Goal: Information Seeking & Learning: Learn about a topic

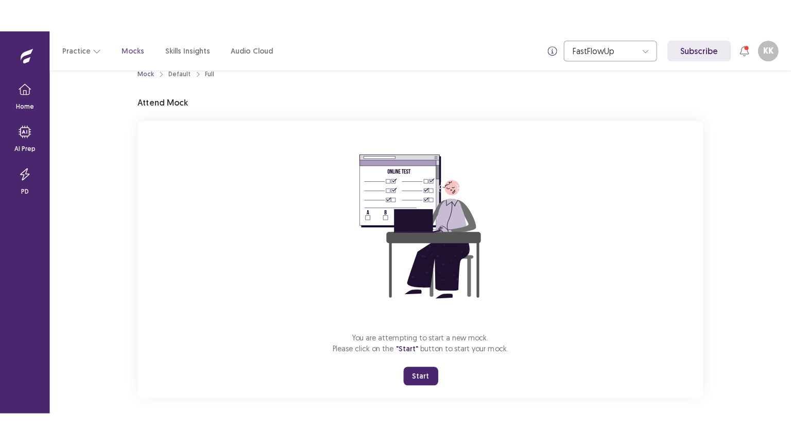
scroll to position [27, 0]
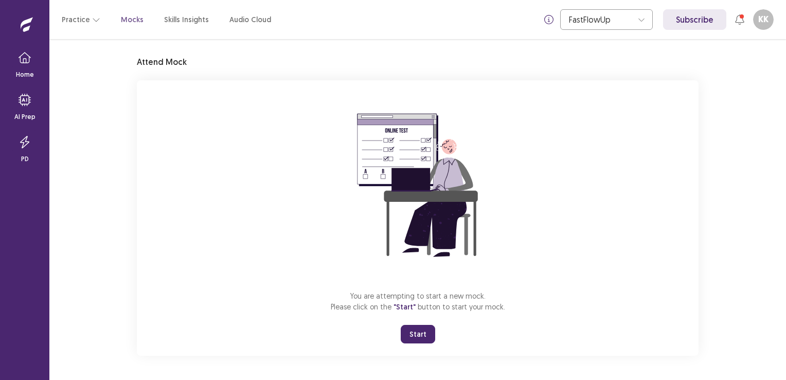
click at [414, 340] on button "Start" at bounding box center [418, 334] width 34 height 19
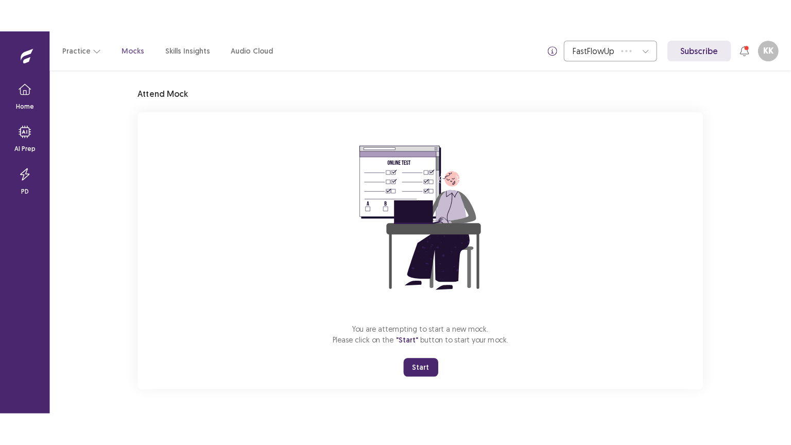
scroll to position [0, 0]
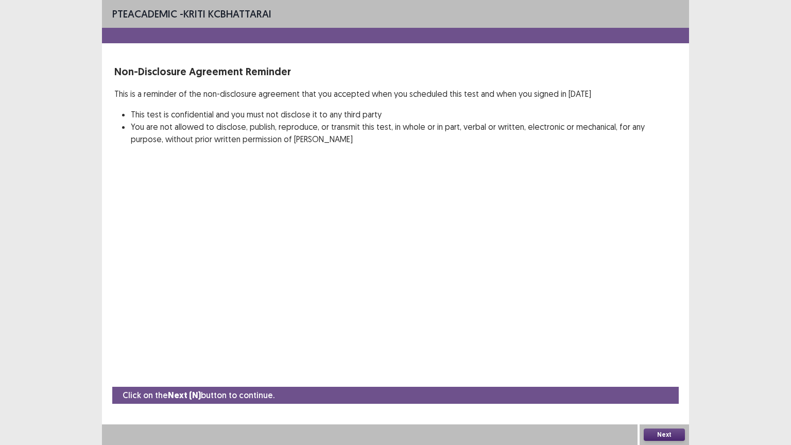
click at [656, 379] on button "Next" at bounding box center [663, 434] width 41 height 12
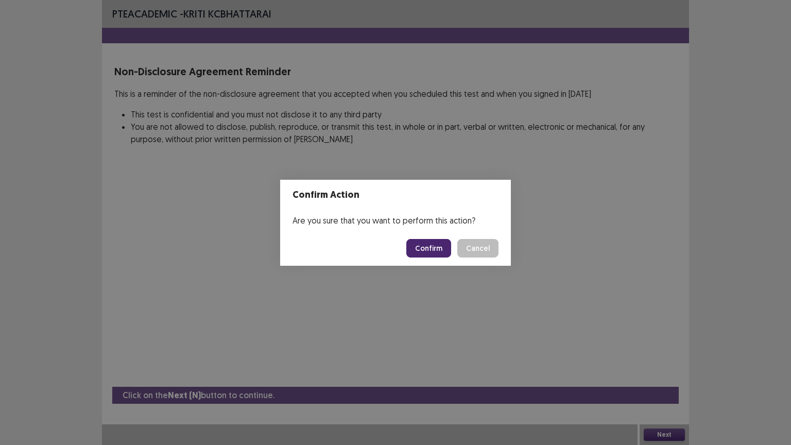
click at [432, 246] on button "Confirm" at bounding box center [428, 248] width 45 height 19
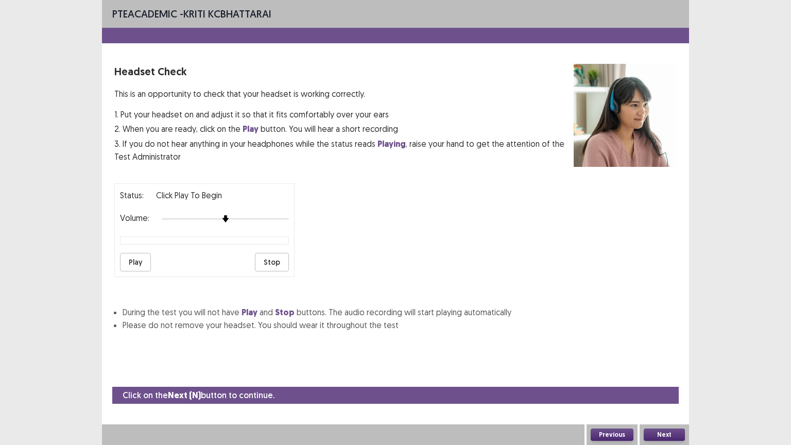
click at [130, 257] on button "Play" at bounding box center [135, 262] width 31 height 19
click at [661, 379] on button "Next" at bounding box center [663, 434] width 41 height 12
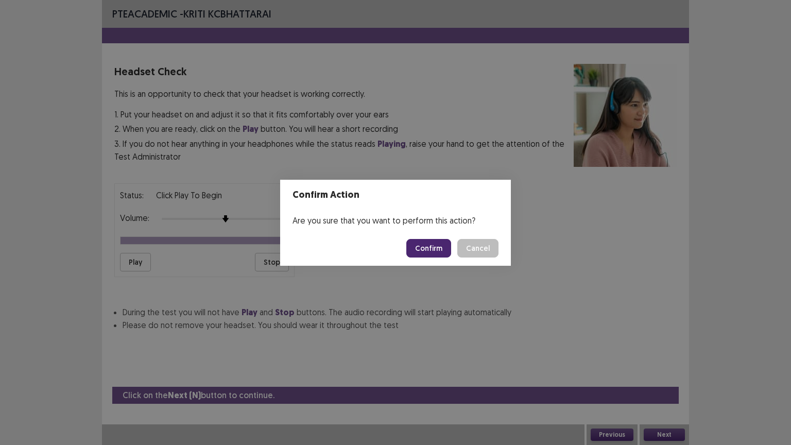
click at [430, 245] on button "Confirm" at bounding box center [428, 248] width 45 height 19
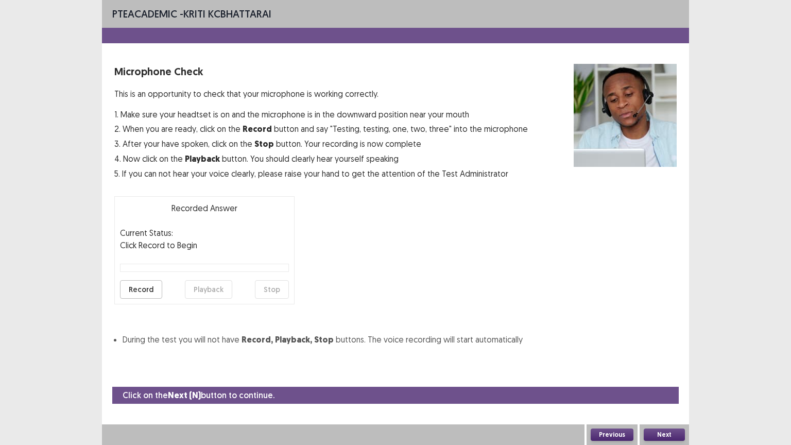
click at [667, 379] on button "Next" at bounding box center [663, 434] width 41 height 12
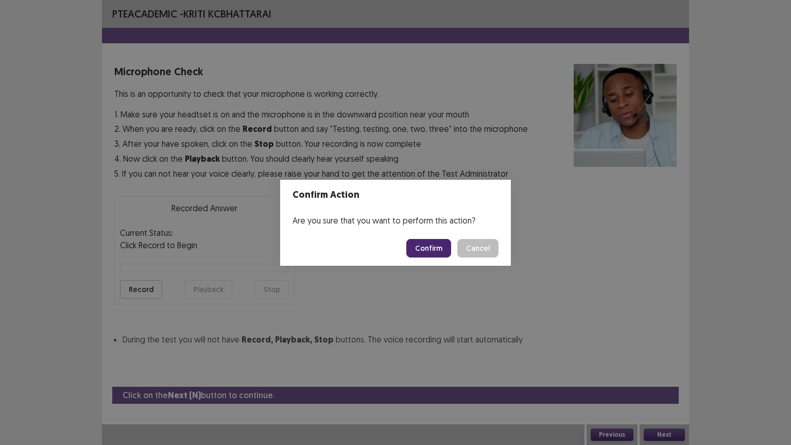
click at [435, 249] on button "Confirm" at bounding box center [428, 248] width 45 height 19
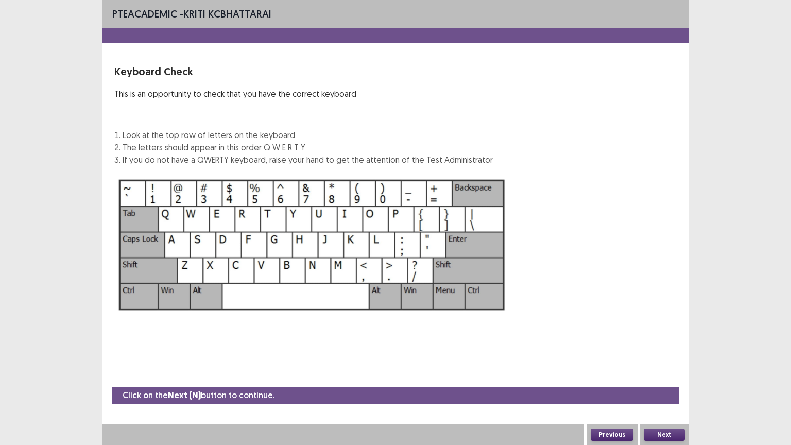
click at [656, 379] on button "Next" at bounding box center [663, 434] width 41 height 12
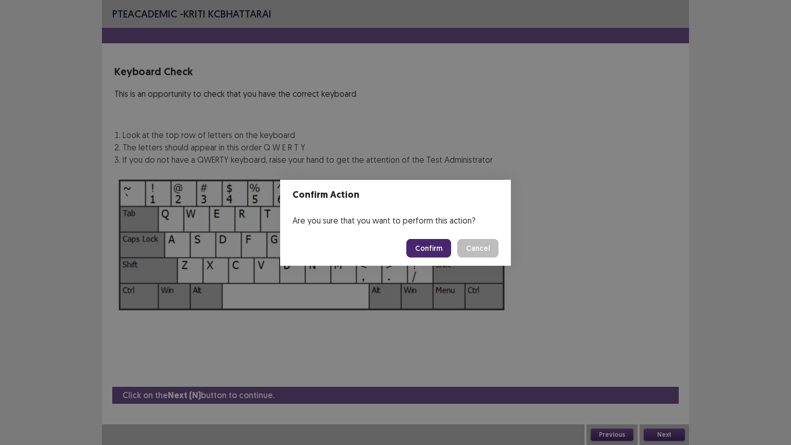
click at [431, 250] on button "Confirm" at bounding box center [428, 248] width 45 height 19
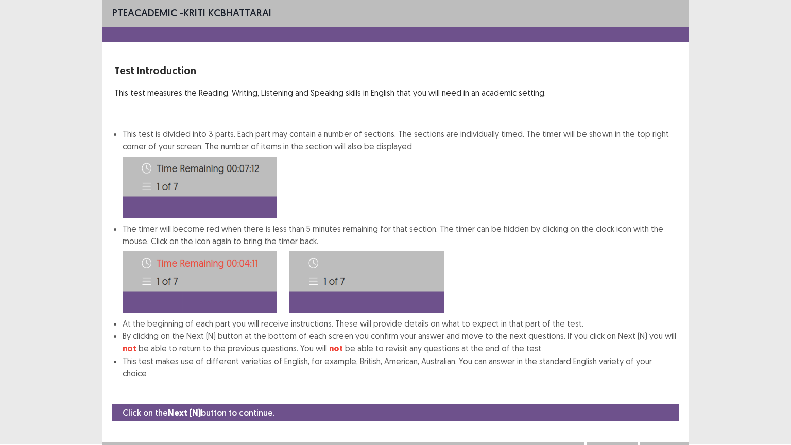
scroll to position [5, 0]
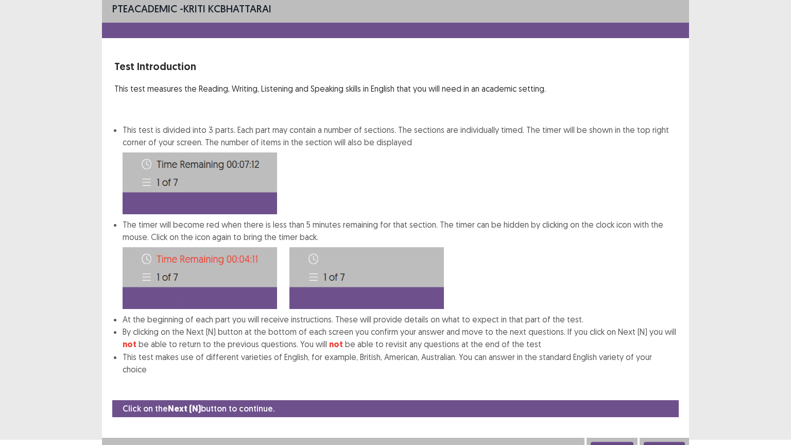
click at [673, 379] on button "Next" at bounding box center [663, 448] width 41 height 12
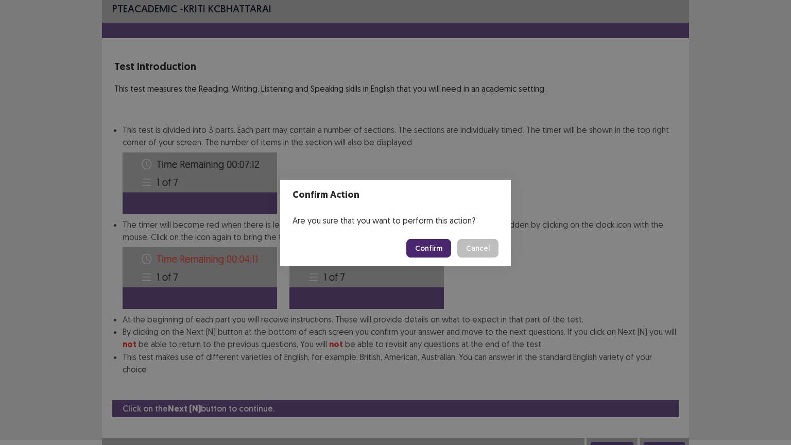
click at [425, 247] on button "Confirm" at bounding box center [428, 248] width 45 height 19
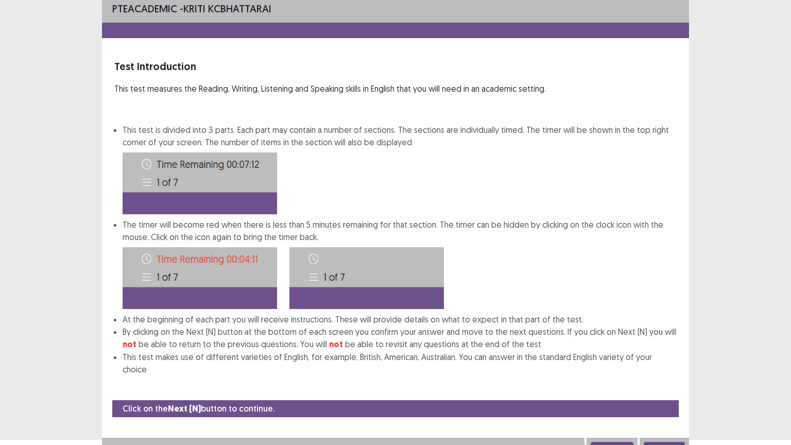
scroll to position [0, 0]
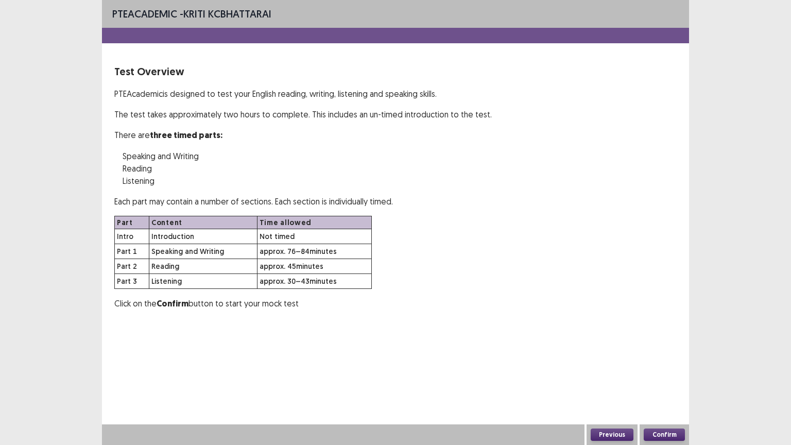
click at [657, 379] on button "Confirm" at bounding box center [663, 434] width 41 height 12
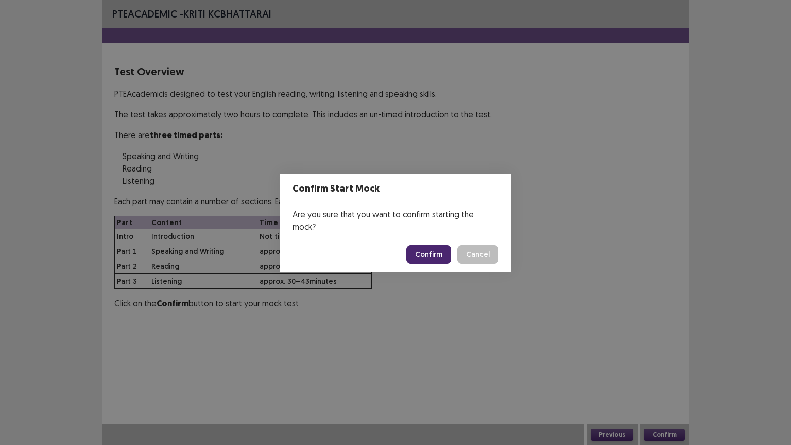
click at [425, 247] on button "Confirm" at bounding box center [428, 254] width 45 height 19
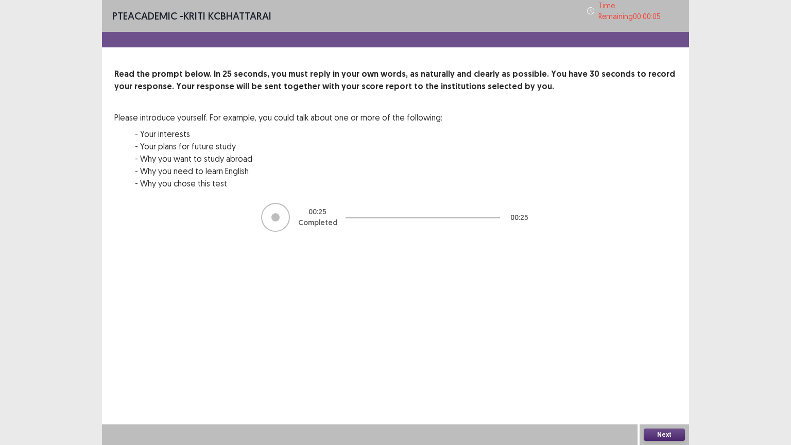
click at [655, 379] on button "Next" at bounding box center [663, 434] width 41 height 12
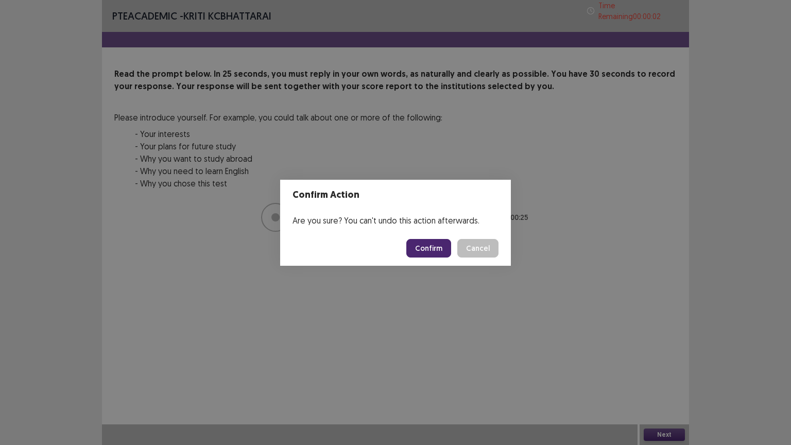
click at [434, 249] on button "Confirm" at bounding box center [428, 248] width 45 height 19
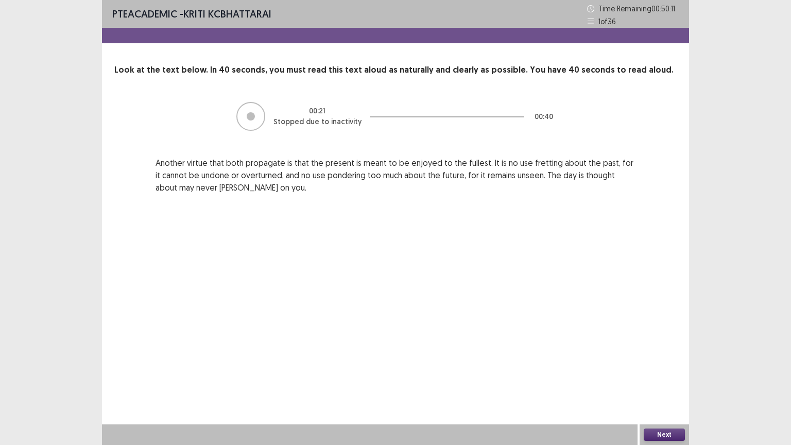
click at [664, 379] on button "Next" at bounding box center [663, 434] width 41 height 12
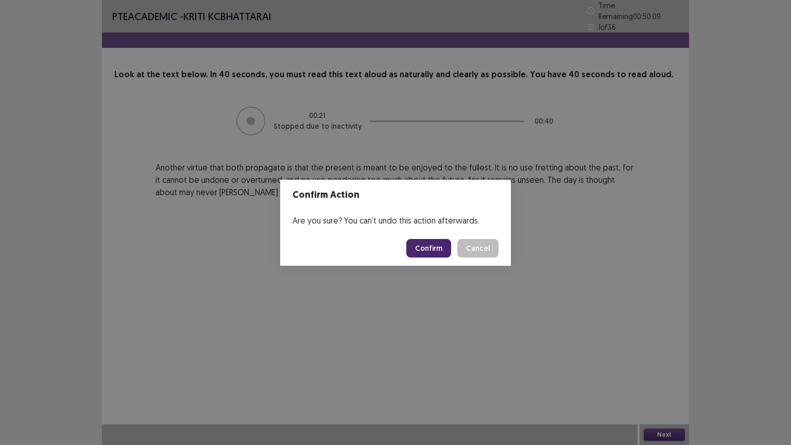
click at [439, 249] on button "Confirm" at bounding box center [428, 248] width 45 height 19
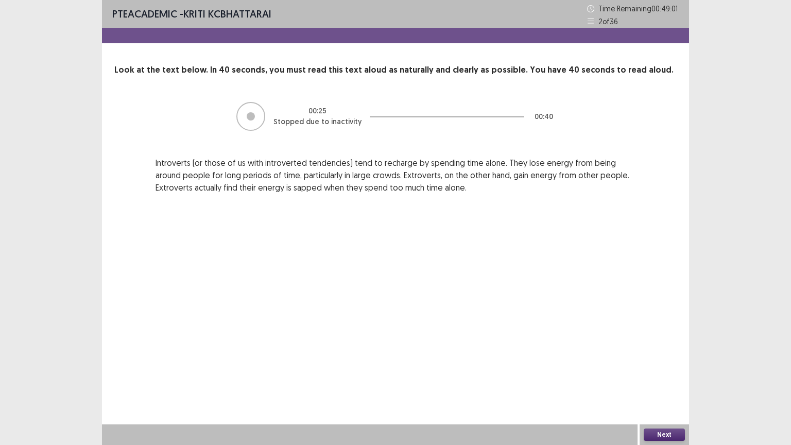
click at [664, 379] on button "Next" at bounding box center [663, 434] width 41 height 12
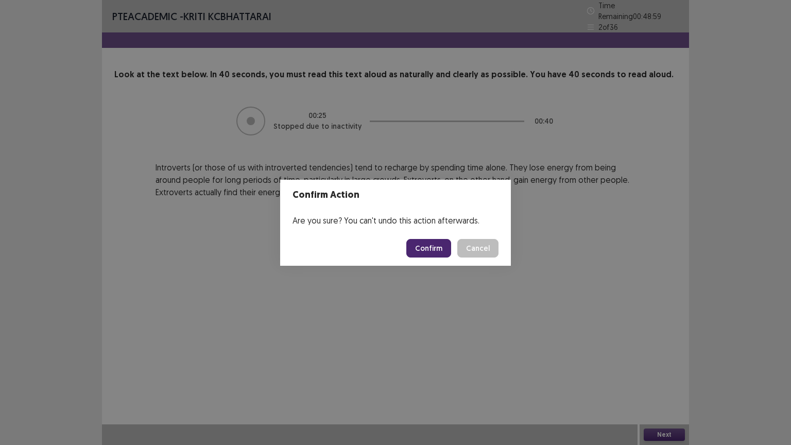
click at [443, 248] on button "Confirm" at bounding box center [428, 248] width 45 height 19
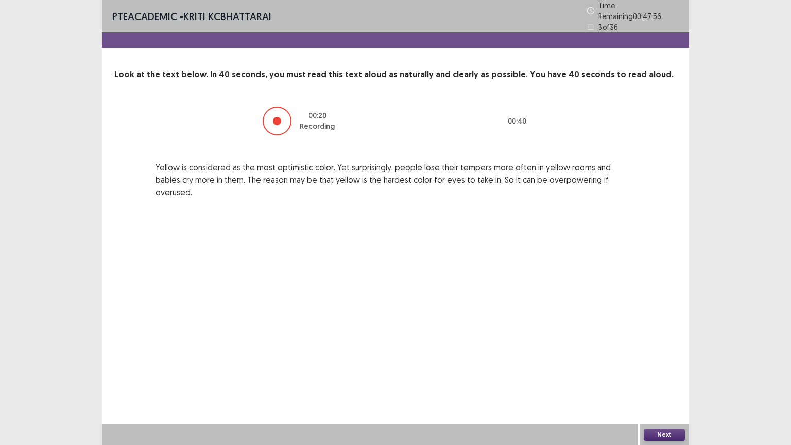
click at [663, 379] on button "Next" at bounding box center [663, 434] width 41 height 12
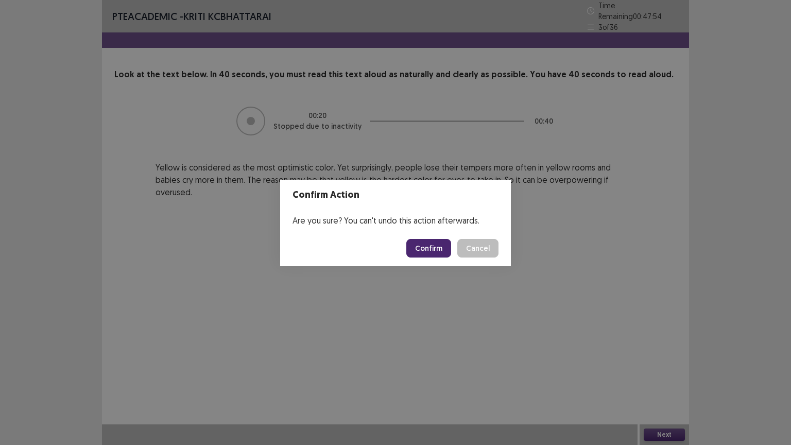
click at [441, 249] on button "Confirm" at bounding box center [428, 248] width 45 height 19
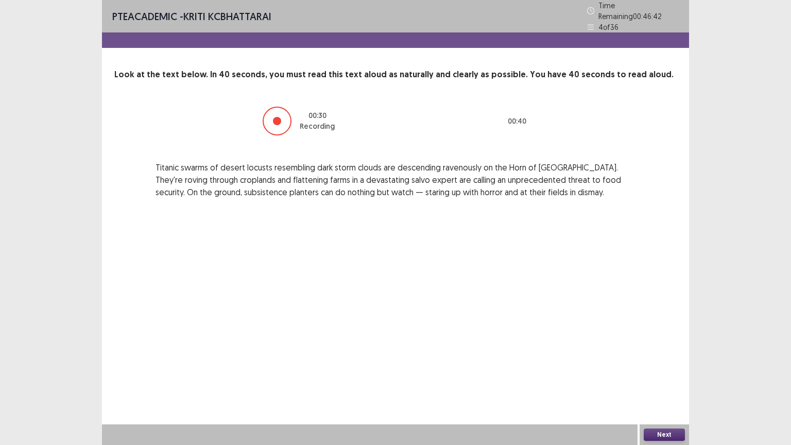
click at [657, 379] on button "Next" at bounding box center [663, 434] width 41 height 12
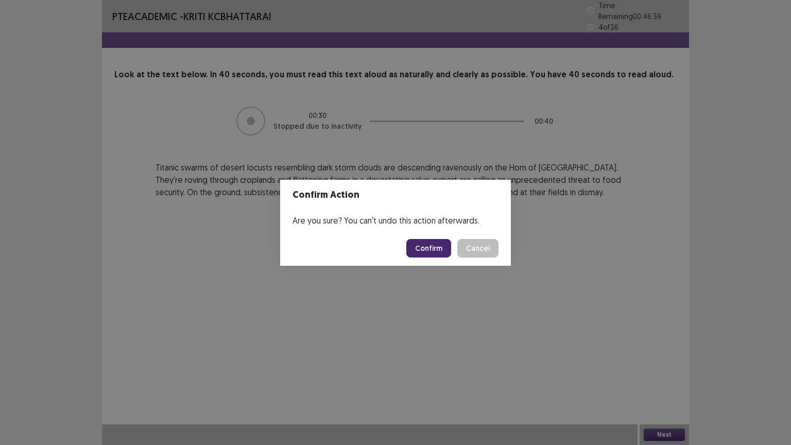
click at [417, 247] on button "Confirm" at bounding box center [428, 248] width 45 height 19
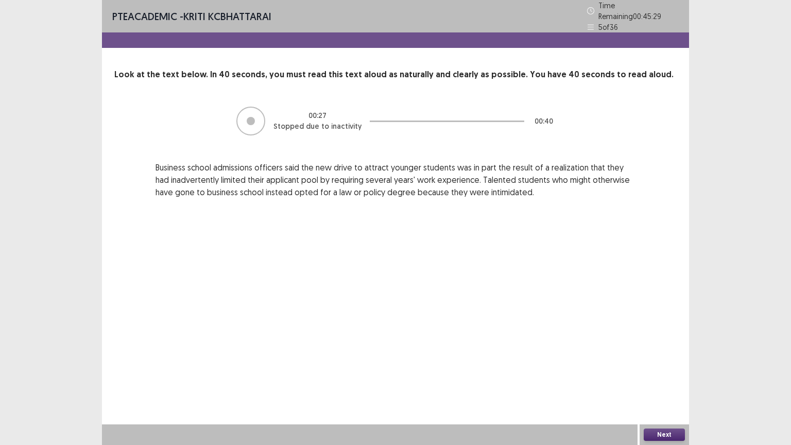
click at [669, 379] on button "Next" at bounding box center [663, 434] width 41 height 12
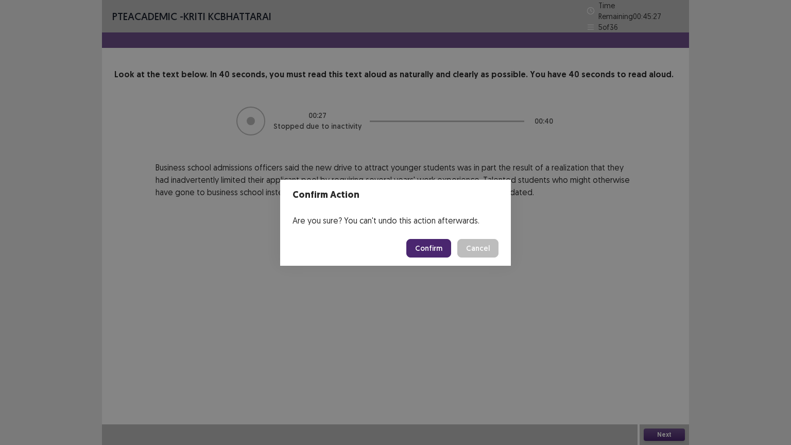
click at [414, 249] on button "Confirm" at bounding box center [428, 248] width 45 height 19
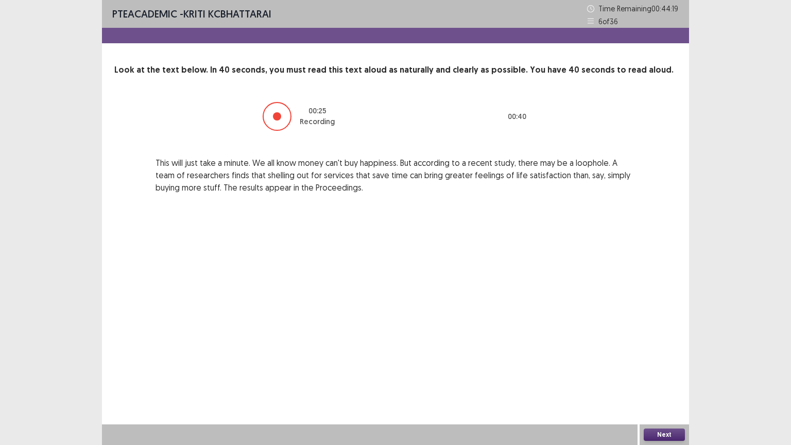
click at [676, 379] on button "Next" at bounding box center [663, 434] width 41 height 12
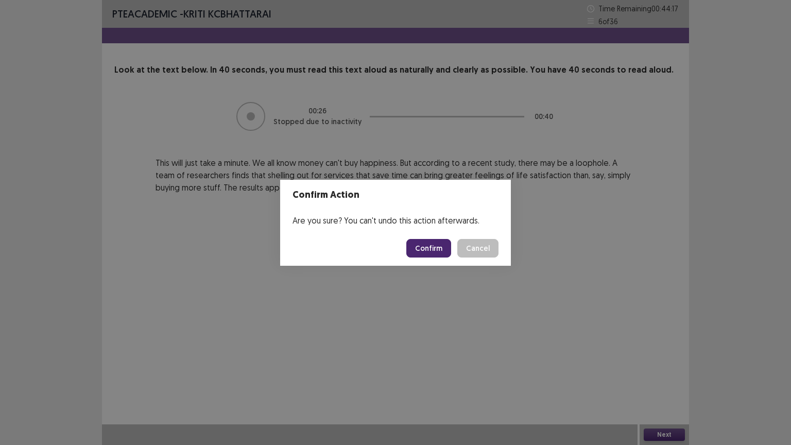
click at [424, 251] on button "Confirm" at bounding box center [428, 248] width 45 height 19
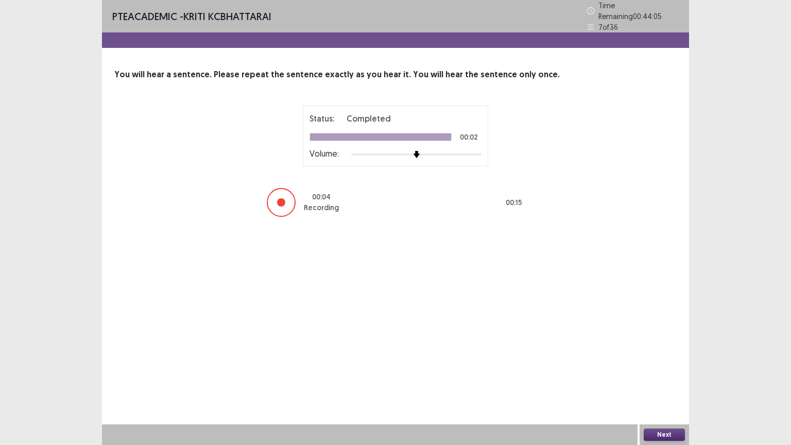
click at [663, 379] on button "Next" at bounding box center [663, 434] width 41 height 12
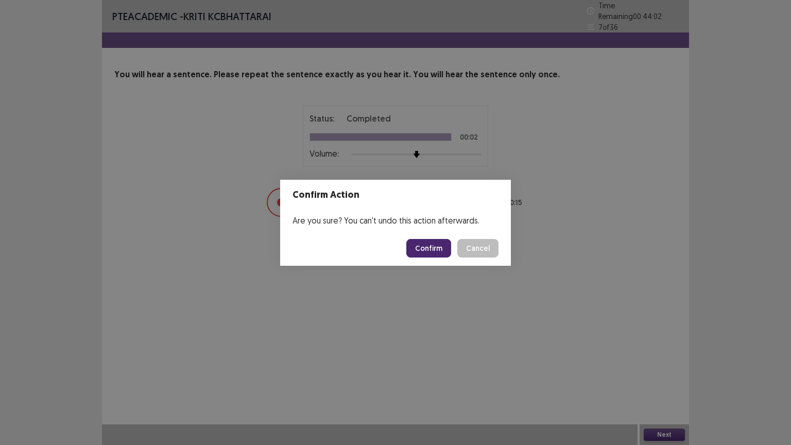
click at [427, 245] on button "Confirm" at bounding box center [428, 248] width 45 height 19
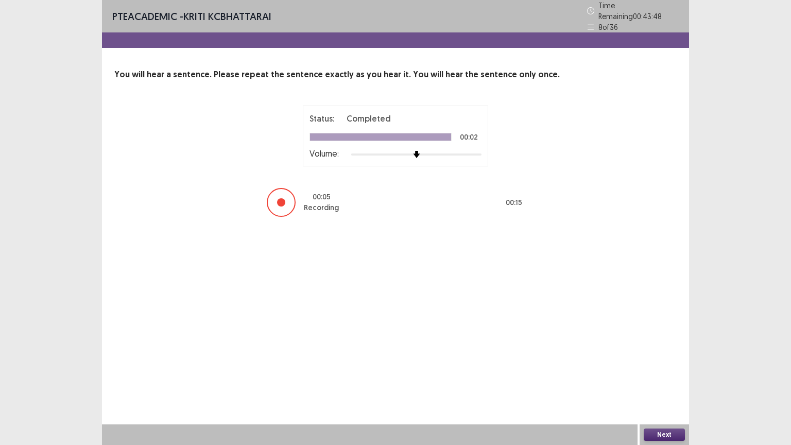
click at [677, 379] on button "Next" at bounding box center [663, 434] width 41 height 12
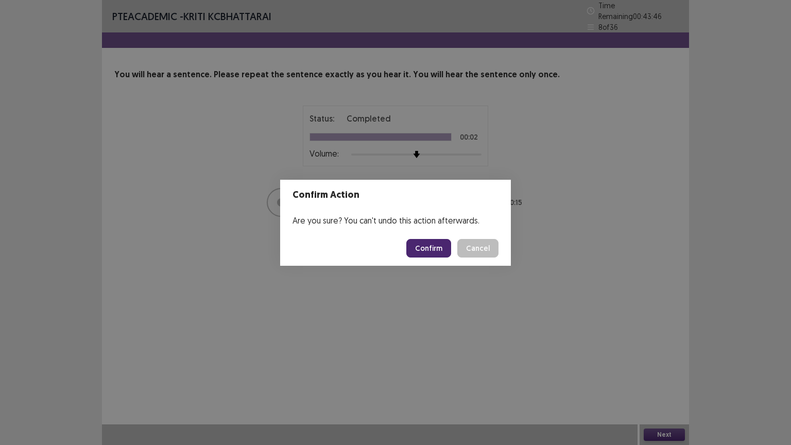
click at [443, 250] on button "Confirm" at bounding box center [428, 248] width 45 height 19
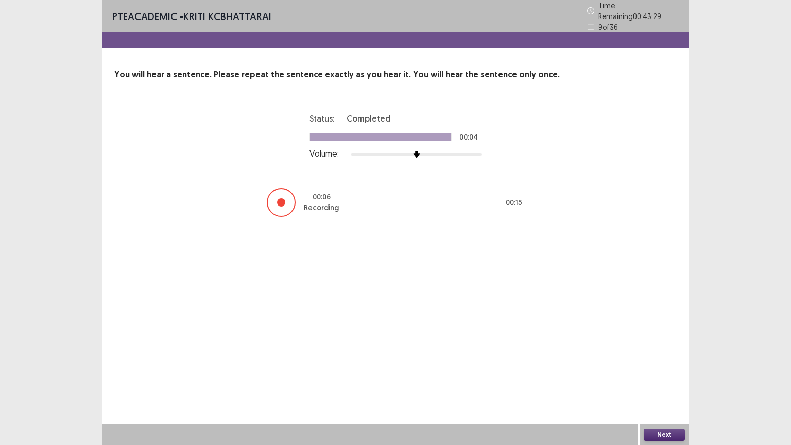
click at [663, 379] on button "Next" at bounding box center [663, 434] width 41 height 12
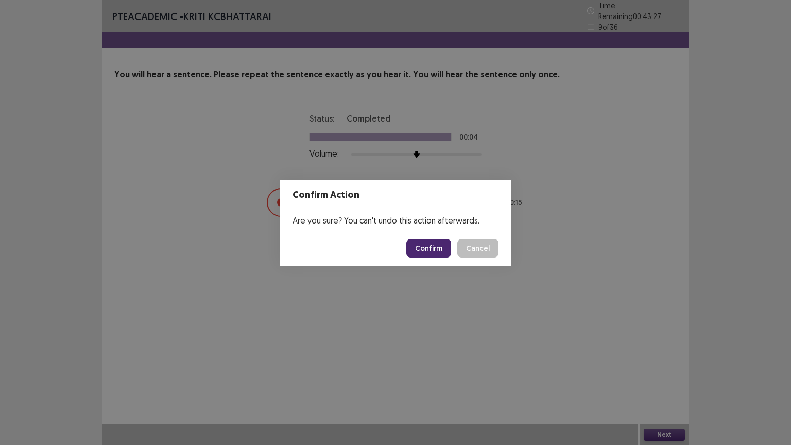
click at [416, 249] on button "Confirm" at bounding box center [428, 248] width 45 height 19
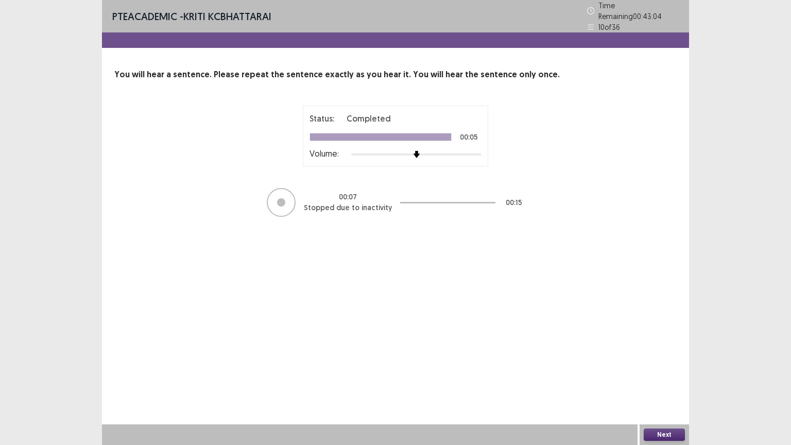
click at [669, 379] on button "Next" at bounding box center [663, 434] width 41 height 12
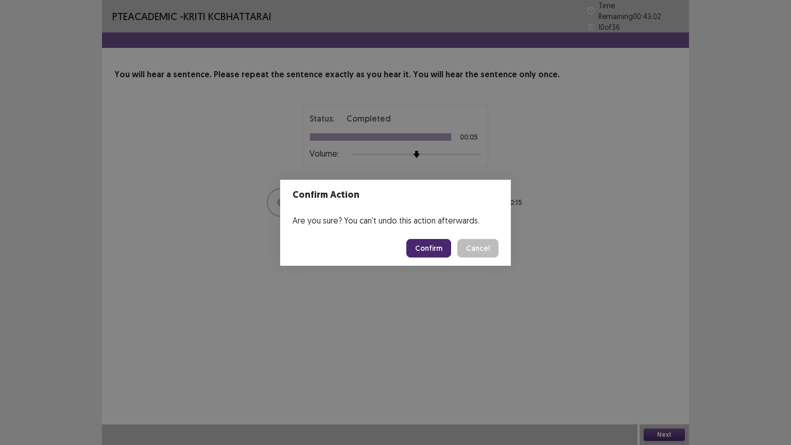
click at [423, 248] on button "Confirm" at bounding box center [428, 248] width 45 height 19
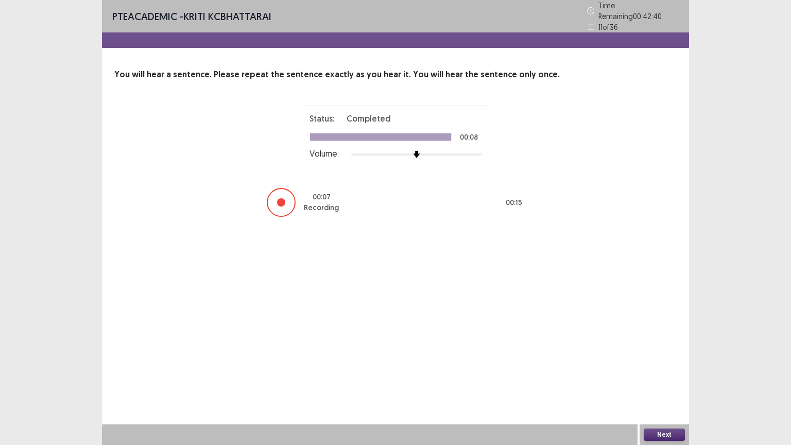
click at [663, 379] on button "Next" at bounding box center [663, 434] width 41 height 12
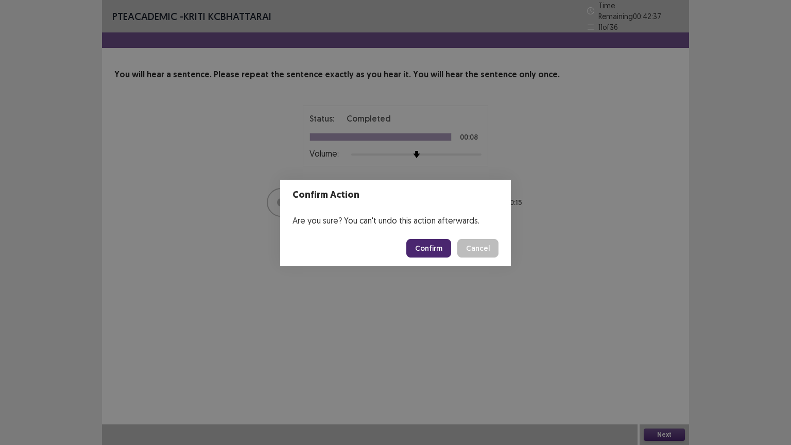
click at [430, 246] on button "Confirm" at bounding box center [428, 248] width 45 height 19
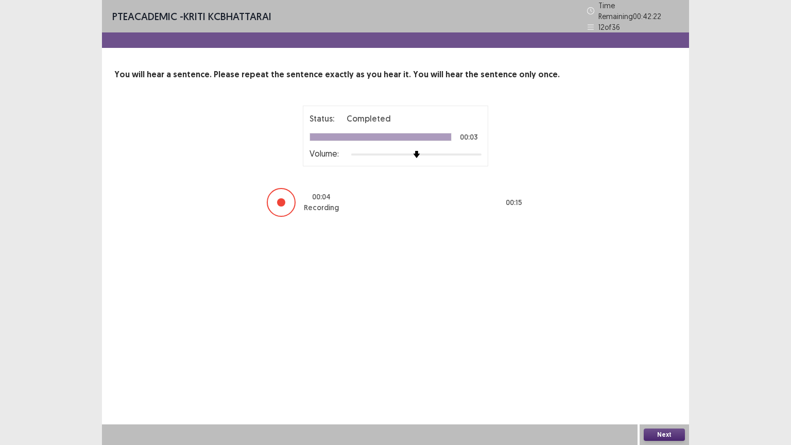
click at [670, 379] on button "Next" at bounding box center [663, 434] width 41 height 12
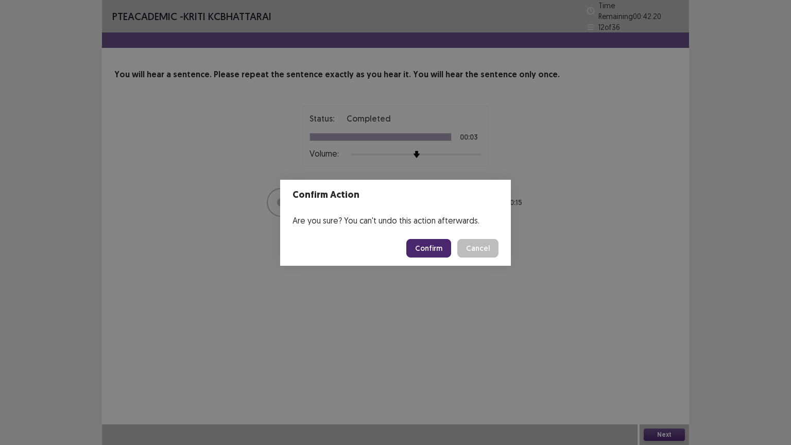
click at [434, 251] on button "Confirm" at bounding box center [428, 248] width 45 height 19
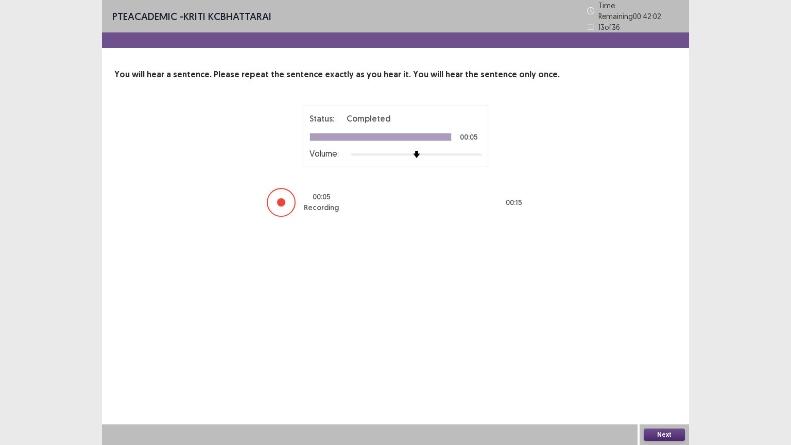
click at [658, 379] on button "Next" at bounding box center [663, 434] width 41 height 12
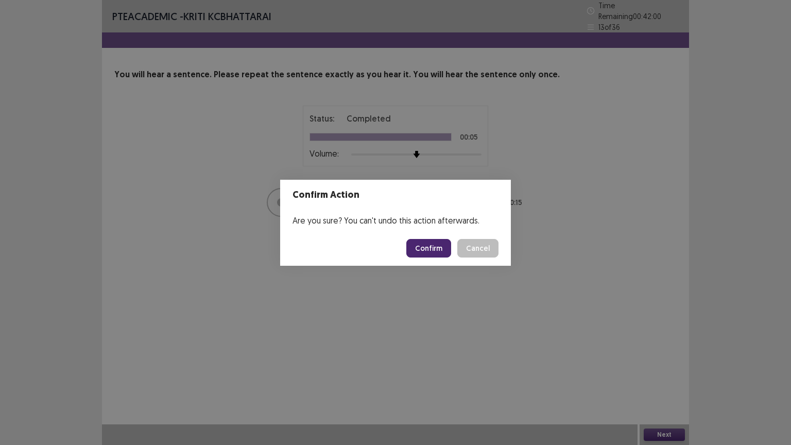
click at [425, 248] on button "Confirm" at bounding box center [428, 248] width 45 height 19
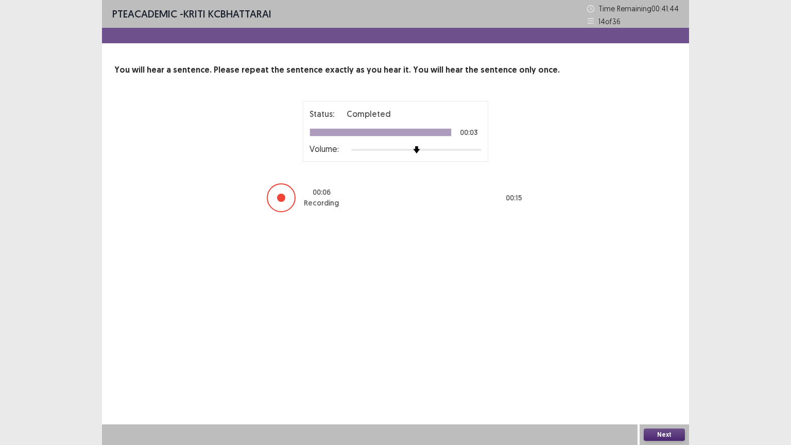
click at [658, 379] on button "Next" at bounding box center [663, 434] width 41 height 12
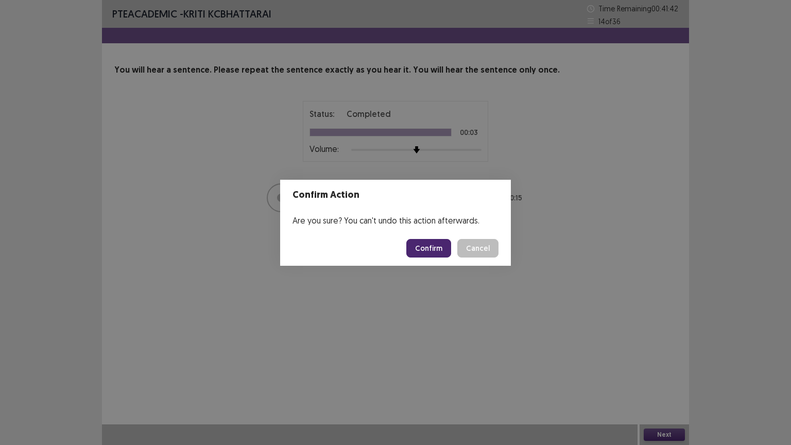
click at [430, 247] on button "Confirm" at bounding box center [428, 248] width 45 height 19
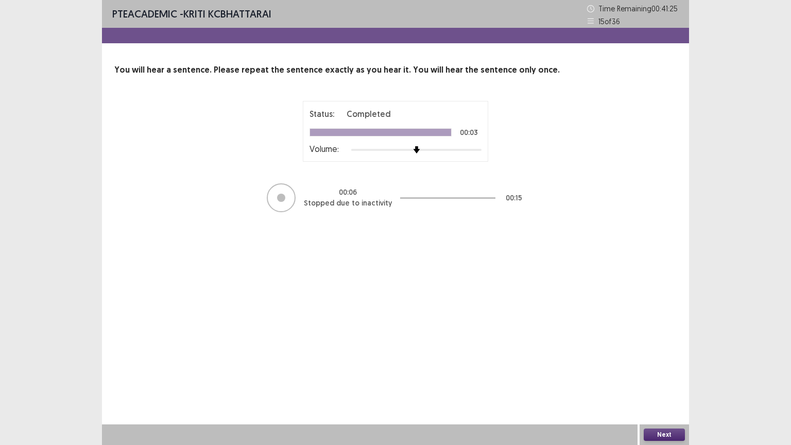
click at [663, 379] on button "Next" at bounding box center [663, 434] width 41 height 12
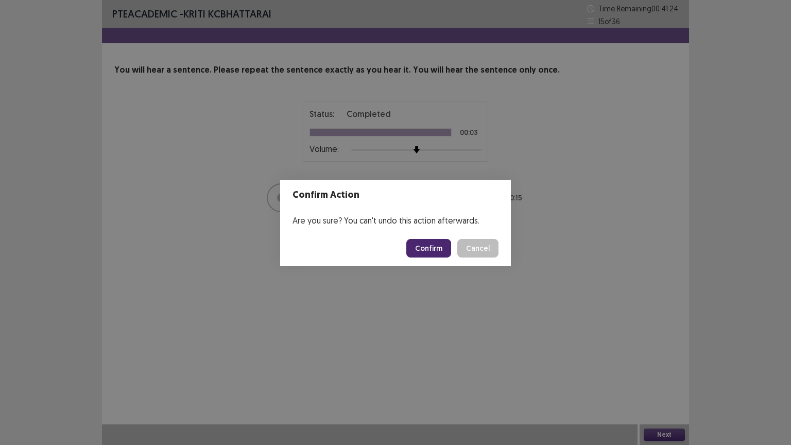
click at [444, 247] on button "Confirm" at bounding box center [428, 248] width 45 height 19
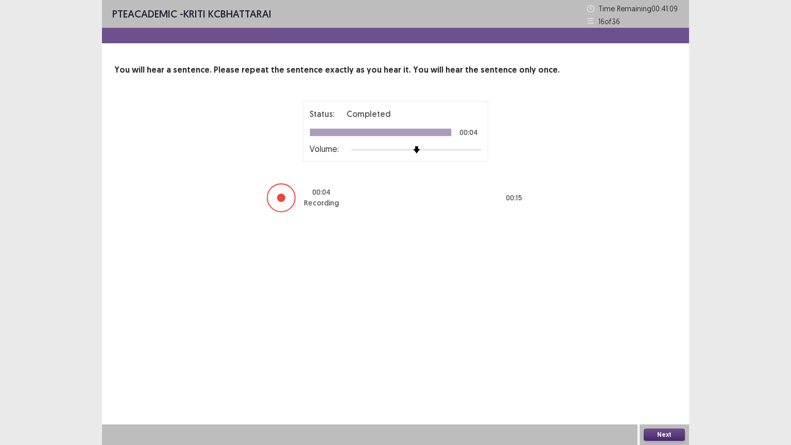
click at [658, 379] on button "Next" at bounding box center [663, 434] width 41 height 12
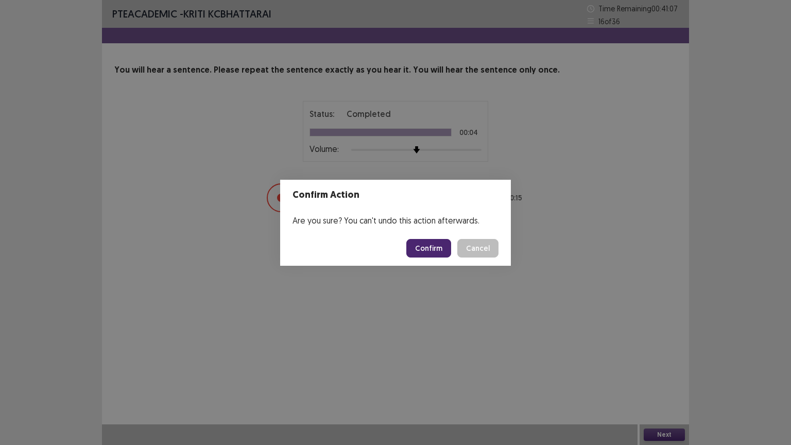
click at [443, 249] on button "Confirm" at bounding box center [428, 248] width 45 height 19
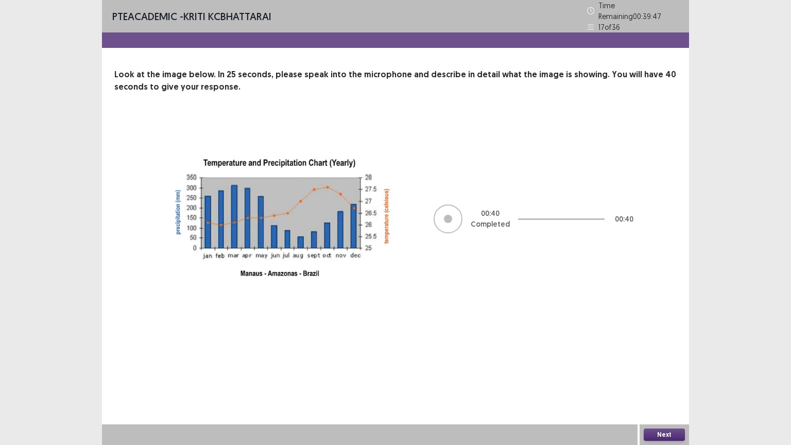
click at [661, 379] on button "Next" at bounding box center [663, 434] width 41 height 12
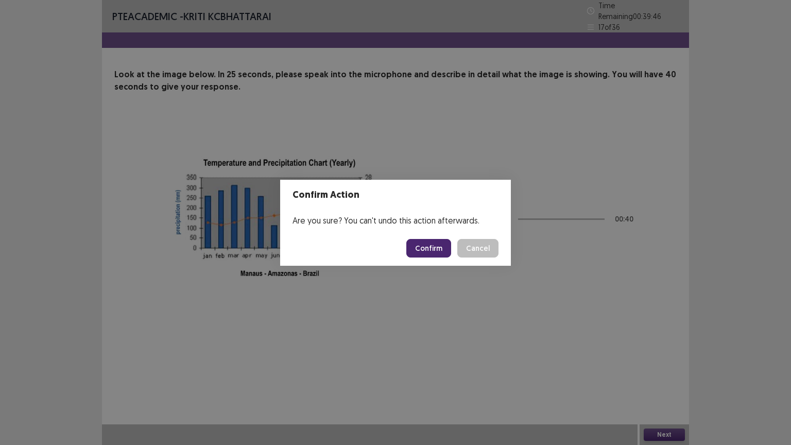
click at [436, 244] on button "Confirm" at bounding box center [428, 248] width 45 height 19
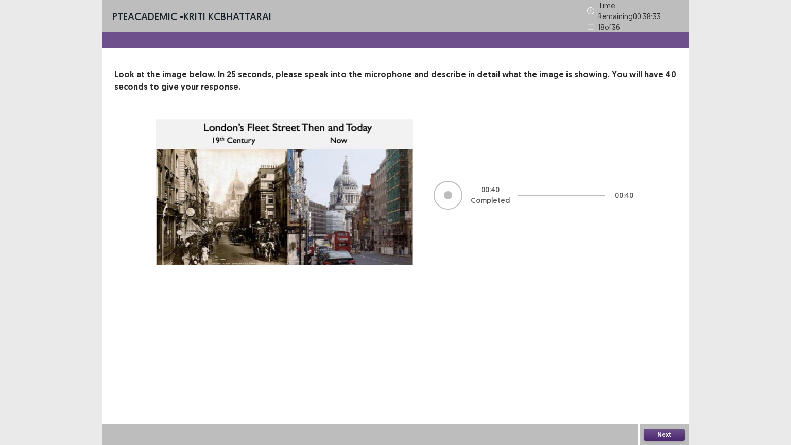
click at [661, 379] on button "Next" at bounding box center [663, 434] width 41 height 12
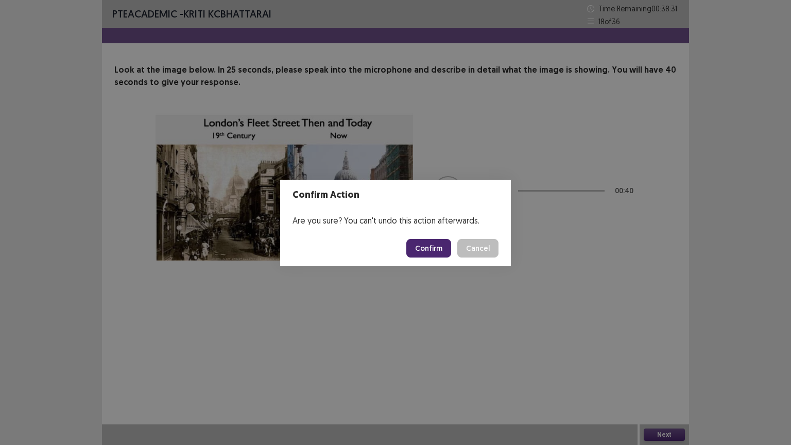
click at [427, 251] on button "Confirm" at bounding box center [428, 248] width 45 height 19
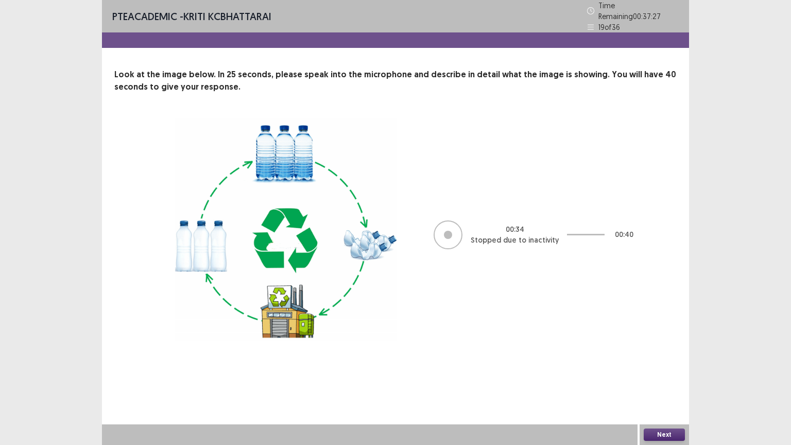
click at [671, 379] on button "Next" at bounding box center [663, 434] width 41 height 12
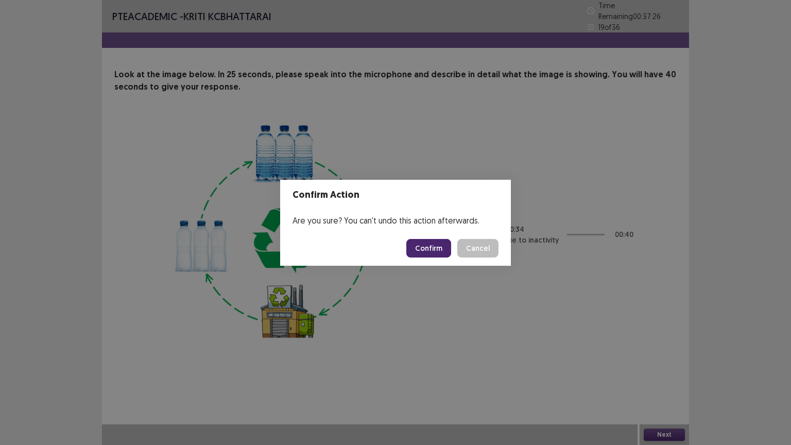
click at [427, 247] on button "Confirm" at bounding box center [428, 248] width 45 height 19
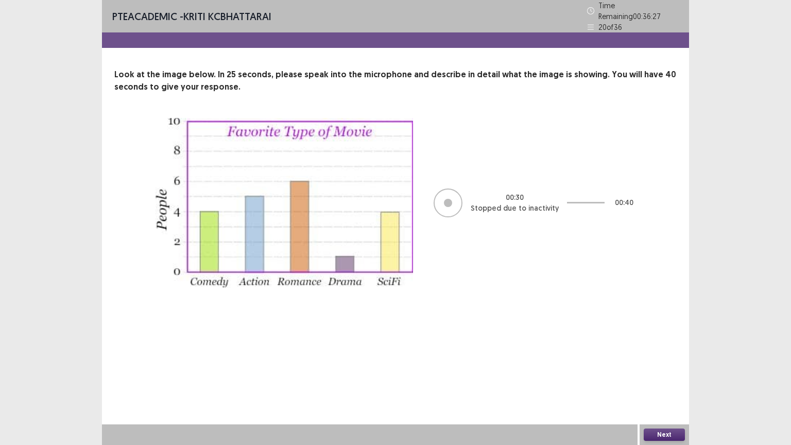
click at [654, 379] on button "Next" at bounding box center [663, 434] width 41 height 12
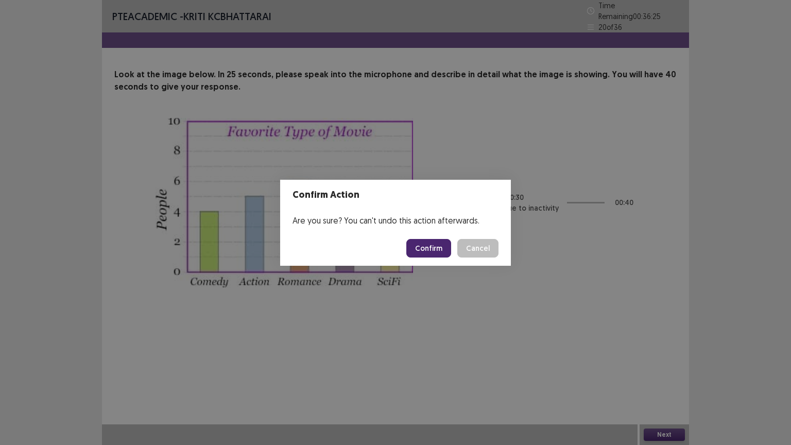
click at [423, 248] on button "Confirm" at bounding box center [428, 248] width 45 height 19
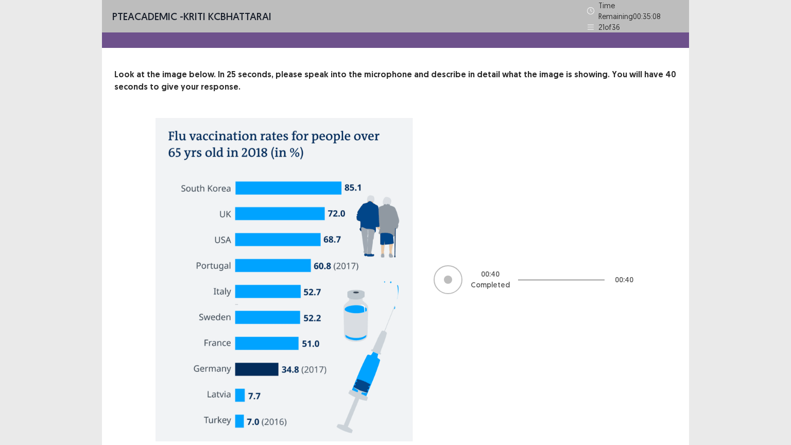
scroll to position [37, 0]
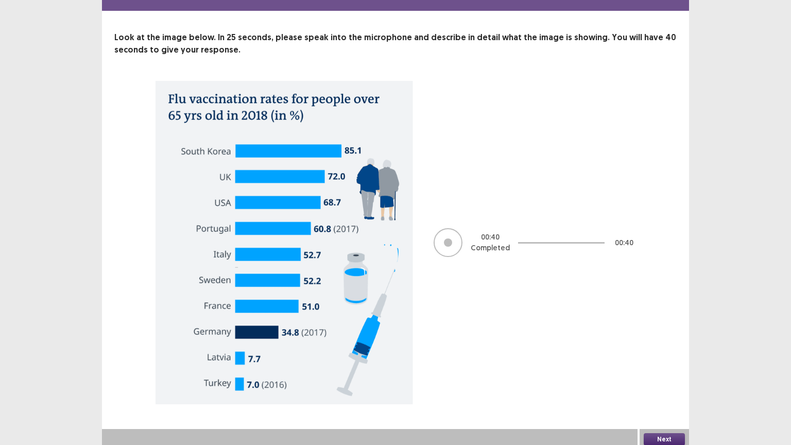
click at [668, 379] on button "Next" at bounding box center [663, 439] width 41 height 12
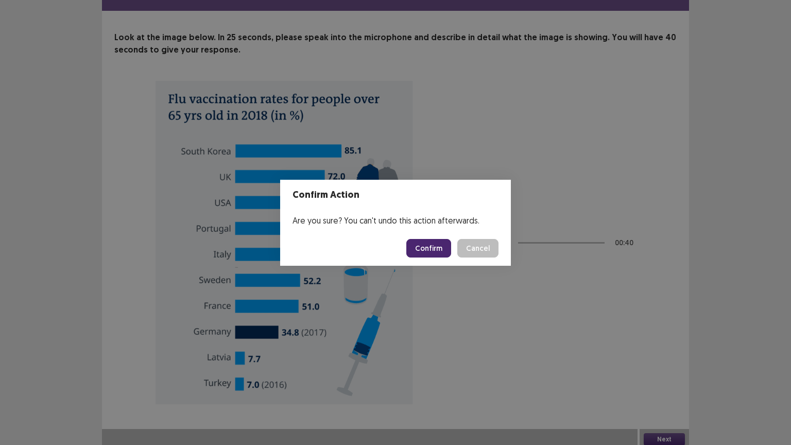
click at [447, 251] on button "Confirm" at bounding box center [428, 248] width 45 height 19
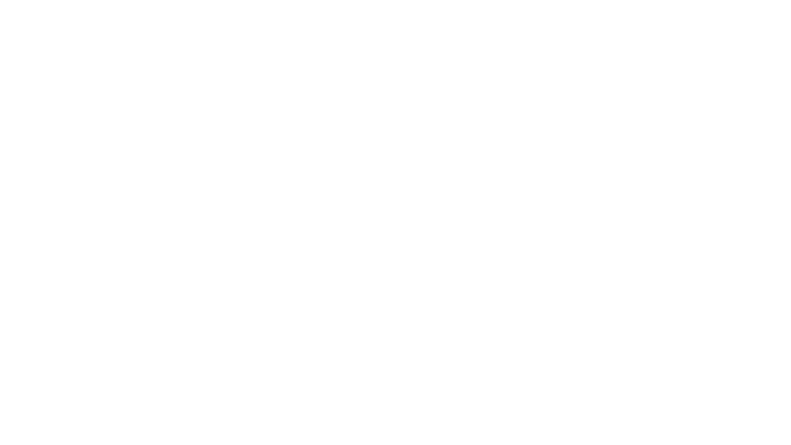
scroll to position [0, 0]
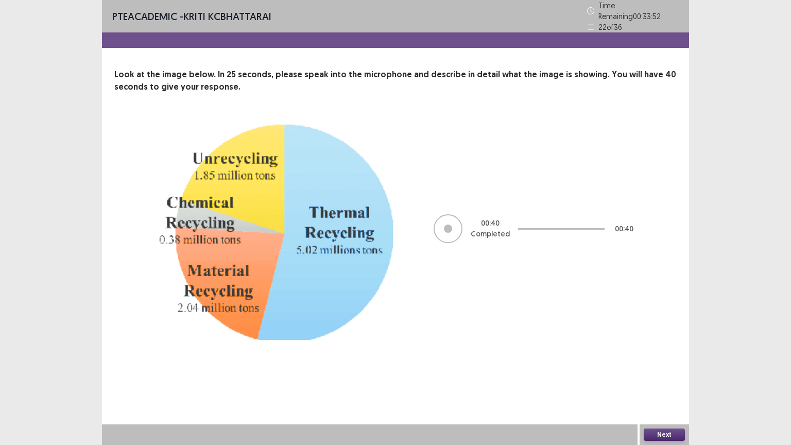
click at [658, 379] on button "Next" at bounding box center [663, 434] width 41 height 12
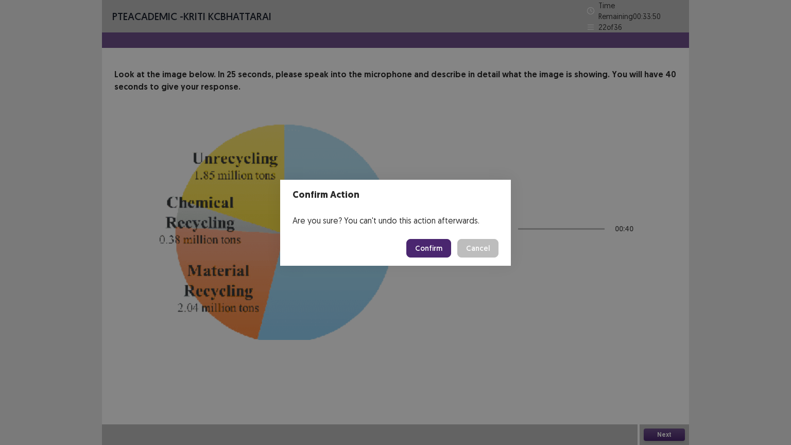
click at [426, 247] on button "Confirm" at bounding box center [428, 248] width 45 height 19
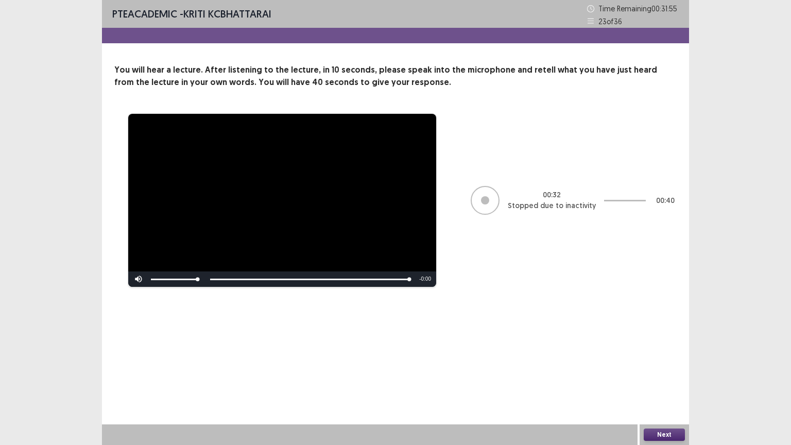
click at [662, 379] on button "Next" at bounding box center [663, 434] width 41 height 12
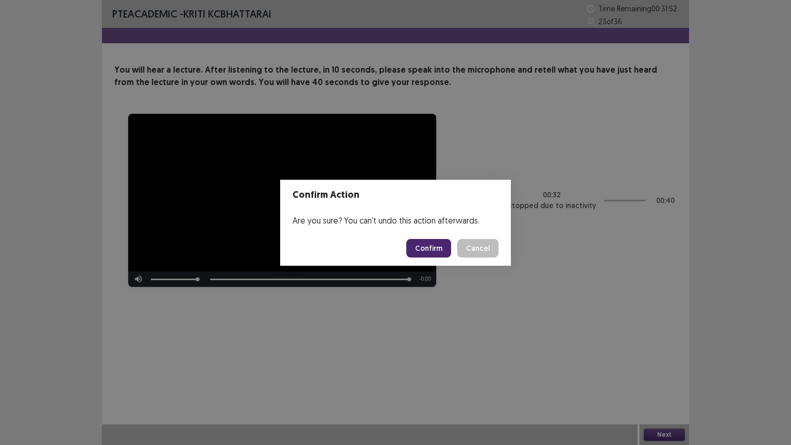
click at [440, 251] on button "Confirm" at bounding box center [428, 248] width 45 height 19
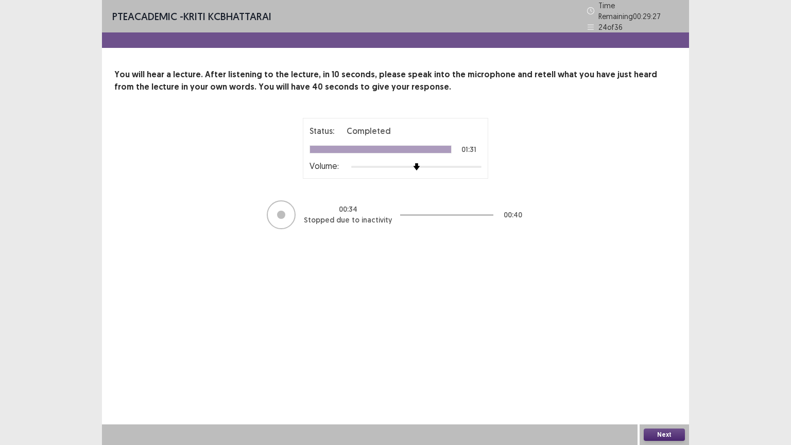
click at [658, 379] on button "Next" at bounding box center [663, 434] width 41 height 12
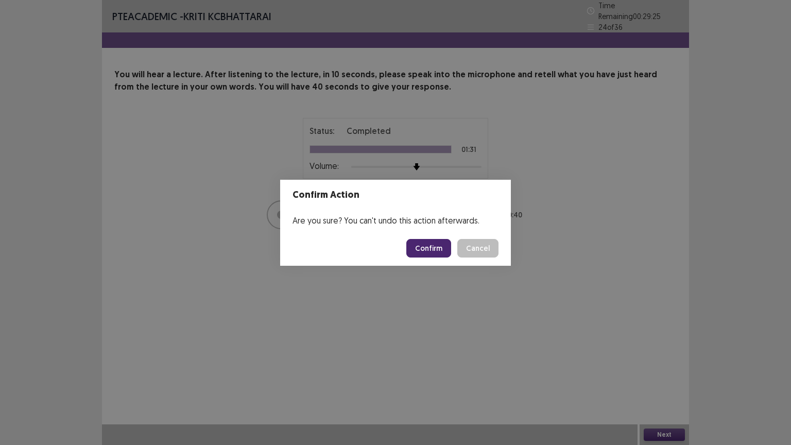
click at [433, 248] on button "Confirm" at bounding box center [428, 248] width 45 height 19
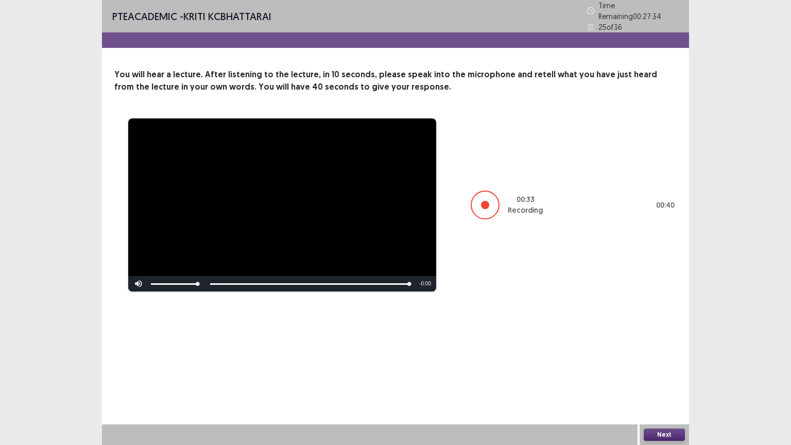
click at [661, 379] on button "Next" at bounding box center [663, 434] width 41 height 12
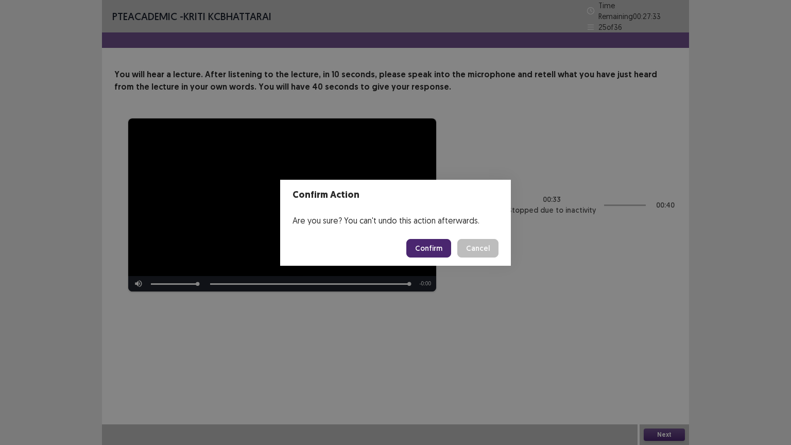
click at [427, 244] on button "Confirm" at bounding box center [428, 248] width 45 height 19
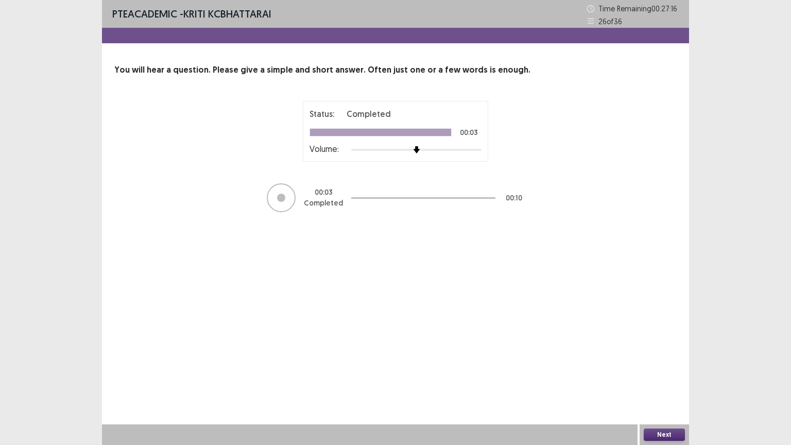
click at [658, 379] on button "Next" at bounding box center [663, 434] width 41 height 12
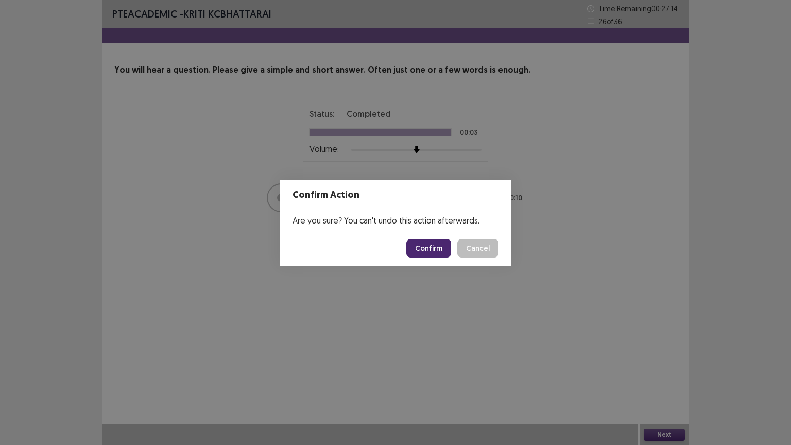
click at [433, 246] on button "Confirm" at bounding box center [428, 248] width 45 height 19
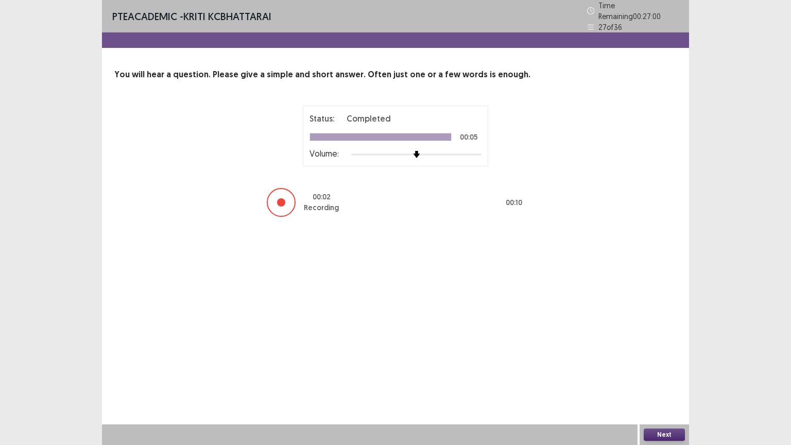
click at [669, 379] on button "Next" at bounding box center [663, 434] width 41 height 12
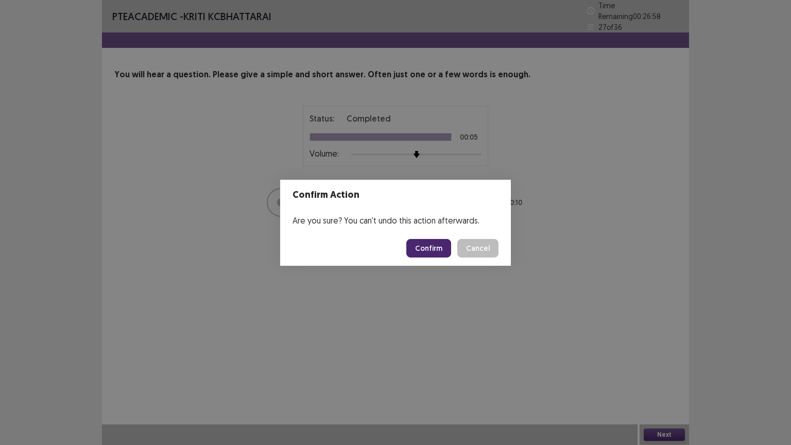
click at [433, 248] on button "Confirm" at bounding box center [428, 248] width 45 height 19
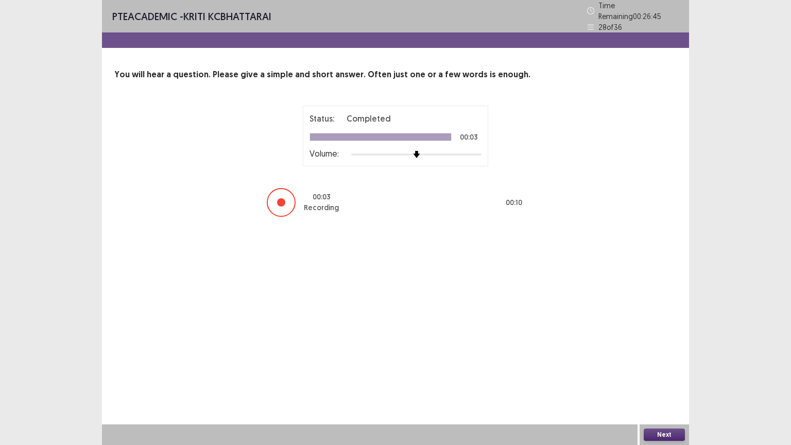
click at [669, 379] on button "Next" at bounding box center [663, 434] width 41 height 12
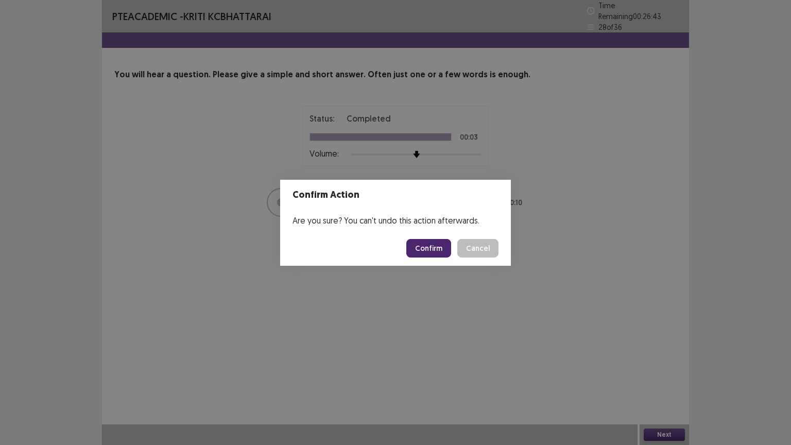
click at [426, 252] on button "Confirm" at bounding box center [428, 248] width 45 height 19
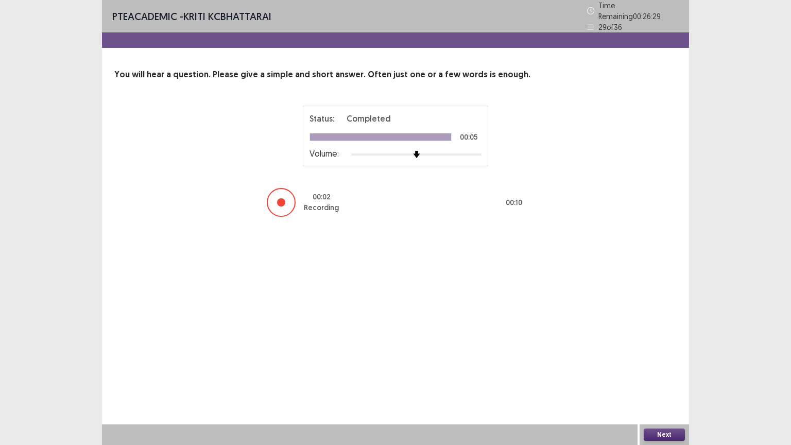
click at [667, 379] on button "Next" at bounding box center [663, 434] width 41 height 12
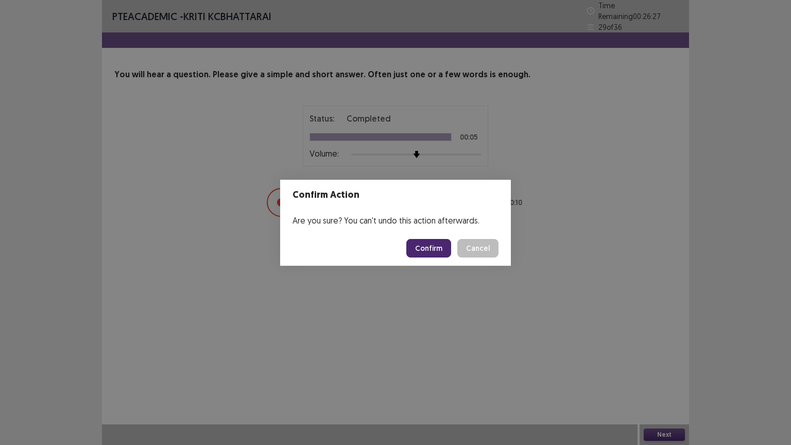
click at [438, 247] on button "Confirm" at bounding box center [428, 248] width 45 height 19
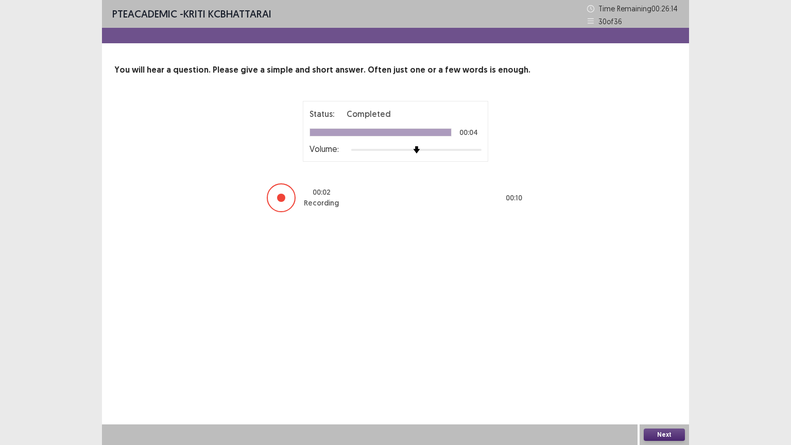
click at [663, 379] on button "Next" at bounding box center [663, 434] width 41 height 12
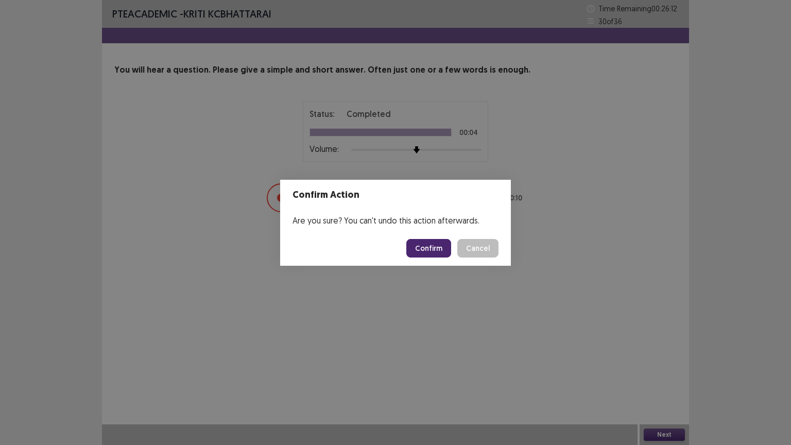
click at [427, 250] on button "Confirm" at bounding box center [428, 248] width 45 height 19
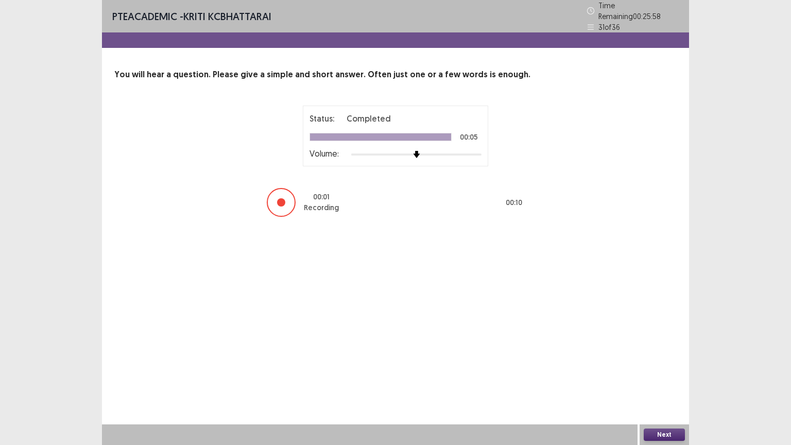
click at [665, 379] on button "Next" at bounding box center [663, 434] width 41 height 12
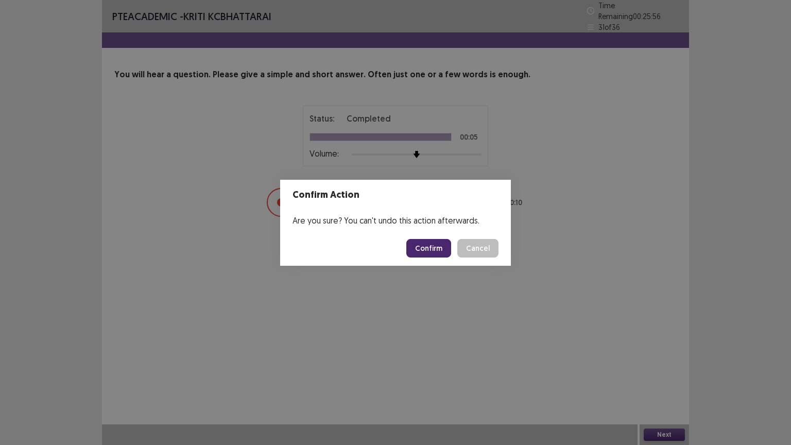
click at [434, 249] on button "Confirm" at bounding box center [428, 248] width 45 height 19
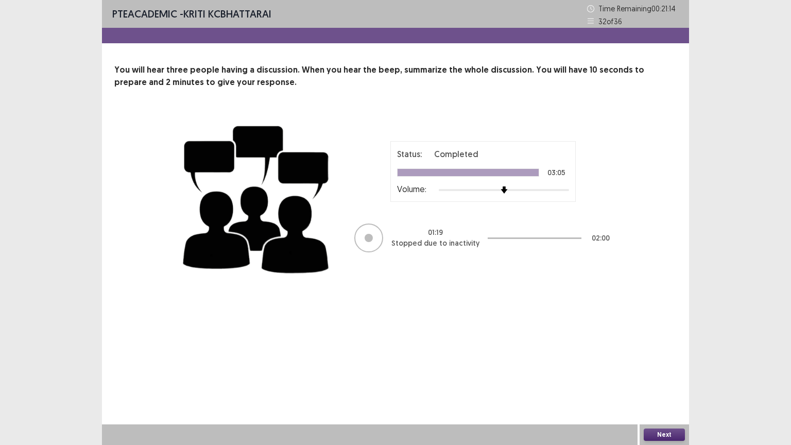
click at [665, 379] on button "Next" at bounding box center [663, 434] width 41 height 12
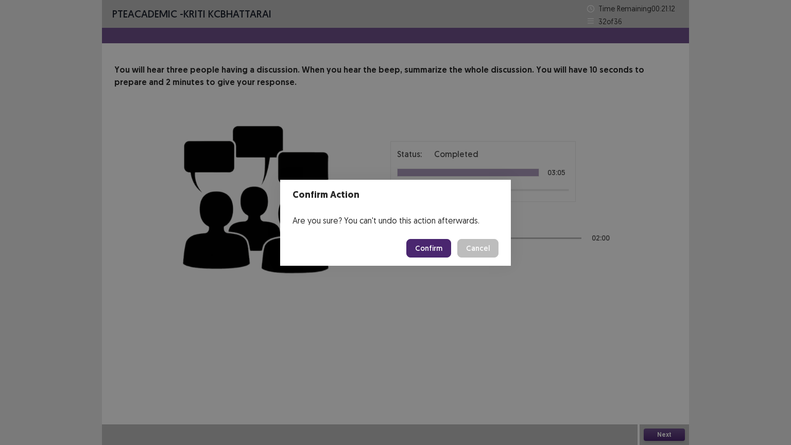
click at [432, 249] on button "Confirm" at bounding box center [428, 248] width 45 height 19
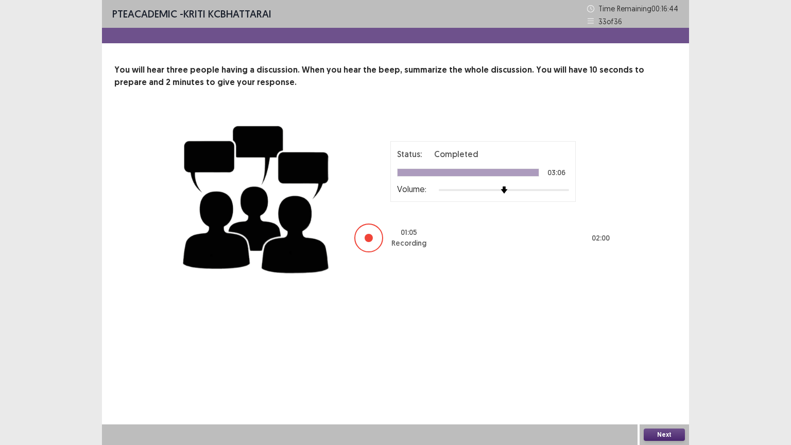
click at [664, 379] on button "Next" at bounding box center [663, 434] width 41 height 12
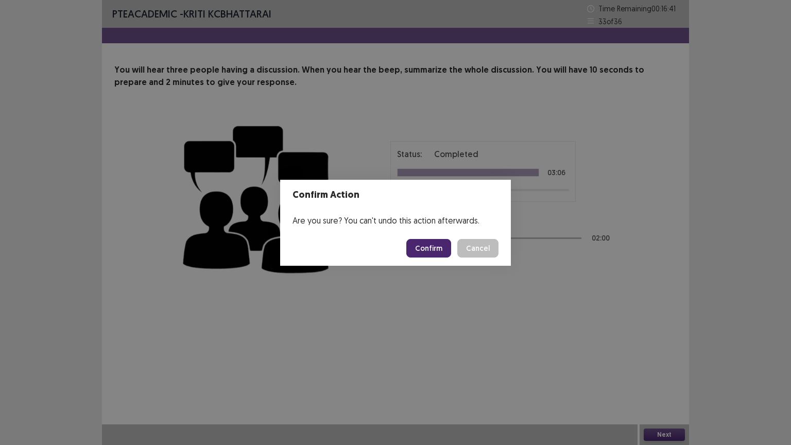
click at [435, 246] on button "Confirm" at bounding box center [428, 248] width 45 height 19
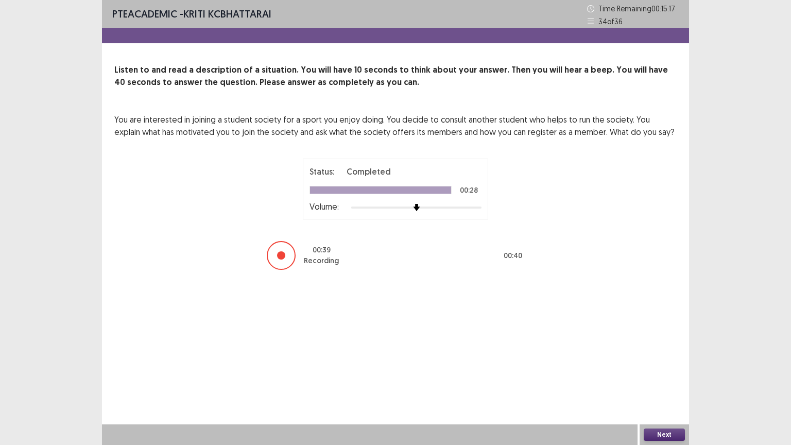
click at [660, 379] on button "Next" at bounding box center [663, 434] width 41 height 12
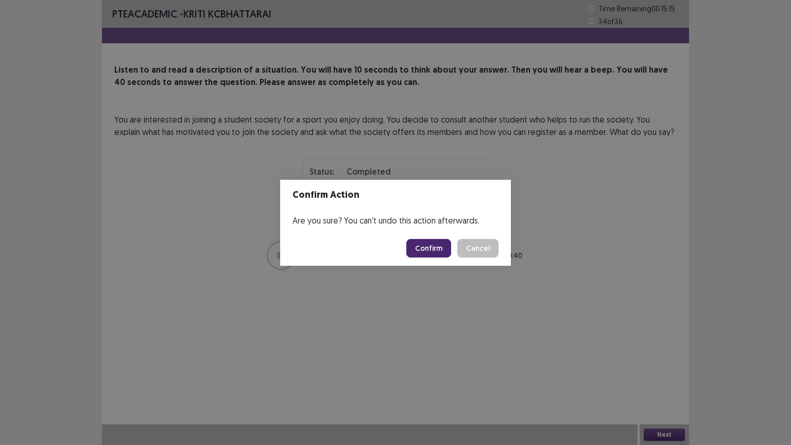
click at [435, 252] on button "Confirm" at bounding box center [428, 248] width 45 height 19
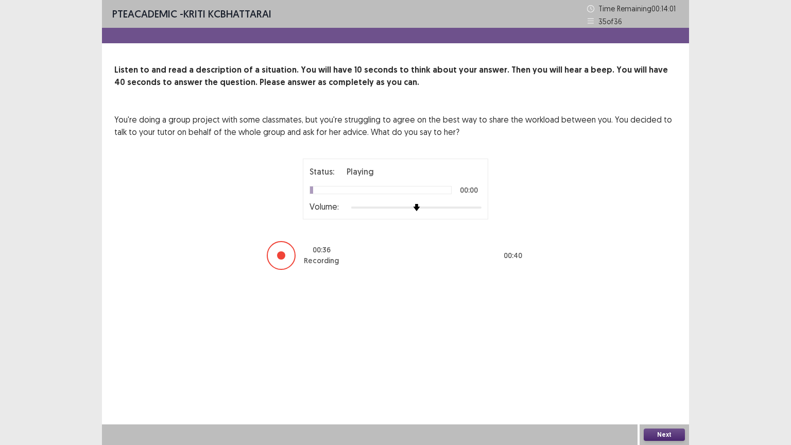
click at [670, 379] on button "Next" at bounding box center [663, 434] width 41 height 12
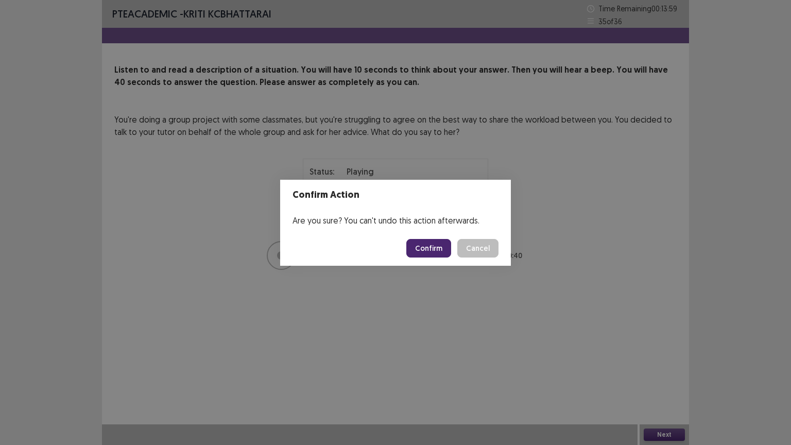
click at [432, 249] on button "Confirm" at bounding box center [428, 248] width 45 height 19
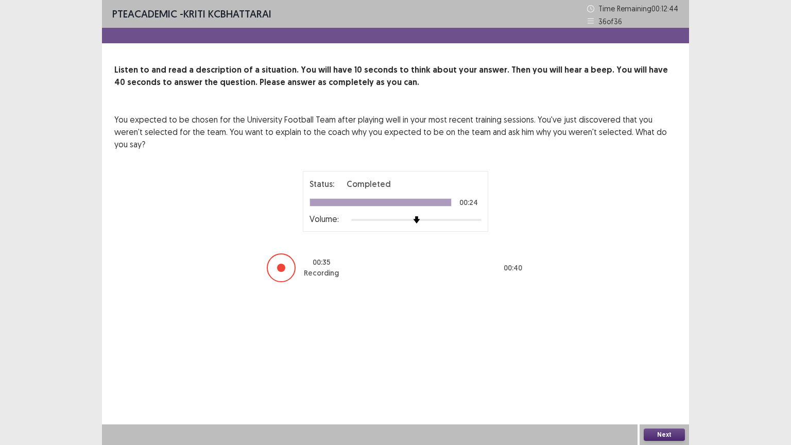
click at [660, 379] on button "Next" at bounding box center [663, 434] width 41 height 12
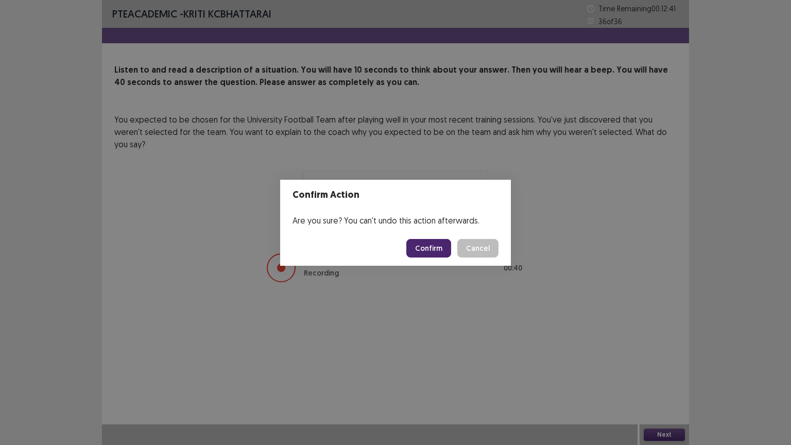
click at [435, 244] on button "Confirm" at bounding box center [428, 248] width 45 height 19
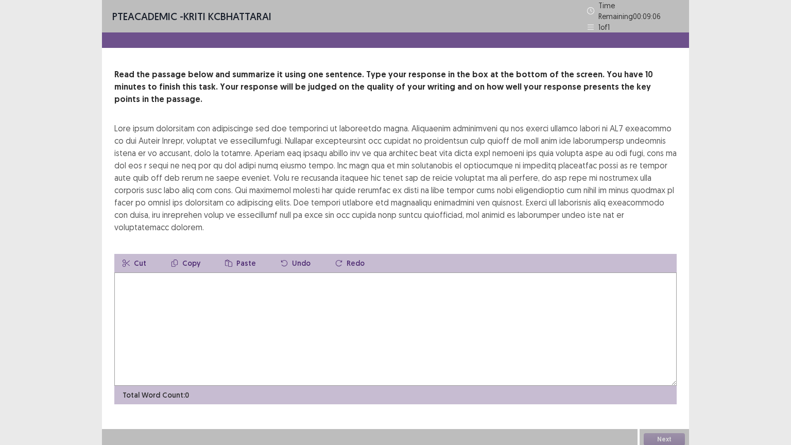
drag, startPoint x: 116, startPoint y: 108, endPoint x: 184, endPoint y: 113, distance: 68.1
click at [184, 122] on div at bounding box center [395, 177] width 562 height 111
click at [171, 272] on textarea at bounding box center [395, 328] width 562 height 113
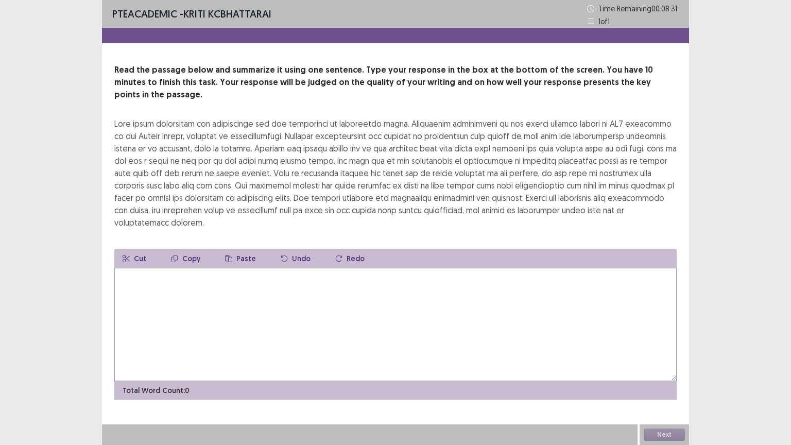
type textarea "*"
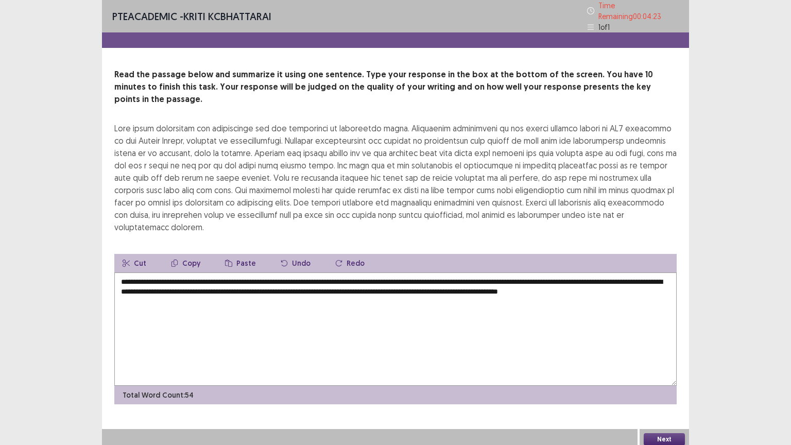
type textarea "**********"
click at [654, 379] on button "Next" at bounding box center [663, 439] width 41 height 12
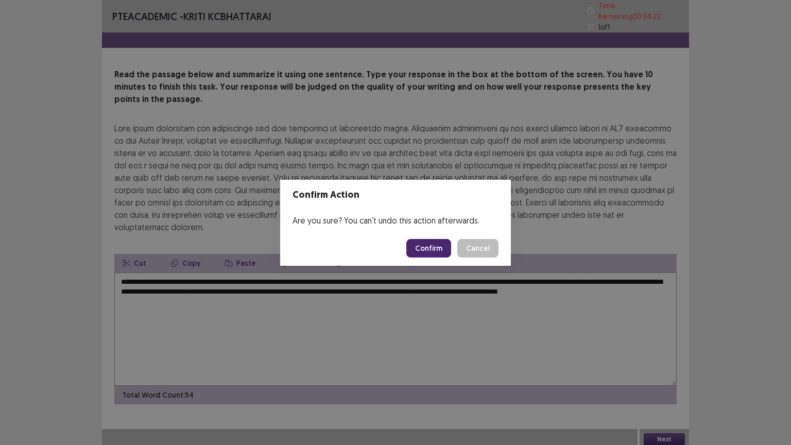
click at [426, 247] on button "Confirm" at bounding box center [428, 248] width 45 height 19
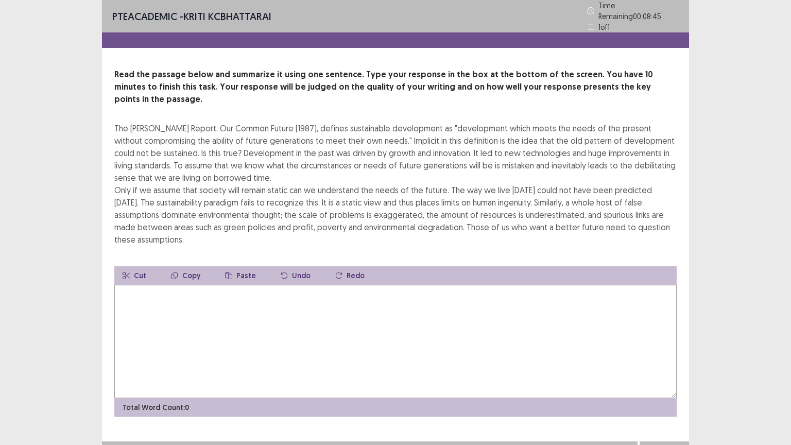
click at [198, 292] on textarea at bounding box center [395, 341] width 562 height 113
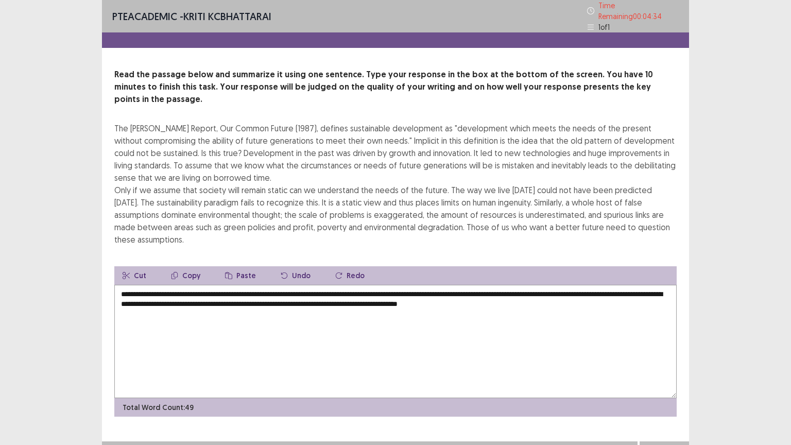
type textarea "**********"
click at [660, 379] on button "Next" at bounding box center [663, 451] width 41 height 12
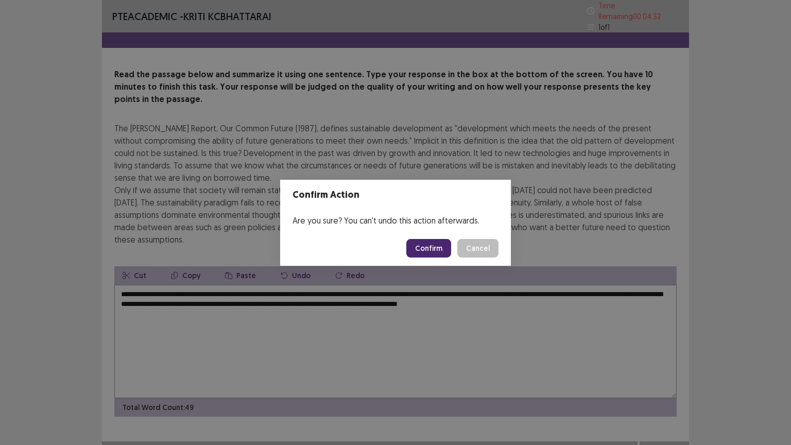
click at [442, 249] on button "Confirm" at bounding box center [428, 248] width 45 height 19
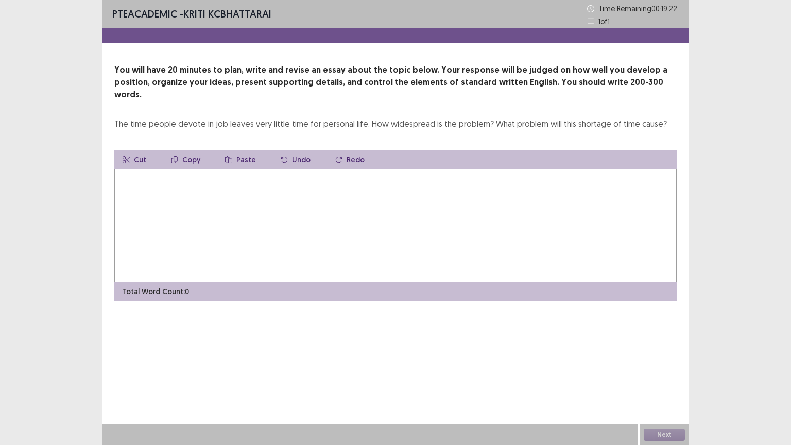
click at [135, 185] on textarea at bounding box center [395, 225] width 562 height 113
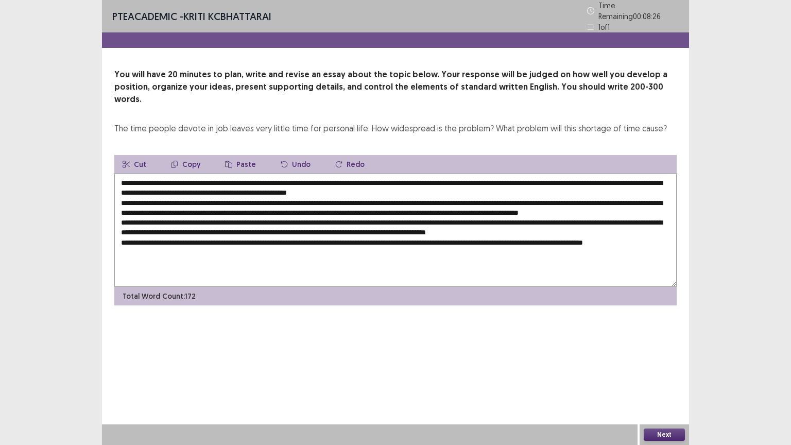
type textarea "**********"
click at [667, 379] on button "Next" at bounding box center [663, 434] width 41 height 12
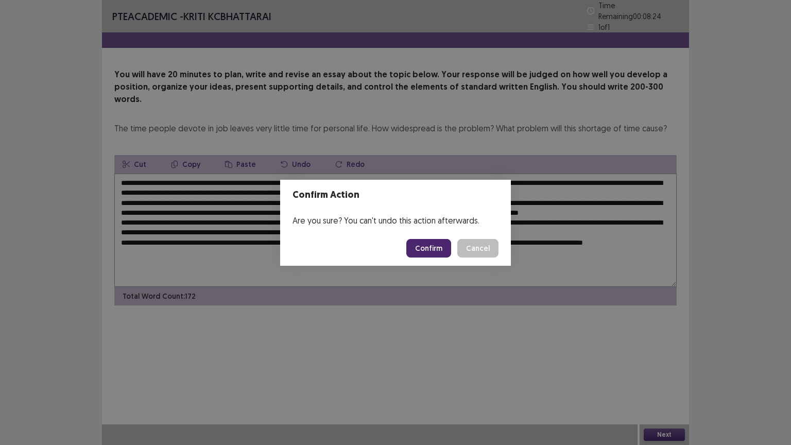
click at [424, 249] on button "Confirm" at bounding box center [428, 248] width 45 height 19
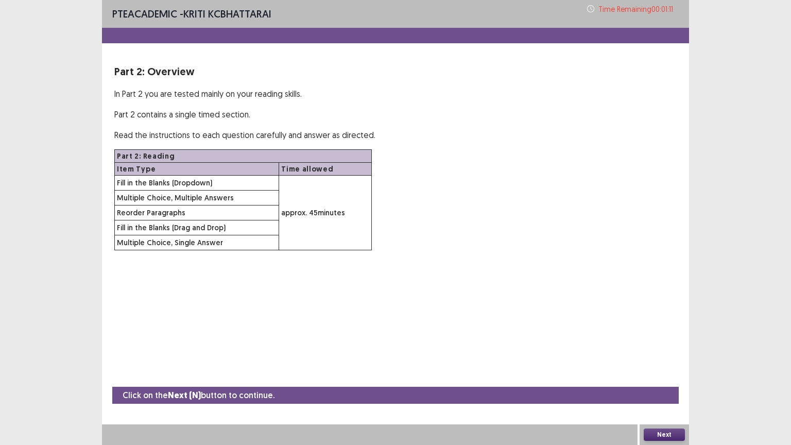
click at [661, 379] on button "Next" at bounding box center [663, 434] width 41 height 12
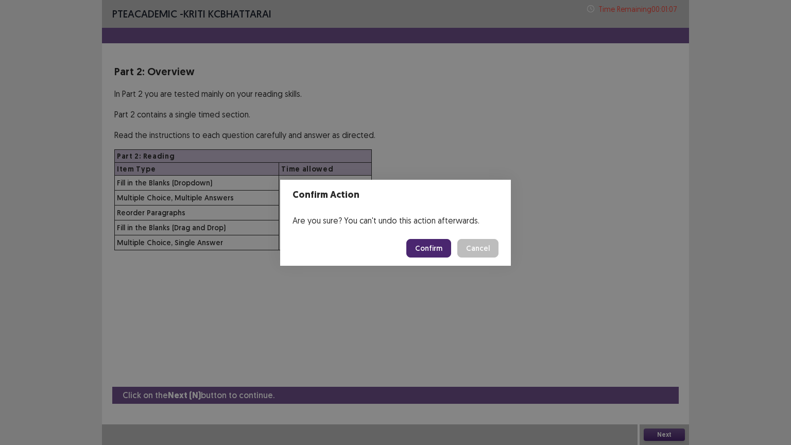
click at [440, 247] on button "Confirm" at bounding box center [428, 248] width 45 height 19
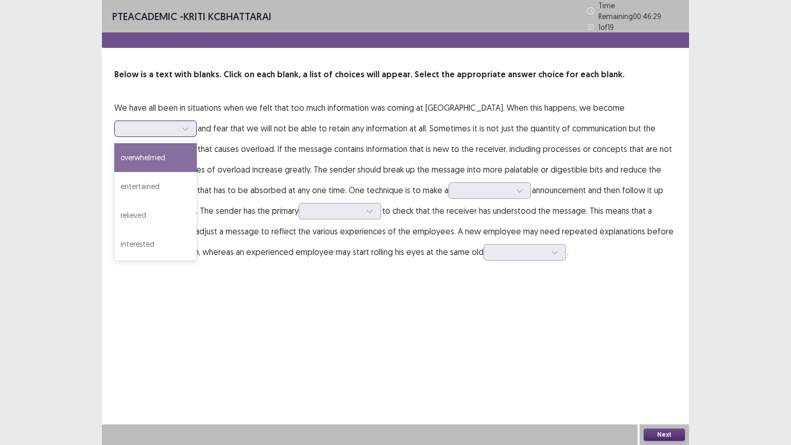
click at [189, 125] on icon at bounding box center [185, 128] width 7 height 7
click at [197, 143] on div "overwhelmed" at bounding box center [155, 157] width 82 height 29
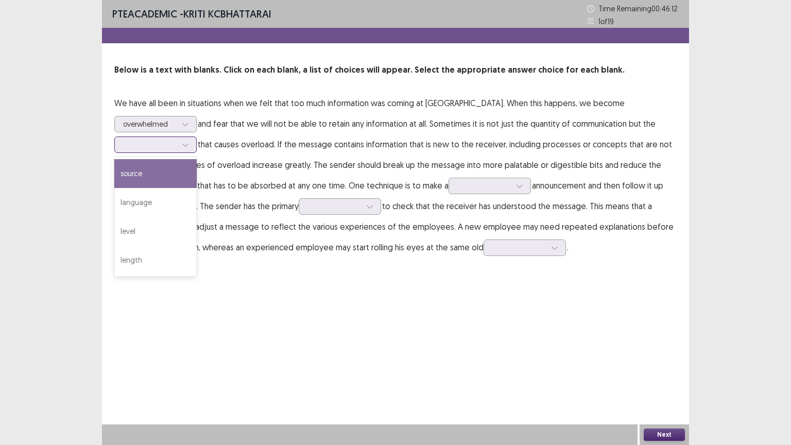
click at [177, 139] on div at bounding box center [150, 144] width 54 height 10
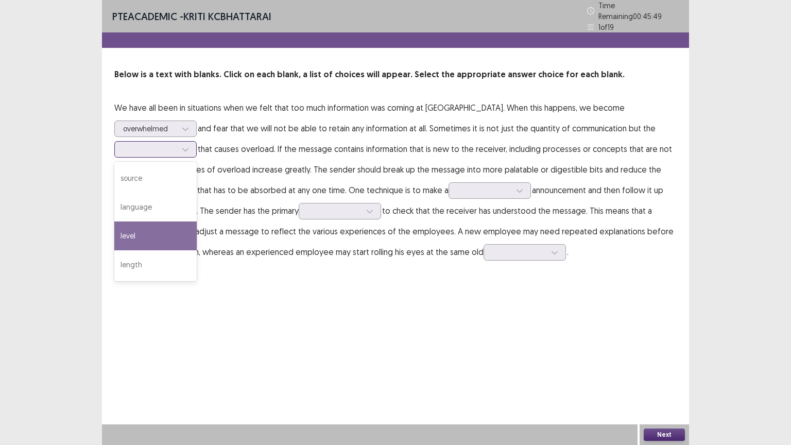
click at [197, 221] on div "level" at bounding box center [155, 235] width 82 height 29
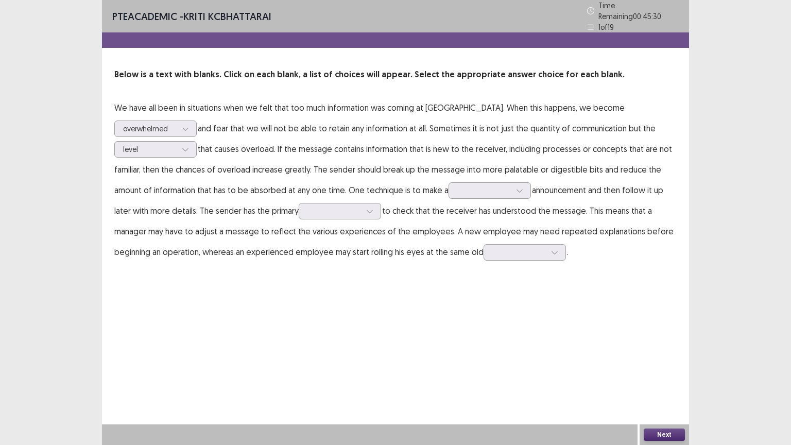
click at [366, 196] on p "We have all been in situations when we felt that too much information was comin…" at bounding box center [395, 179] width 562 height 165
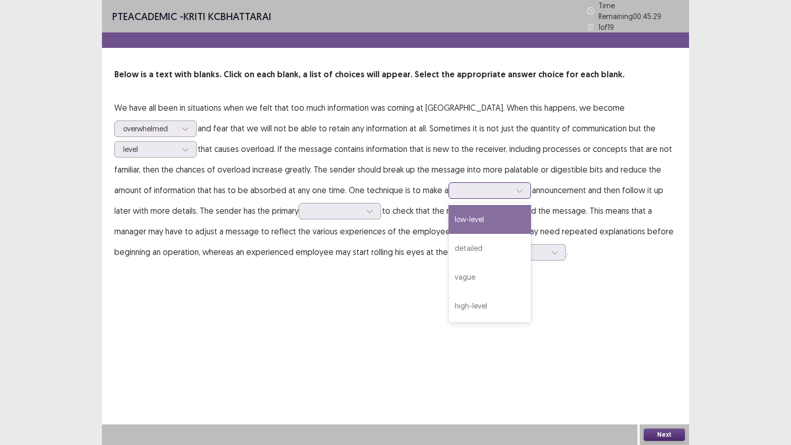
click at [512, 188] on div at bounding box center [519, 190] width 15 height 15
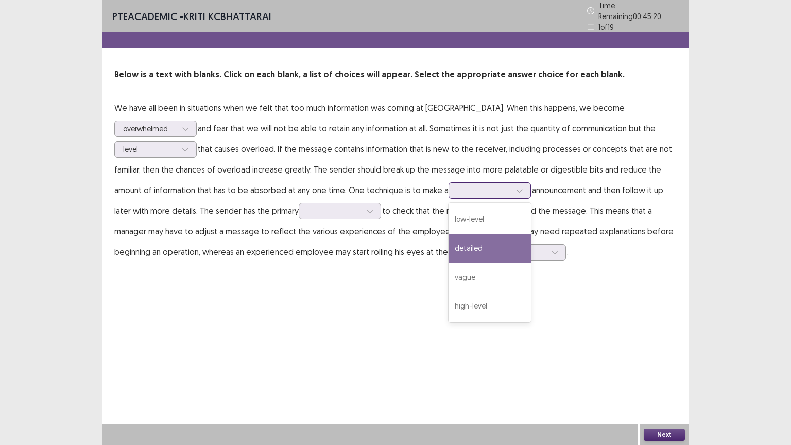
click at [448, 246] on div "detailed" at bounding box center [489, 248] width 82 height 29
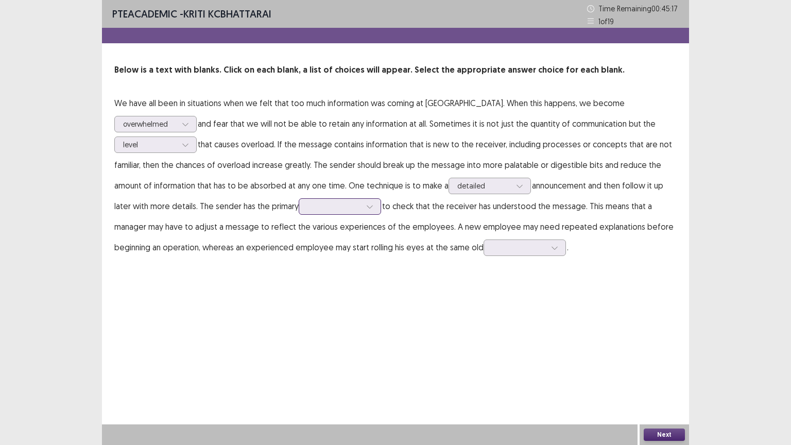
click at [362, 207] on div at bounding box center [369, 206] width 15 height 15
click at [299, 236] on div "responsibility" at bounding box center [340, 235] width 82 height 29
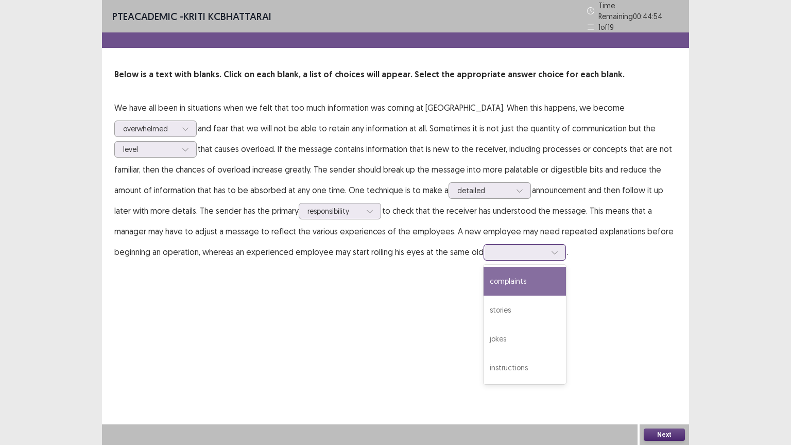
click at [547, 247] on div at bounding box center [554, 251] width 15 height 15
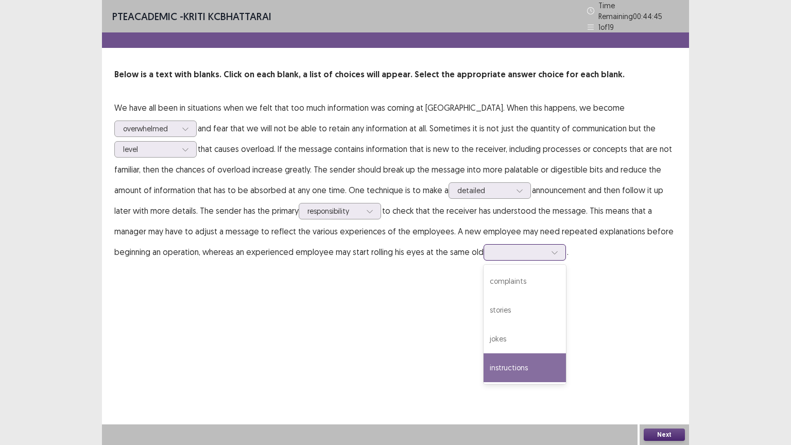
click at [483, 364] on div "instructions" at bounding box center [524, 367] width 82 height 29
click at [660, 379] on button "Next" at bounding box center [663, 434] width 41 height 12
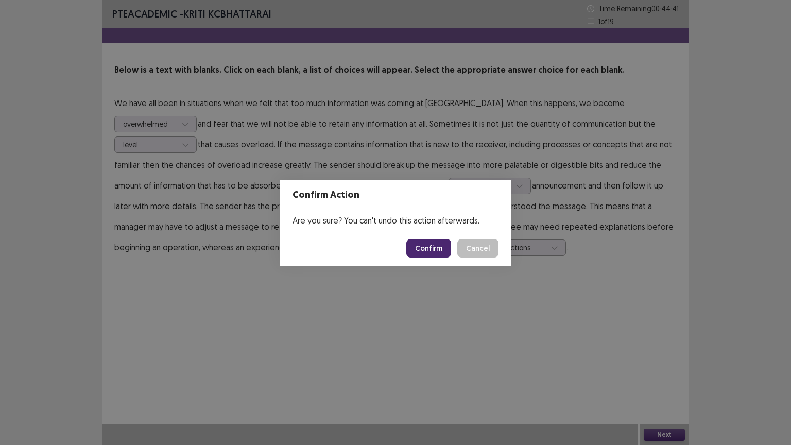
click at [433, 246] on button "Confirm" at bounding box center [428, 248] width 45 height 19
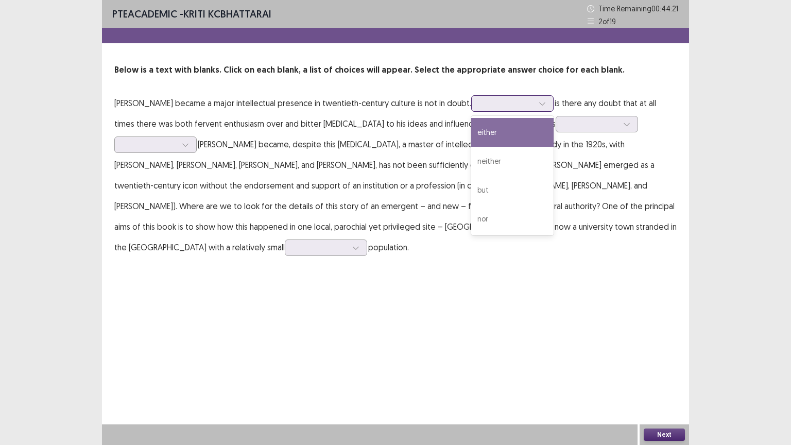
click at [534, 104] on div at bounding box center [541, 103] width 15 height 15
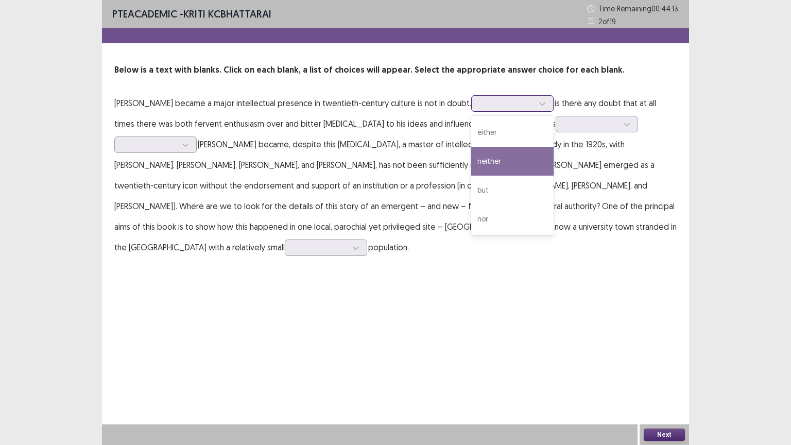
click at [478, 160] on div "neither" at bounding box center [512, 161] width 82 height 29
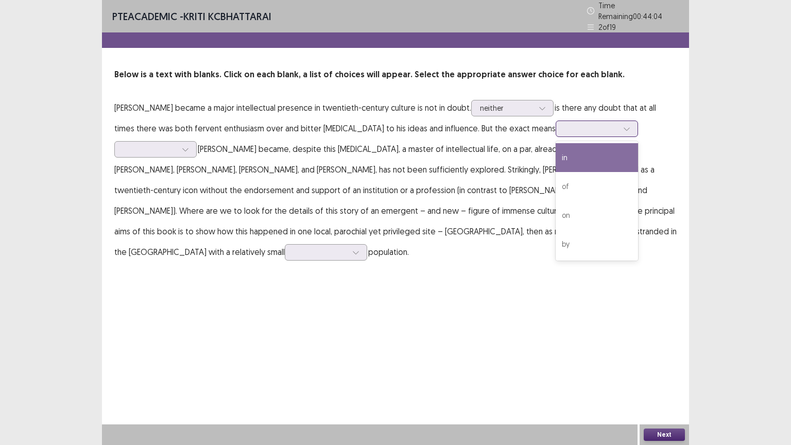
click at [564, 124] on div at bounding box center [591, 129] width 54 height 10
click at [555, 159] on div "in" at bounding box center [596, 157] width 82 height 29
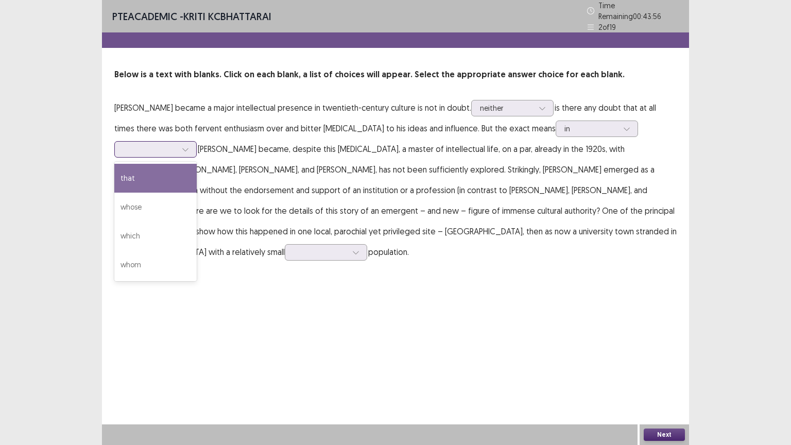
click at [177, 144] on div at bounding box center [150, 149] width 54 height 10
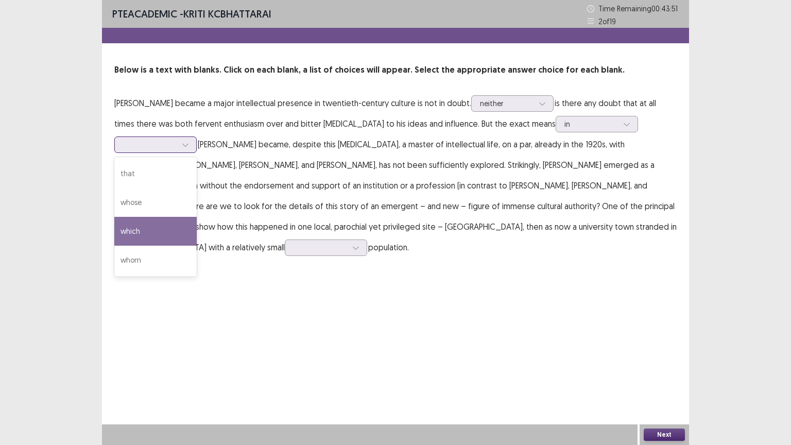
click at [197, 217] on div "which" at bounding box center [155, 231] width 82 height 29
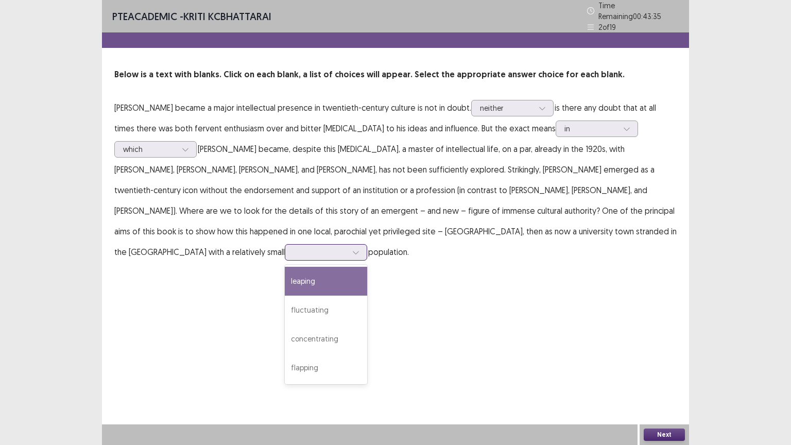
click at [347, 247] on div at bounding box center [320, 252] width 54 height 10
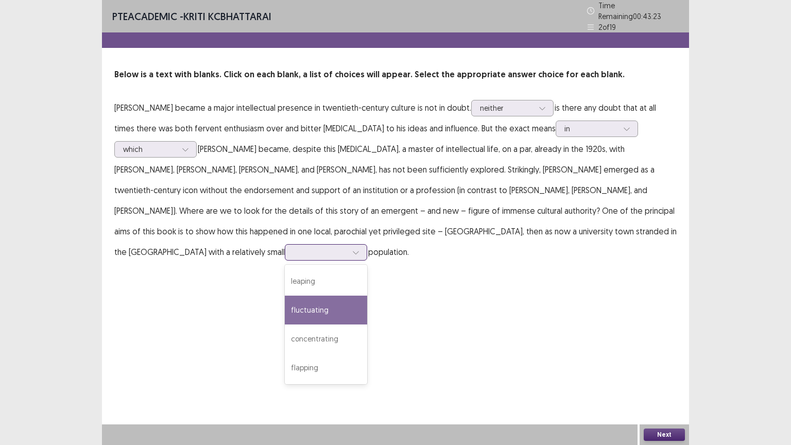
click at [367, 295] on div "fluctuating" at bounding box center [326, 309] width 82 height 29
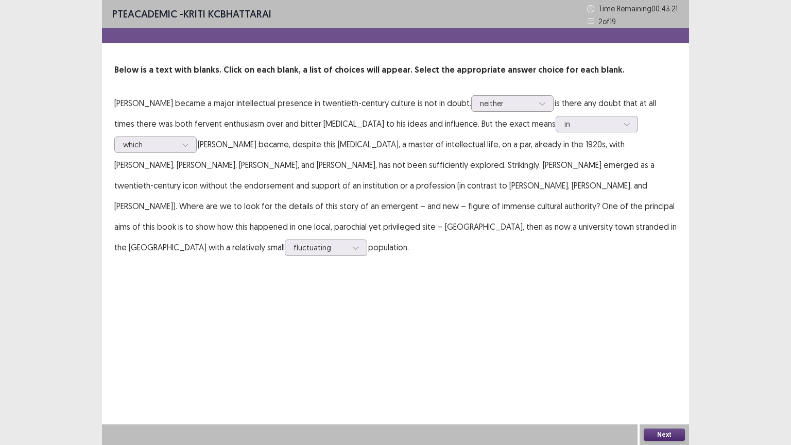
click at [660, 379] on button "Next" at bounding box center [663, 434] width 41 height 12
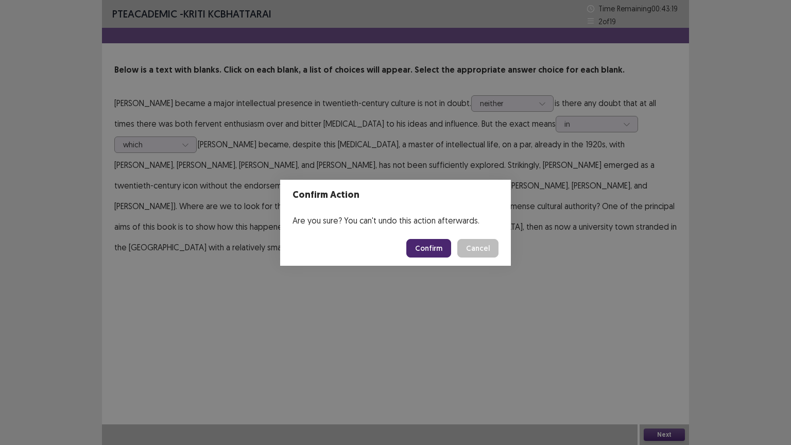
click at [422, 248] on button "Confirm" at bounding box center [428, 248] width 45 height 19
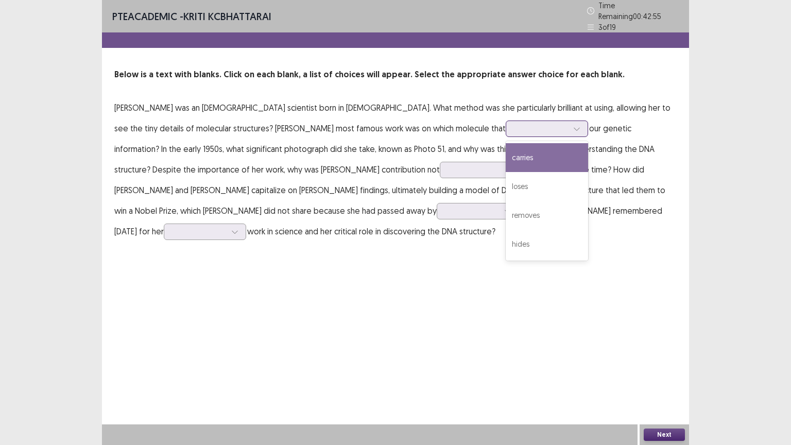
click at [569, 126] on div at bounding box center [576, 128] width 15 height 15
click at [505, 146] on div "carries" at bounding box center [546, 157] width 82 height 29
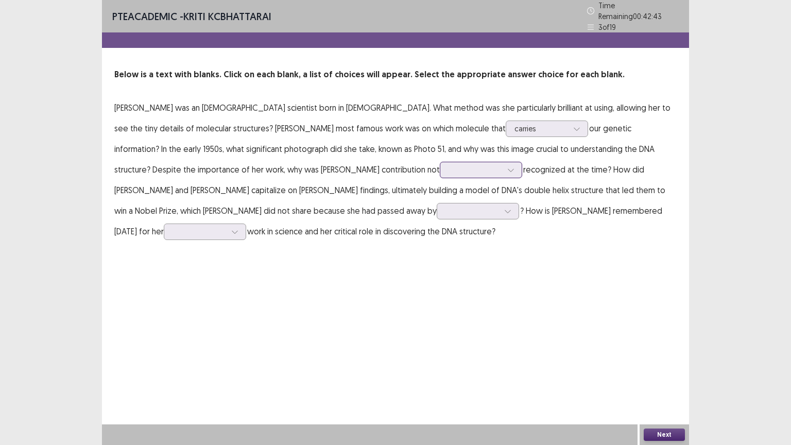
click at [448, 167] on div at bounding box center [475, 170] width 54 height 10
click at [440, 194] on div "partially" at bounding box center [481, 198] width 82 height 29
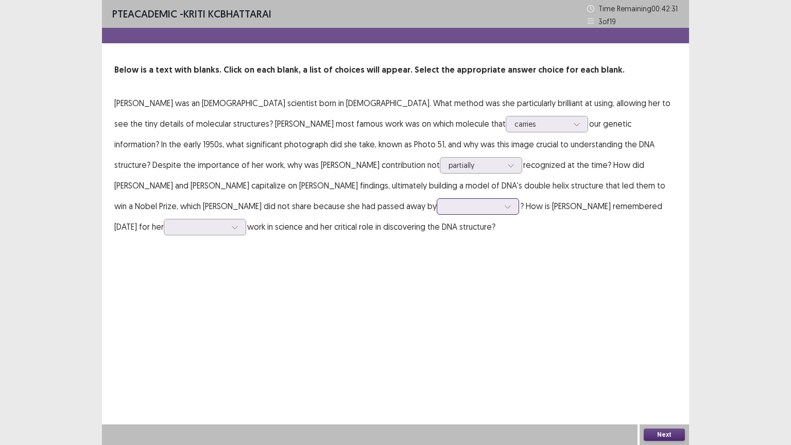
click at [445, 211] on div at bounding box center [472, 206] width 54 height 10
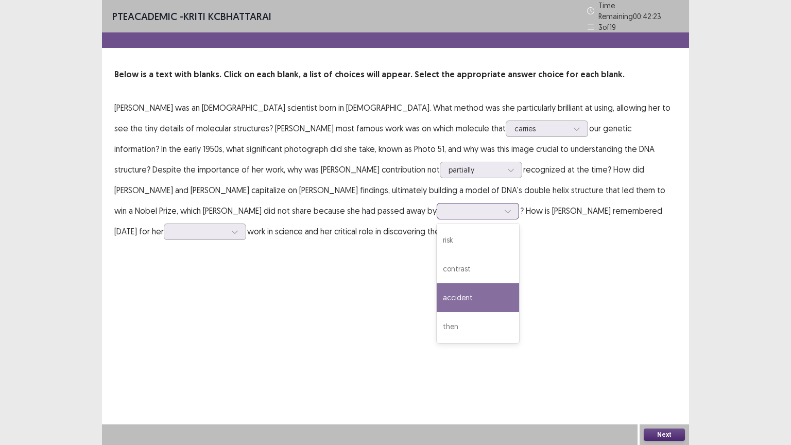
click at [436, 292] on div "accident" at bounding box center [477, 297] width 82 height 29
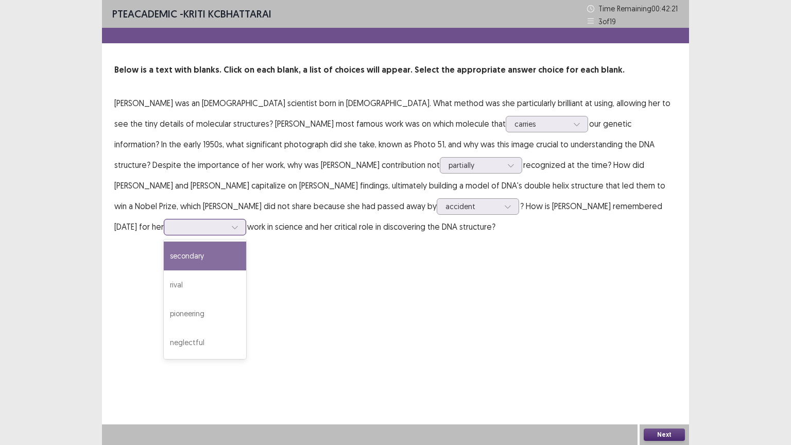
click at [226, 222] on div at bounding box center [199, 227] width 54 height 10
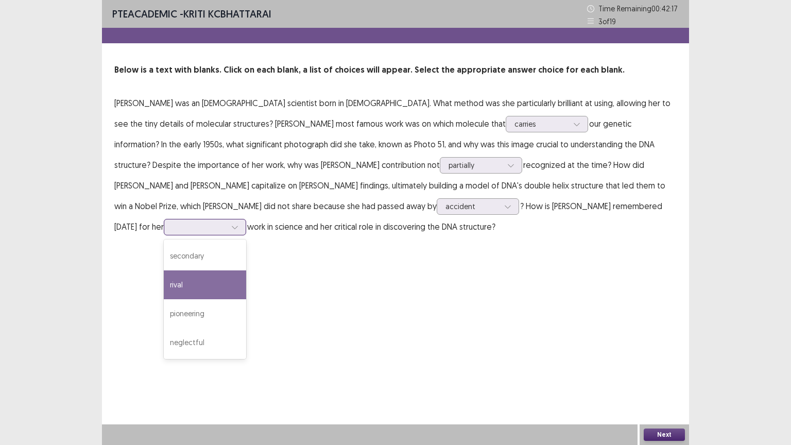
click at [246, 270] on div "rival" at bounding box center [205, 284] width 82 height 29
click at [226, 222] on div at bounding box center [199, 227] width 54 height 10
click at [268, 288] on div "PTE academic - KRITI KCBHATTARAI Time Remaining 00 : 42 : 12 3 of 19 Below is a…" at bounding box center [395, 222] width 587 height 445
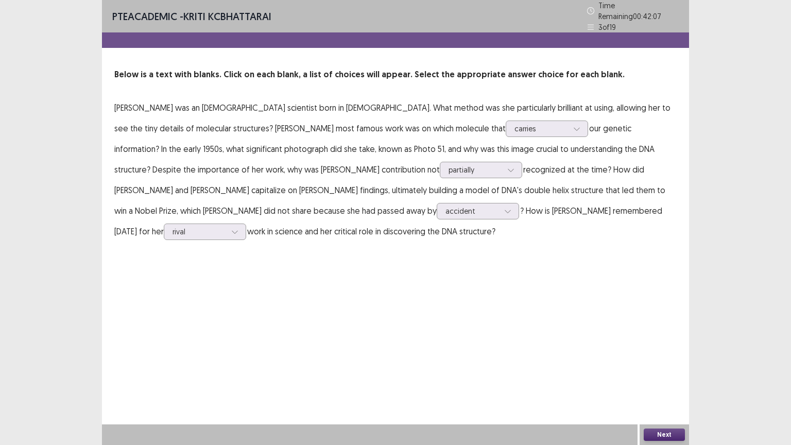
click at [664, 379] on button "Next" at bounding box center [663, 434] width 41 height 12
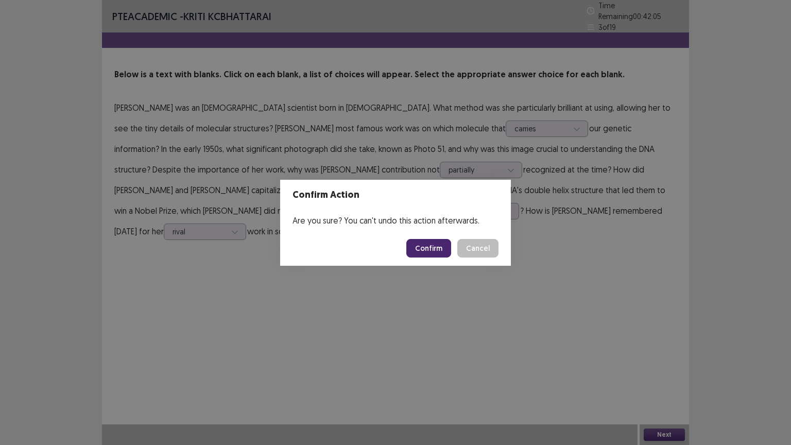
click at [435, 241] on button "Confirm" at bounding box center [428, 248] width 45 height 19
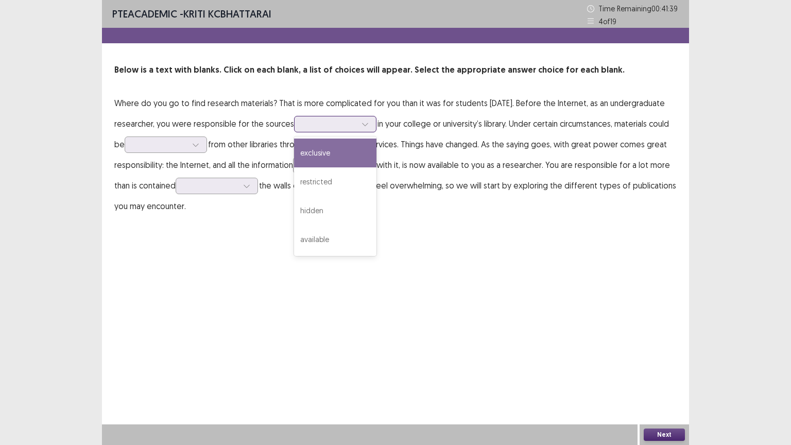
click at [356, 125] on div at bounding box center [330, 124] width 54 height 10
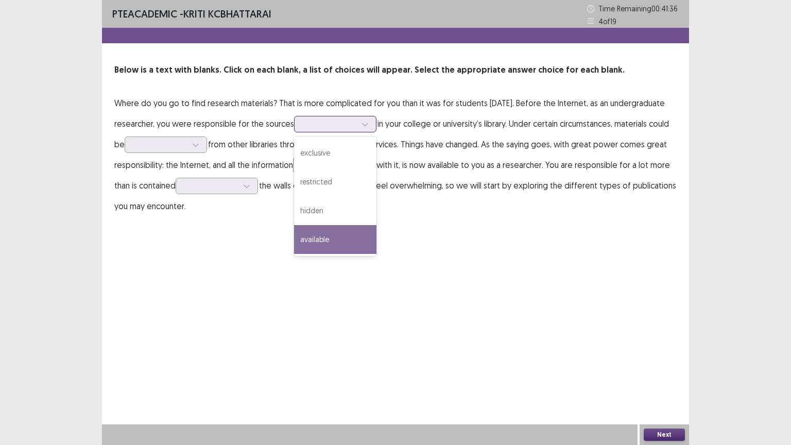
click at [376, 238] on div "available" at bounding box center [335, 239] width 82 height 29
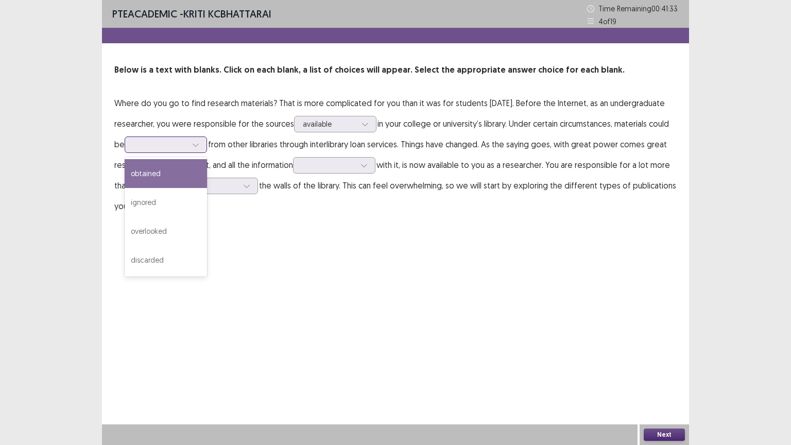
click at [187, 148] on div at bounding box center [160, 144] width 54 height 10
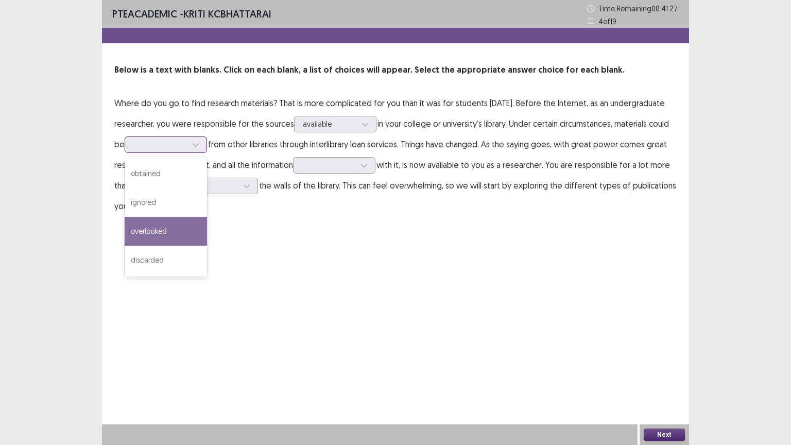
click at [207, 231] on div "overlooked" at bounding box center [166, 231] width 82 height 29
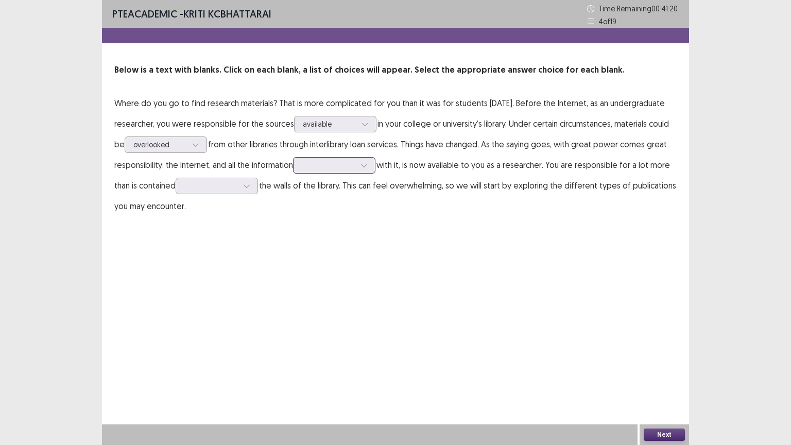
click at [355, 168] on div at bounding box center [329, 165] width 54 height 10
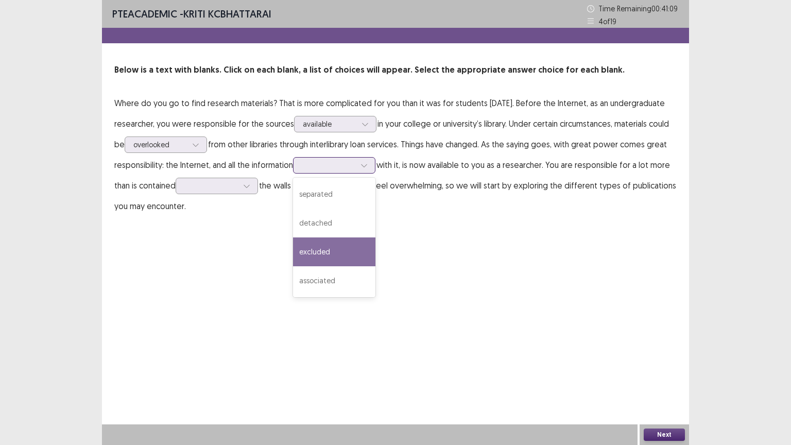
click at [364, 250] on div "excluded" at bounding box center [334, 251] width 82 height 29
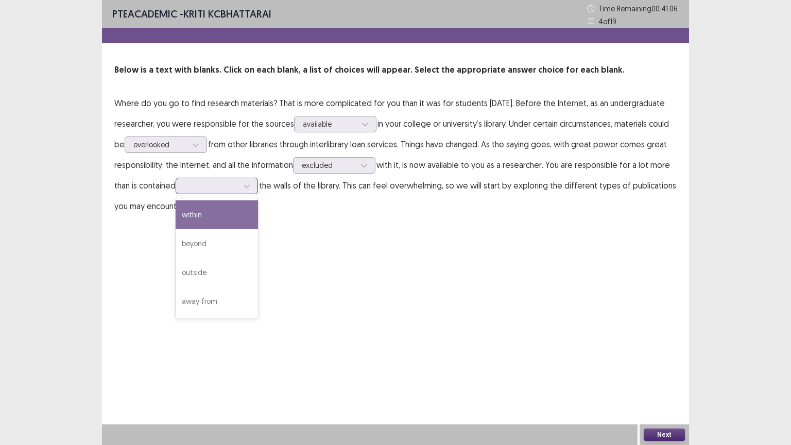
click at [238, 189] on div at bounding box center [211, 186] width 54 height 10
click at [258, 215] on div "within" at bounding box center [217, 214] width 82 height 29
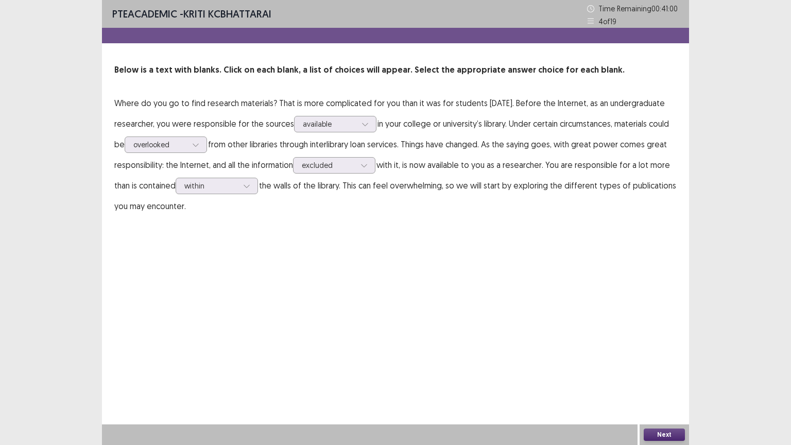
click at [662, 379] on button "Next" at bounding box center [663, 434] width 41 height 12
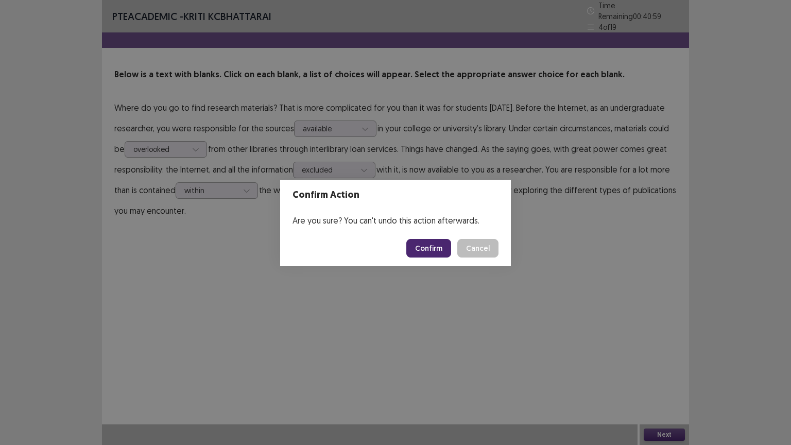
click at [430, 250] on button "Confirm" at bounding box center [428, 248] width 45 height 19
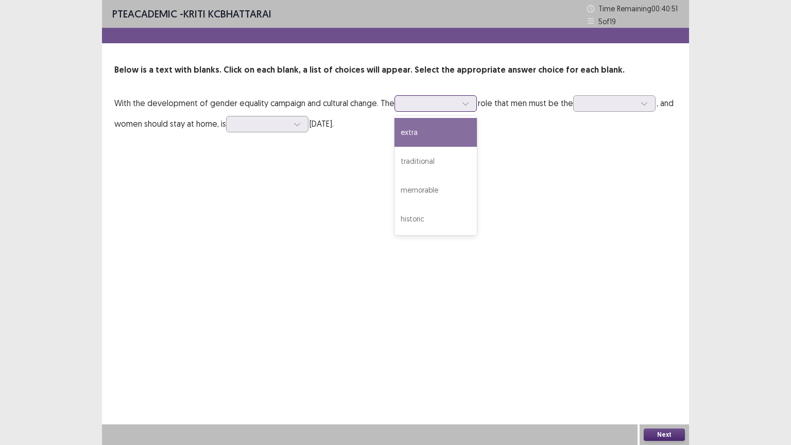
click at [450, 105] on div at bounding box center [430, 103] width 54 height 10
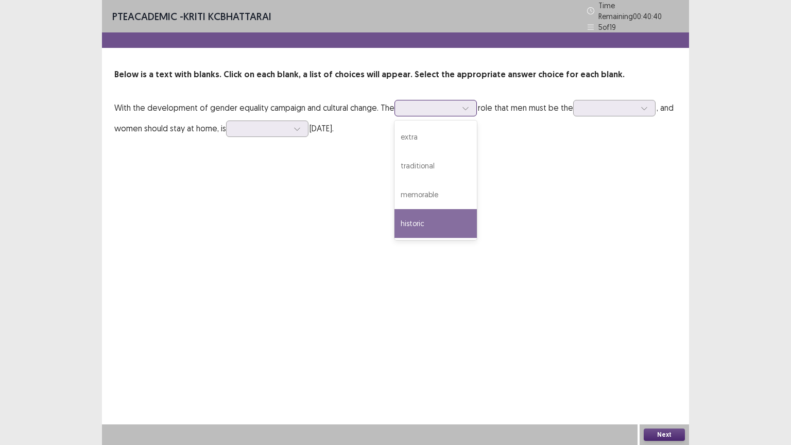
click at [428, 218] on div "historic" at bounding box center [435, 223] width 82 height 29
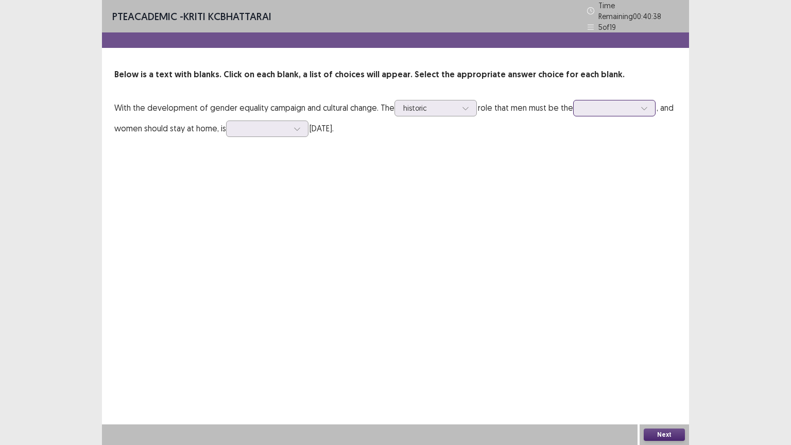
click at [625, 104] on div at bounding box center [609, 108] width 54 height 10
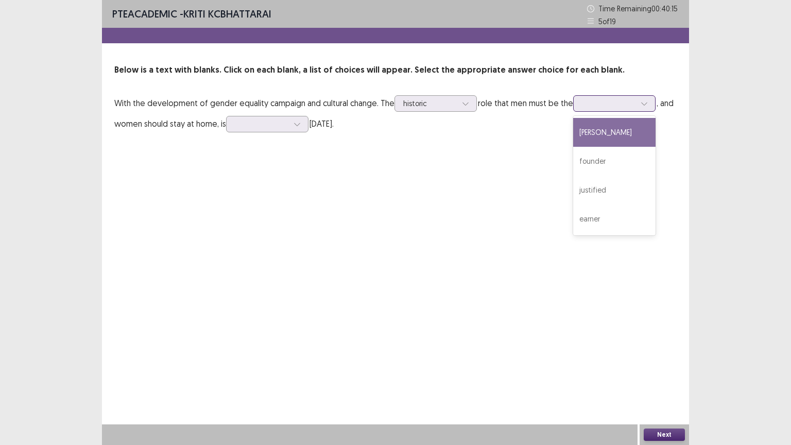
click at [587, 138] on div "[PERSON_NAME]" at bounding box center [614, 132] width 82 height 29
click at [611, 99] on div at bounding box center [609, 103] width 54 height 10
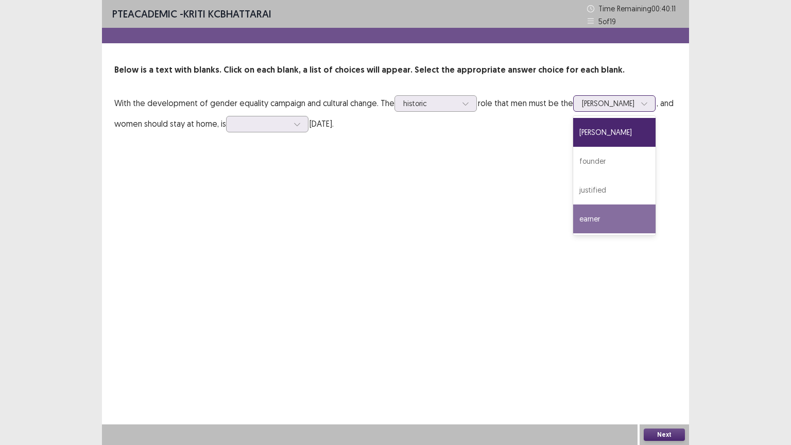
click at [597, 216] on div "earner" at bounding box center [614, 218] width 82 height 29
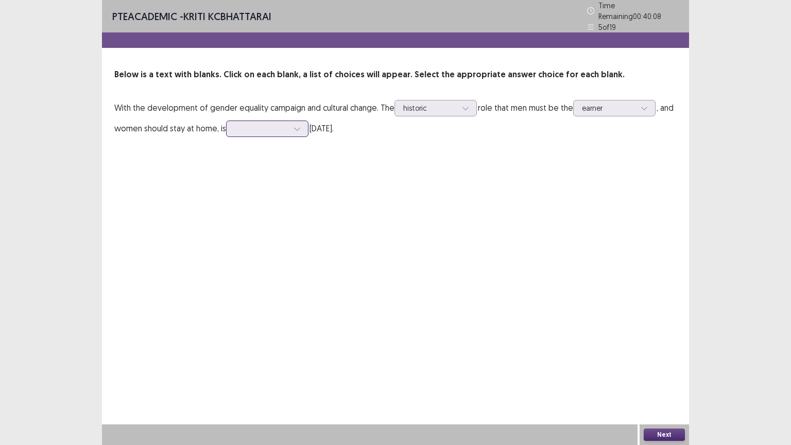
click at [249, 127] on div at bounding box center [262, 129] width 54 height 10
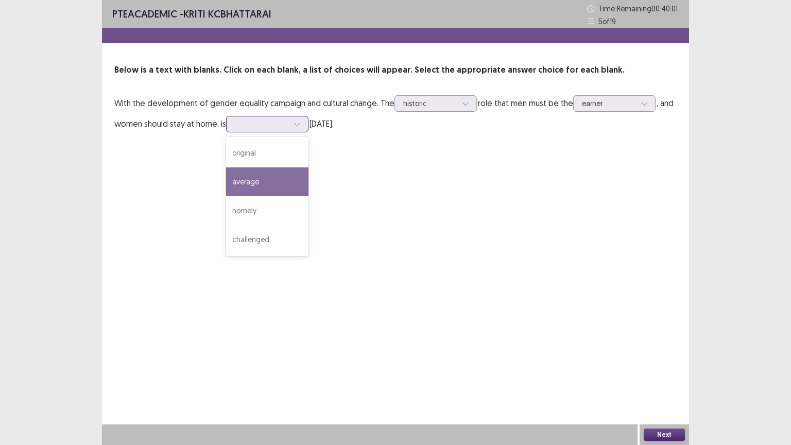
click at [255, 187] on div "average" at bounding box center [267, 181] width 82 height 29
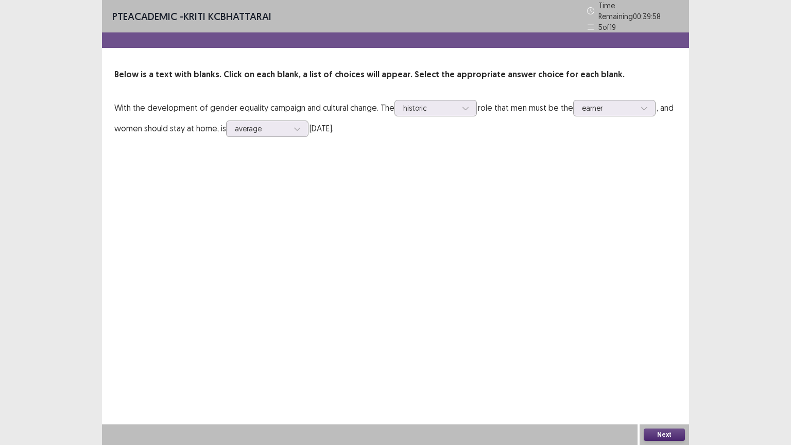
click at [653, 379] on button "Next" at bounding box center [663, 434] width 41 height 12
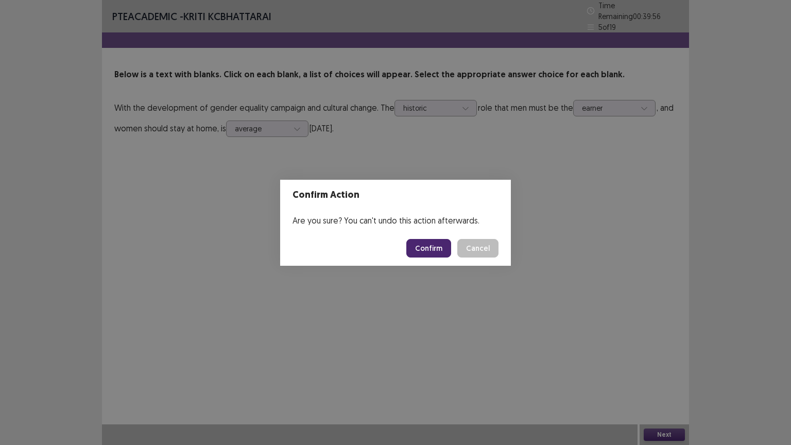
click at [426, 247] on button "Confirm" at bounding box center [428, 248] width 45 height 19
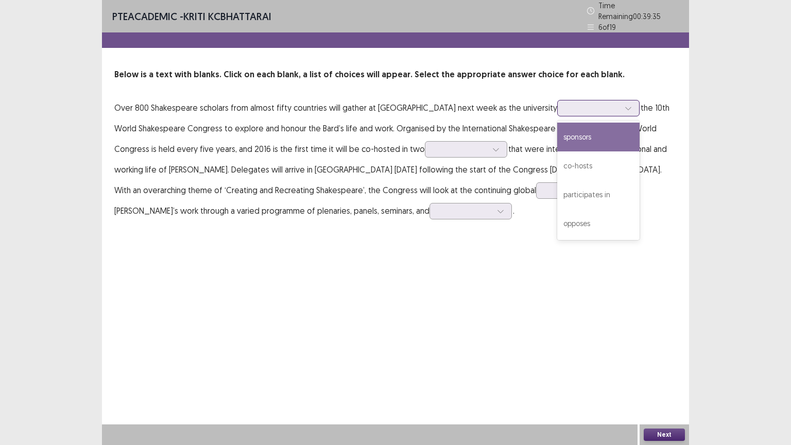
click at [629, 107] on div at bounding box center [627, 107] width 15 height 15
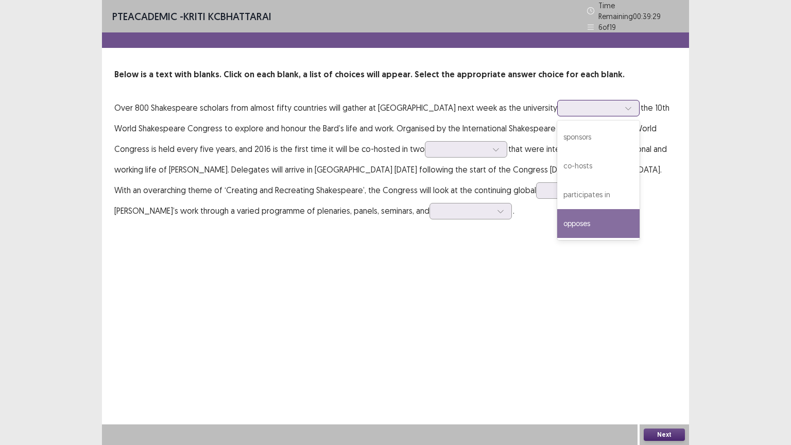
click at [587, 216] on div "opposes" at bounding box center [598, 223] width 82 height 29
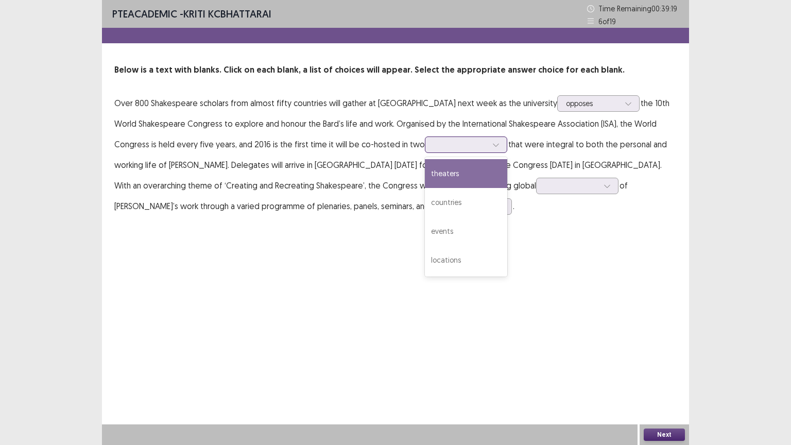
click at [462, 143] on div at bounding box center [460, 144] width 54 height 10
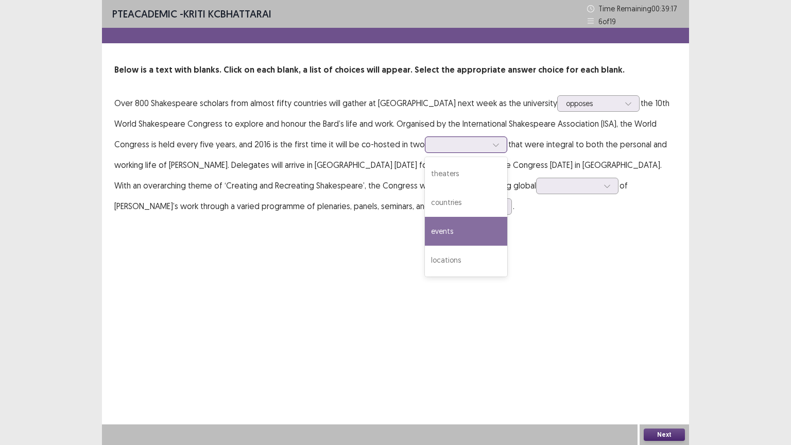
click at [442, 229] on div "events" at bounding box center [466, 231] width 82 height 29
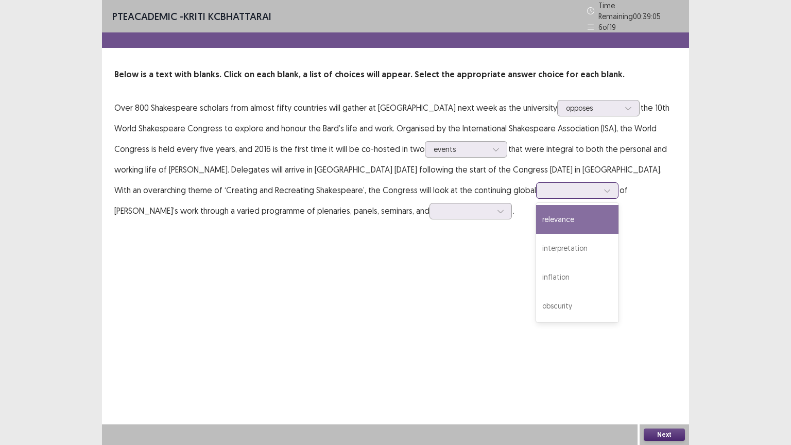
click at [551, 187] on div at bounding box center [572, 190] width 54 height 10
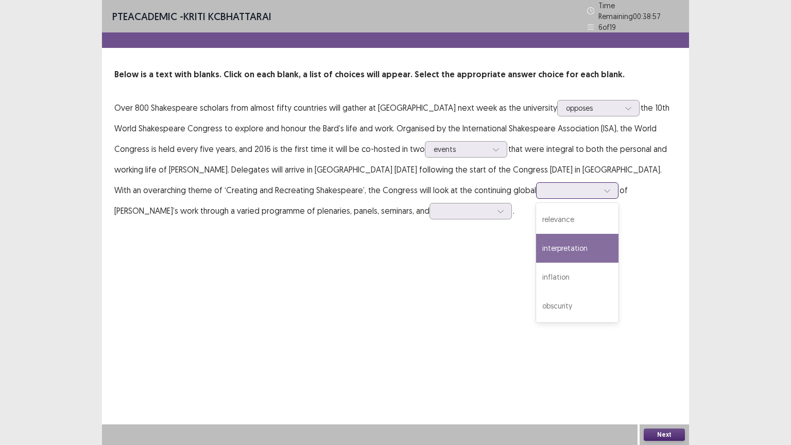
click at [541, 245] on div "interpretation" at bounding box center [577, 248] width 82 height 29
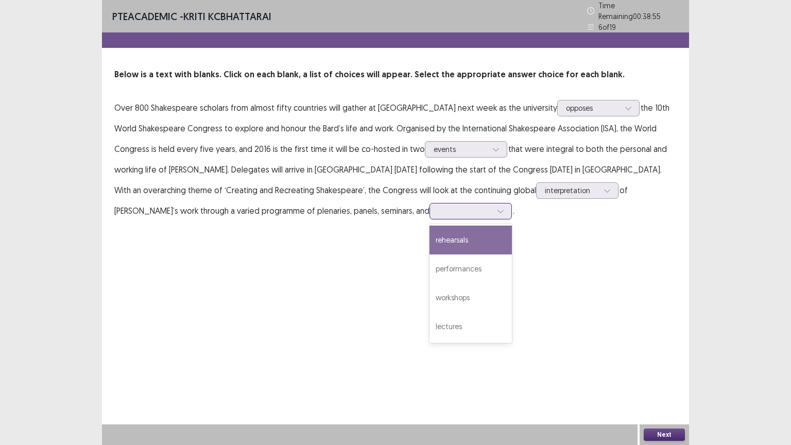
click at [438, 207] on div at bounding box center [465, 211] width 54 height 10
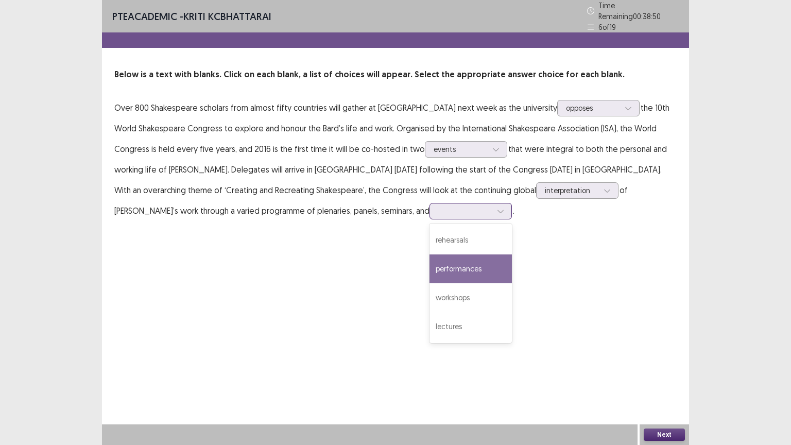
click at [429, 260] on div "performances" at bounding box center [470, 268] width 82 height 29
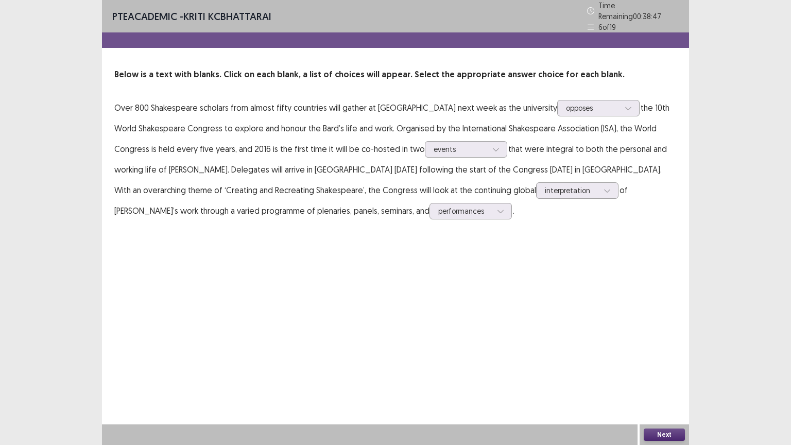
click at [655, 379] on button "Next" at bounding box center [663, 434] width 41 height 12
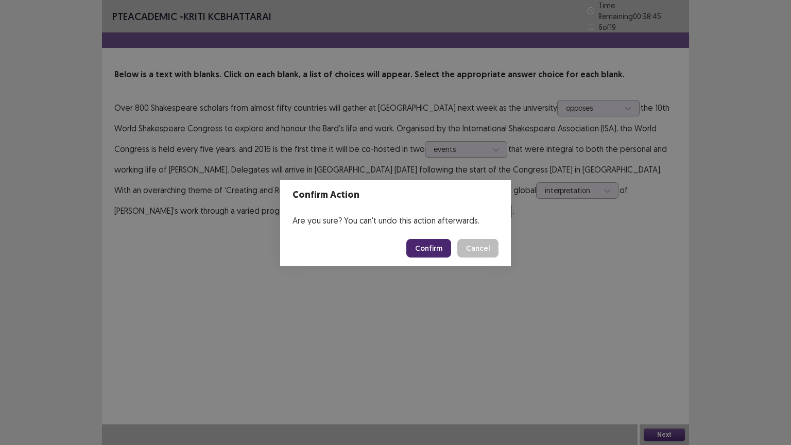
click at [441, 248] on button "Confirm" at bounding box center [428, 248] width 45 height 19
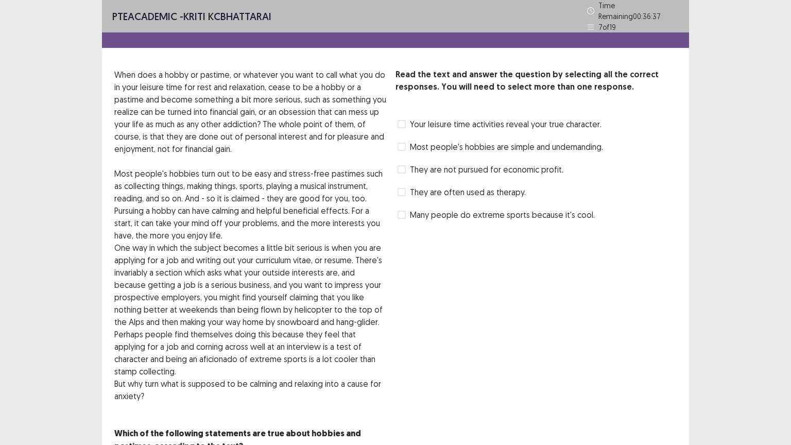
click at [404, 143] on span at bounding box center [401, 147] width 8 height 8
click at [398, 211] on span at bounding box center [401, 215] width 8 height 8
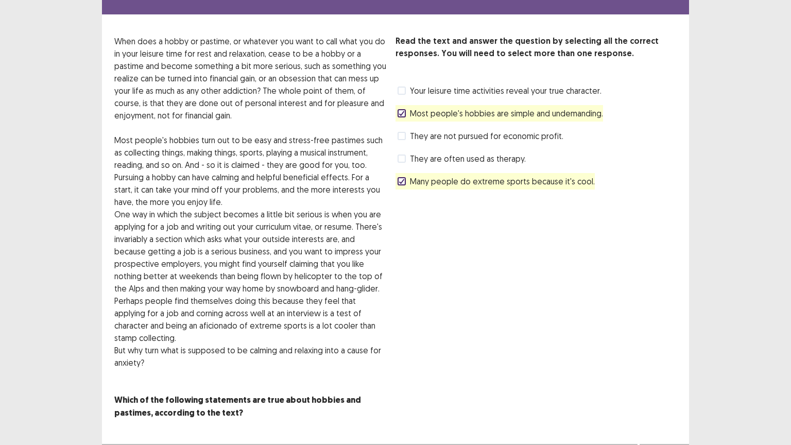
scroll to position [35, 0]
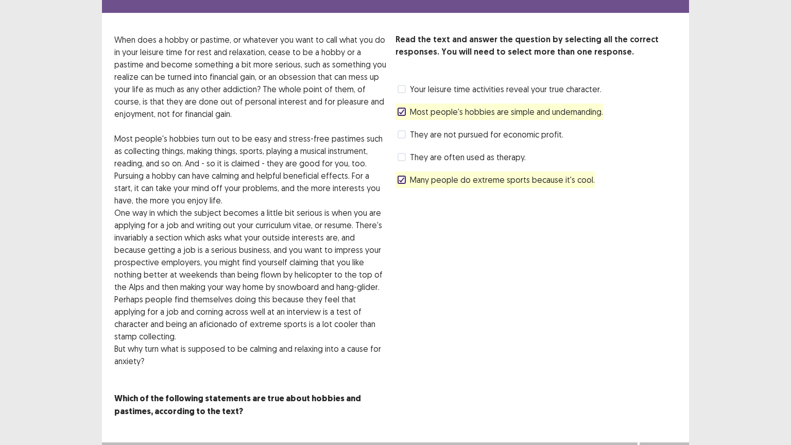
click at [662, 379] on button "Next" at bounding box center [663, 452] width 41 height 12
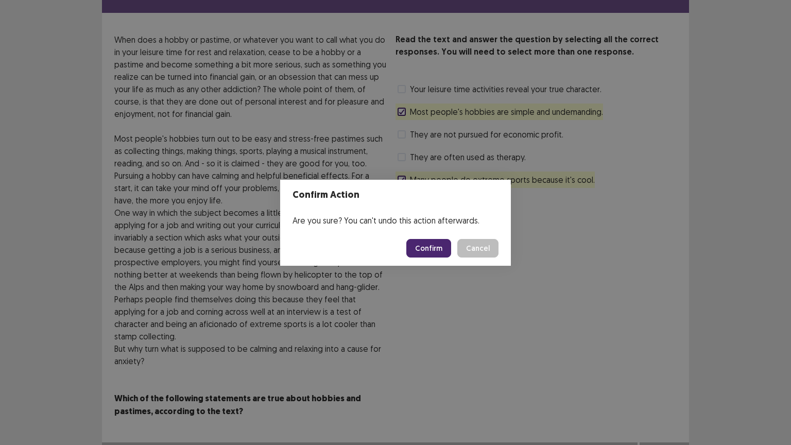
click at [434, 252] on button "Confirm" at bounding box center [428, 248] width 45 height 19
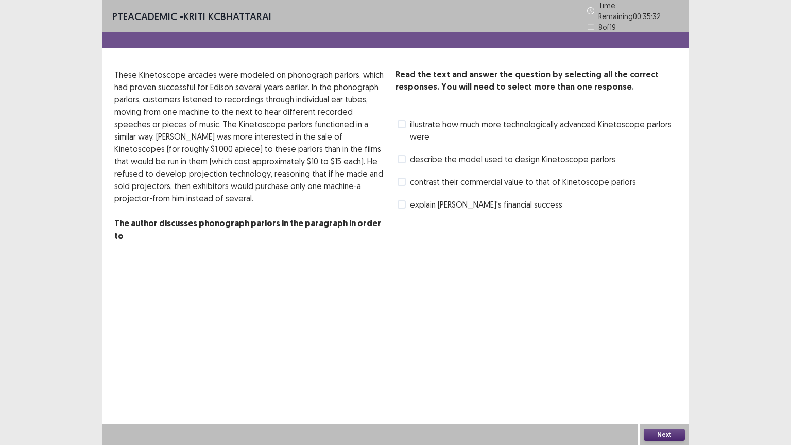
click at [401, 122] on span at bounding box center [401, 124] width 8 height 8
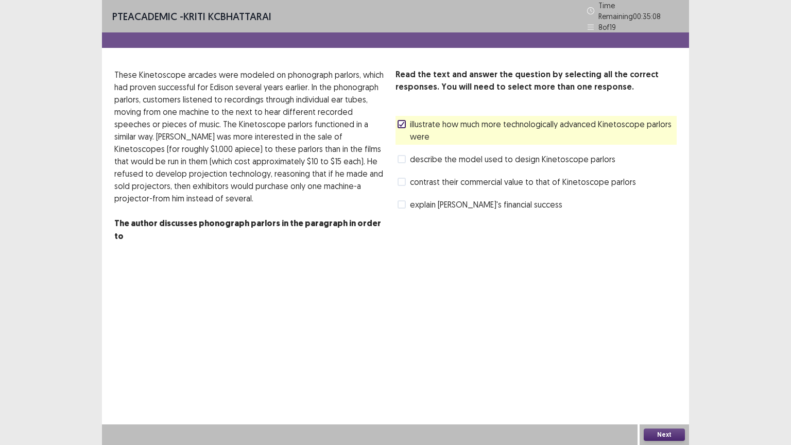
click at [397, 159] on label "describe the model used to design Kinetoscope parlors" at bounding box center [506, 159] width 218 height 12
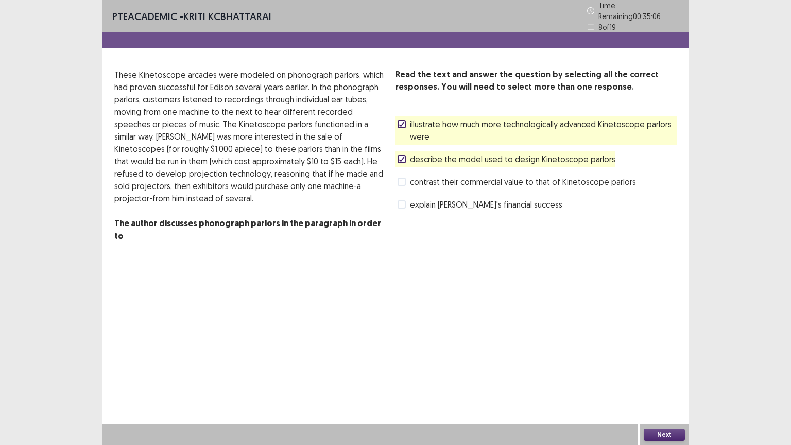
click at [661, 379] on button "Next" at bounding box center [663, 434] width 41 height 12
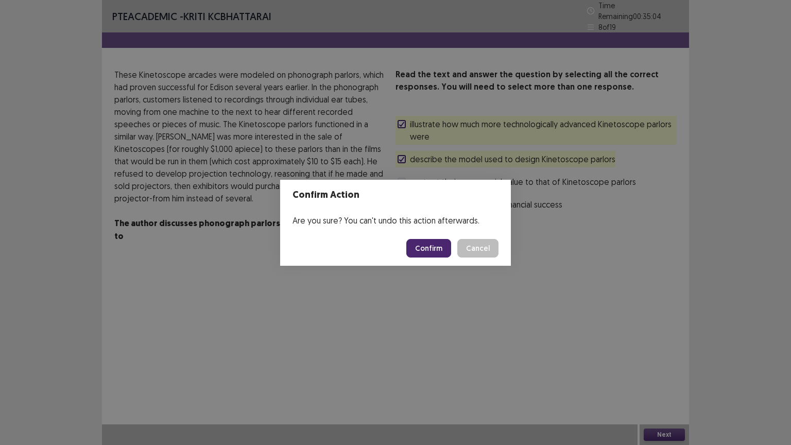
click at [437, 245] on button "Confirm" at bounding box center [428, 248] width 45 height 19
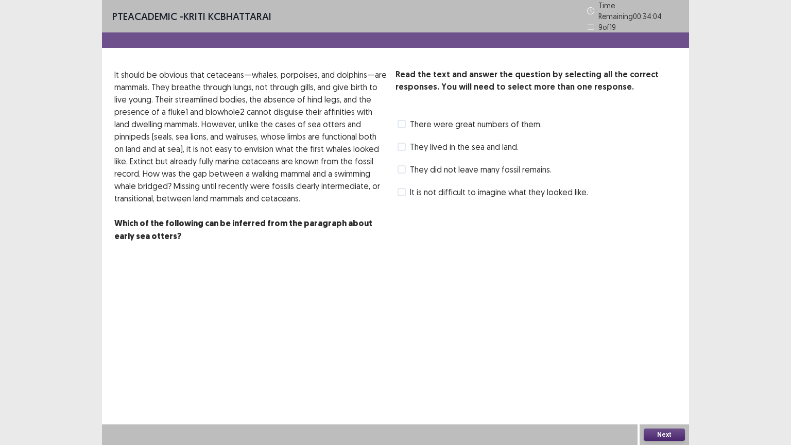
click at [405, 143] on span at bounding box center [401, 147] width 8 height 8
click at [399, 188] on span at bounding box center [401, 192] width 8 height 8
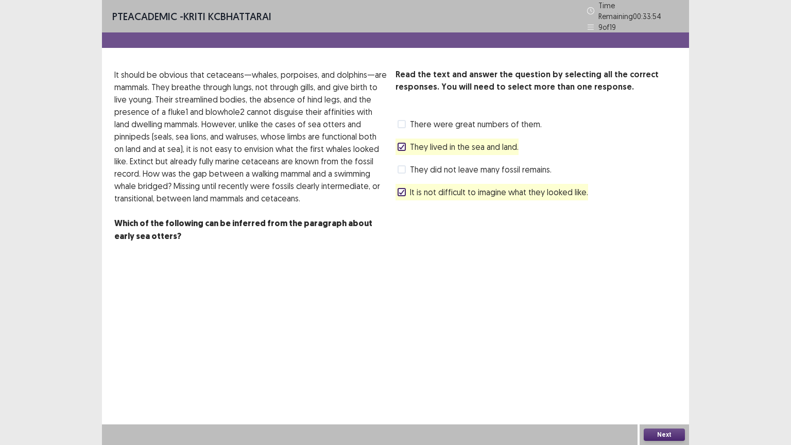
click at [669, 379] on button "Next" at bounding box center [663, 434] width 41 height 12
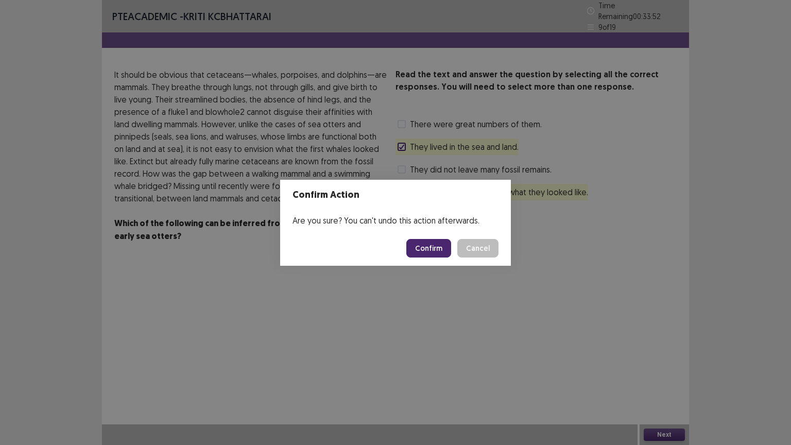
click at [424, 253] on button "Confirm" at bounding box center [428, 248] width 45 height 19
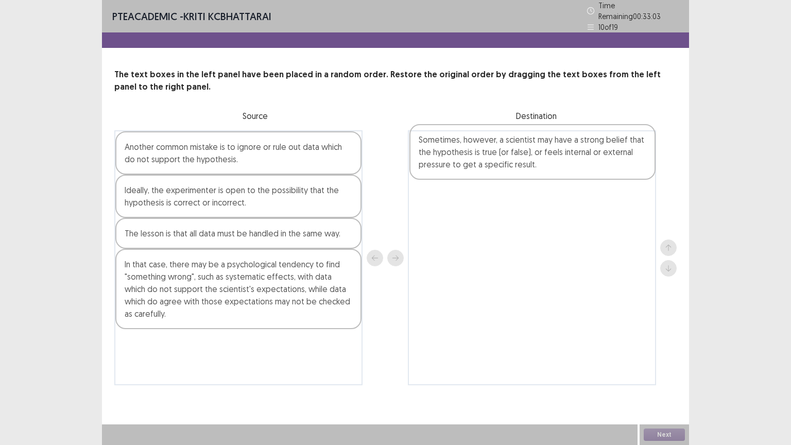
drag, startPoint x: 325, startPoint y: 359, endPoint x: 620, endPoint y: 161, distance: 355.2
click at [620, 161] on div "Another common mistake is to ignore or rule out data which do not support the h…" at bounding box center [395, 257] width 562 height 255
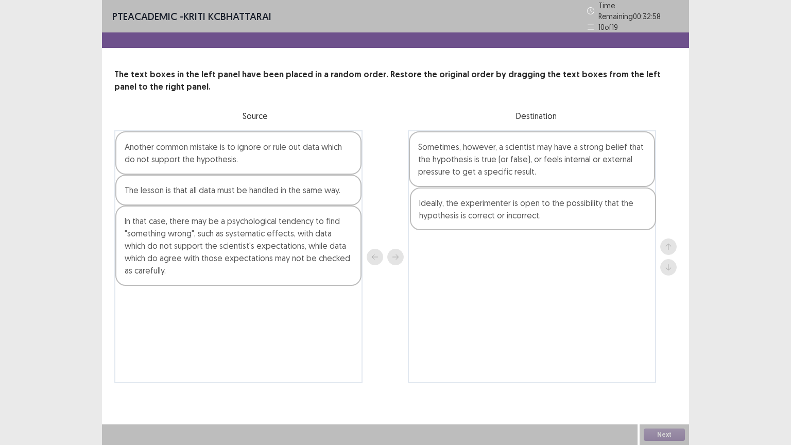
drag, startPoint x: 318, startPoint y: 196, endPoint x: 616, endPoint y: 214, distance: 298.0
click at [616, 214] on div "Another common mistake is to ignore or rule out data which do not support the h…" at bounding box center [395, 256] width 562 height 253
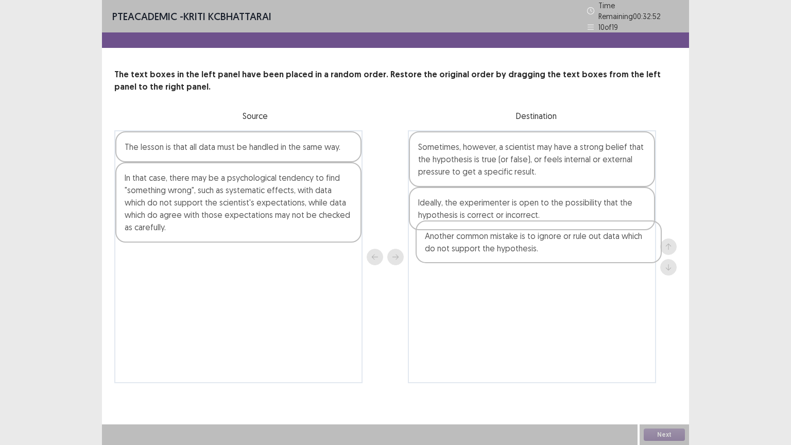
drag, startPoint x: 304, startPoint y: 161, endPoint x: 608, endPoint y: 256, distance: 319.2
click at [608, 256] on div "Another common mistake is to ignore or rule out data which do not support the h…" at bounding box center [395, 256] width 562 height 253
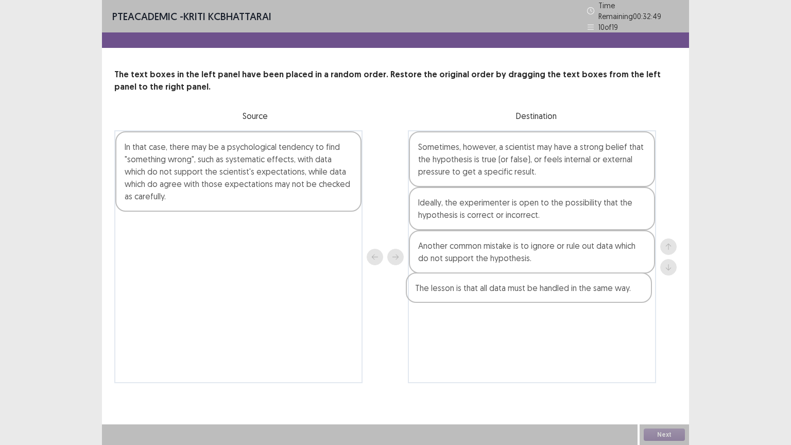
drag, startPoint x: 323, startPoint y: 149, endPoint x: 618, endPoint y: 294, distance: 328.7
click at [618, 294] on div "The lesson is that all data must be handled in the same way. In that case, ther…" at bounding box center [395, 256] width 562 height 253
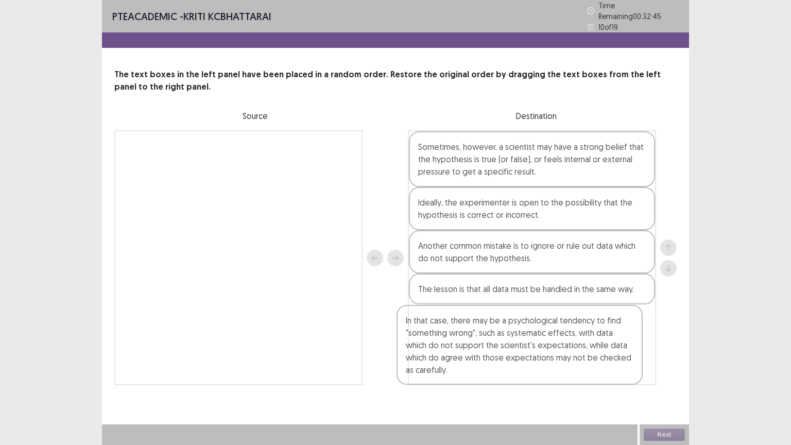
drag, startPoint x: 320, startPoint y: 189, endPoint x: 616, endPoint y: 362, distance: 342.9
click at [606, 367] on div "In that case, there may be a psychological tendency to find "something wrong", …" at bounding box center [395, 257] width 562 height 255
click at [669, 379] on button "Next" at bounding box center [663, 434] width 41 height 12
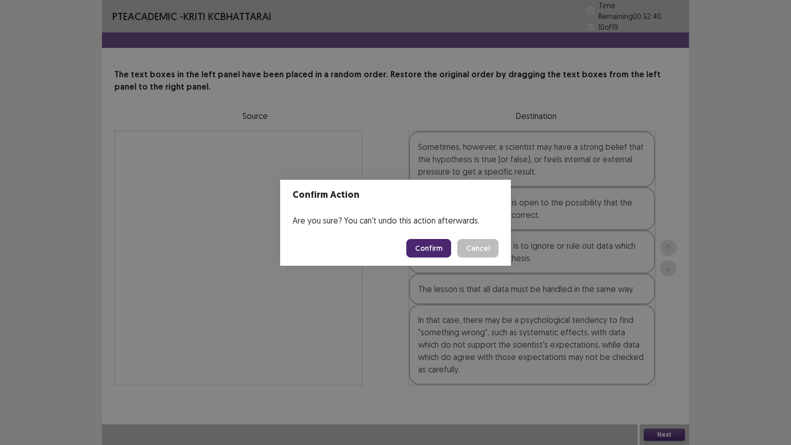
click at [426, 246] on button "Confirm" at bounding box center [428, 248] width 45 height 19
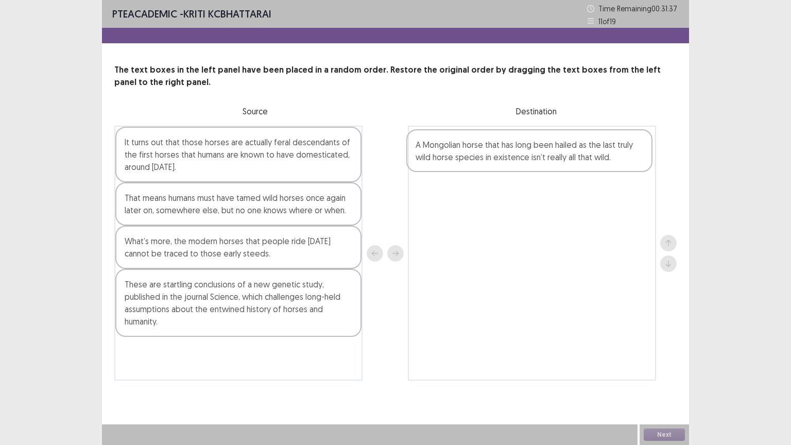
drag, startPoint x: 346, startPoint y: 292, endPoint x: 638, endPoint y: 154, distance: 323.2
click at [638, 154] on div "It turns out that those horses are actually feral descendants of the first hors…" at bounding box center [395, 253] width 562 height 255
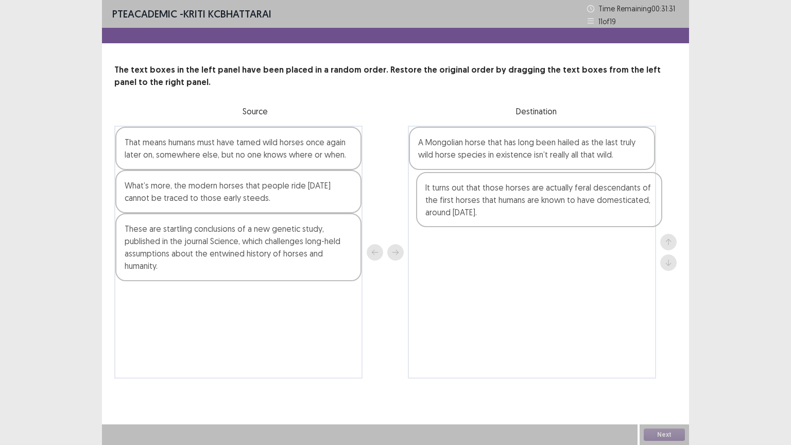
drag, startPoint x: 312, startPoint y: 166, endPoint x: 616, endPoint y: 215, distance: 307.6
click at [616, 215] on div "It turns out that those horses are actually feral descendants of the first hors…" at bounding box center [395, 252] width 562 height 253
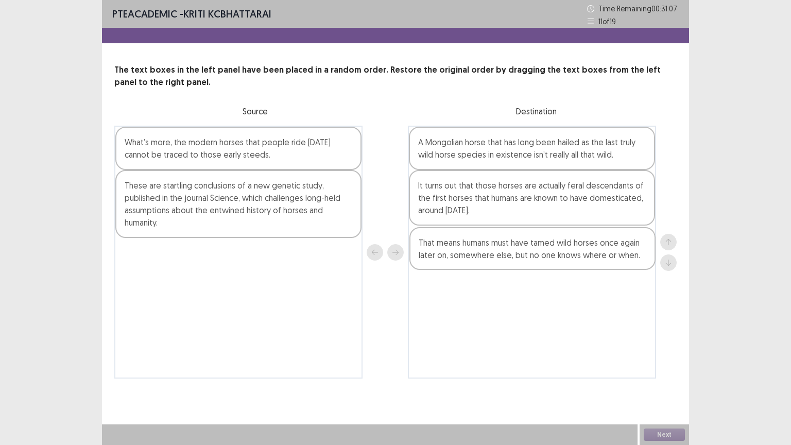
drag, startPoint x: 260, startPoint y: 152, endPoint x: 537, endPoint y: 253, distance: 295.2
click at [542, 254] on div "That means humans must have tamed wild horses once again later on, somewhere el…" at bounding box center [395, 252] width 562 height 253
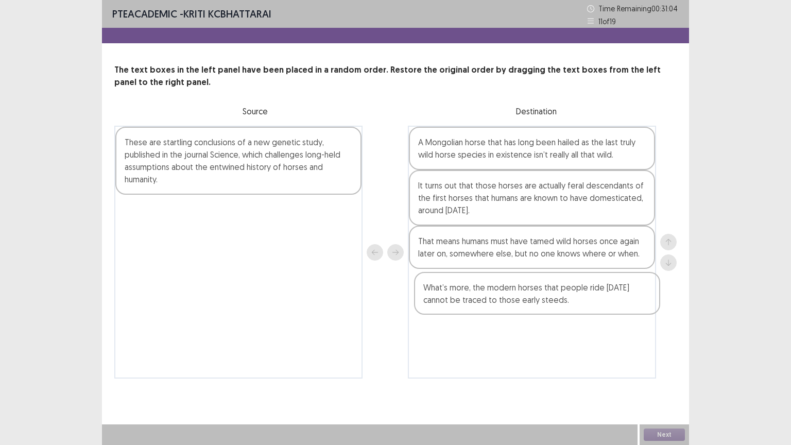
drag, startPoint x: 272, startPoint y: 148, endPoint x: 571, endPoint y: 295, distance: 333.8
click at [571, 295] on div "What’s more, the modern horses that people ride [DATE] cannot be traced to thos…" at bounding box center [395, 252] width 562 height 253
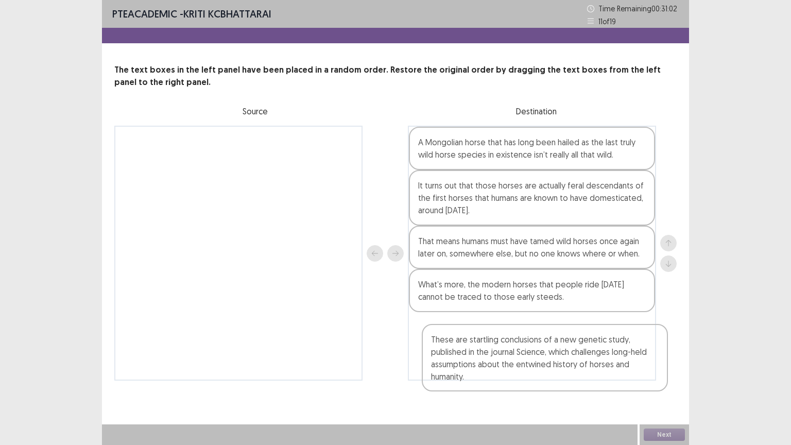
drag, startPoint x: 301, startPoint y: 152, endPoint x: 609, endPoint y: 351, distance: 367.5
click at [609, 351] on div "These are startling conclusions of a new genetic study, published in the journa…" at bounding box center [395, 253] width 562 height 255
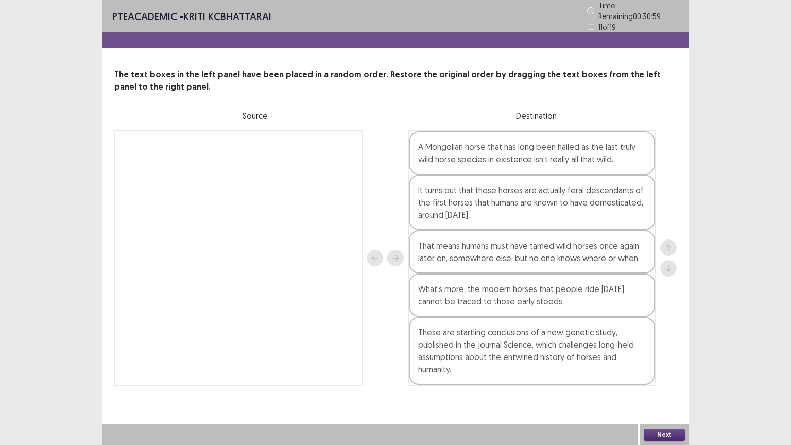
click at [660, 379] on button "Next" at bounding box center [663, 434] width 41 height 12
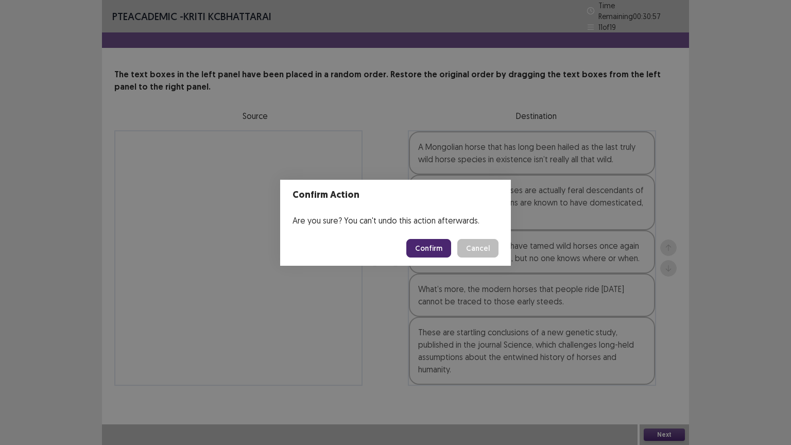
click at [426, 252] on button "Confirm" at bounding box center [428, 248] width 45 height 19
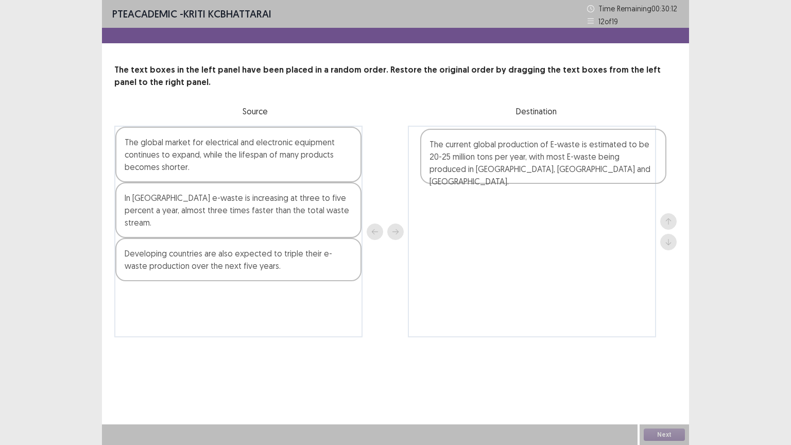
drag, startPoint x: 224, startPoint y: 270, endPoint x: 529, endPoint y: 170, distance: 321.1
click at [529, 170] on div "The global market for electrical and electronic equipment continues to expand, …" at bounding box center [395, 232] width 562 height 212
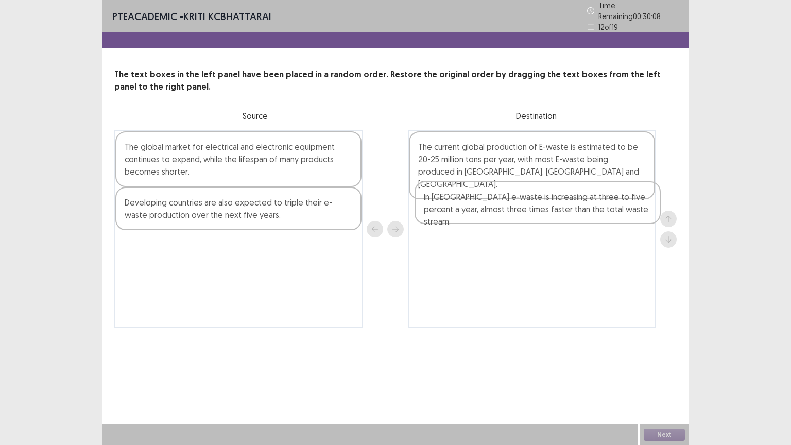
drag, startPoint x: 300, startPoint y: 209, endPoint x: 603, endPoint y: 208, distance: 303.7
click at [603, 208] on div "The global market for electrical and electronic equipment continues to expand, …" at bounding box center [395, 229] width 562 height 198
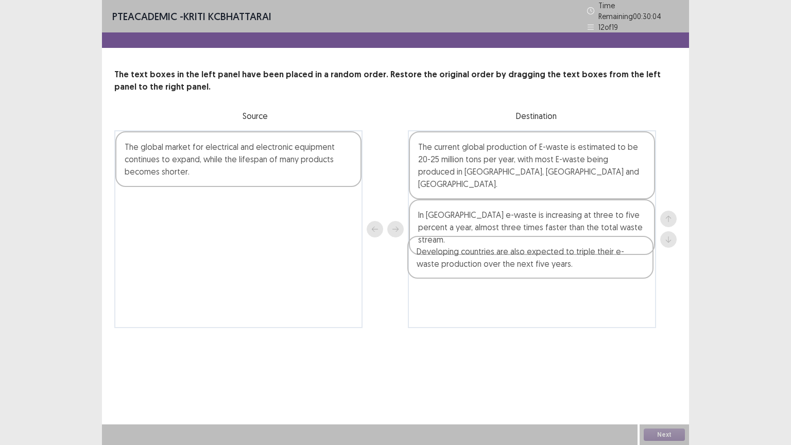
drag, startPoint x: 279, startPoint y: 208, endPoint x: 574, endPoint y: 265, distance: 299.7
click at [574, 265] on div "The global market for electrical and electronic equipment continues to expand, …" at bounding box center [395, 229] width 562 height 198
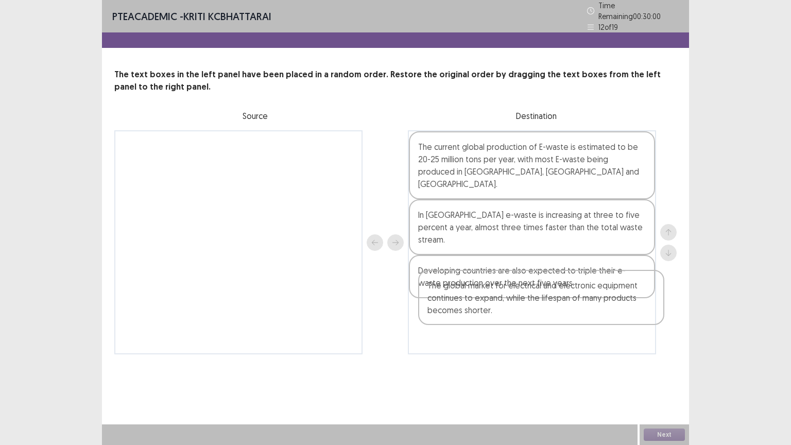
drag, startPoint x: 340, startPoint y: 165, endPoint x: 645, endPoint y: 311, distance: 338.4
click at [645, 311] on div "The global market for electrical and electronic equipment continues to expand, …" at bounding box center [395, 242] width 562 height 224
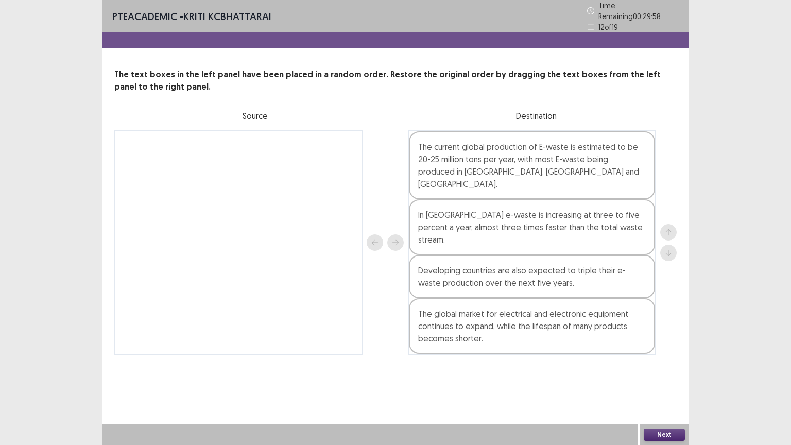
click at [668, 379] on button "Next" at bounding box center [663, 434] width 41 height 12
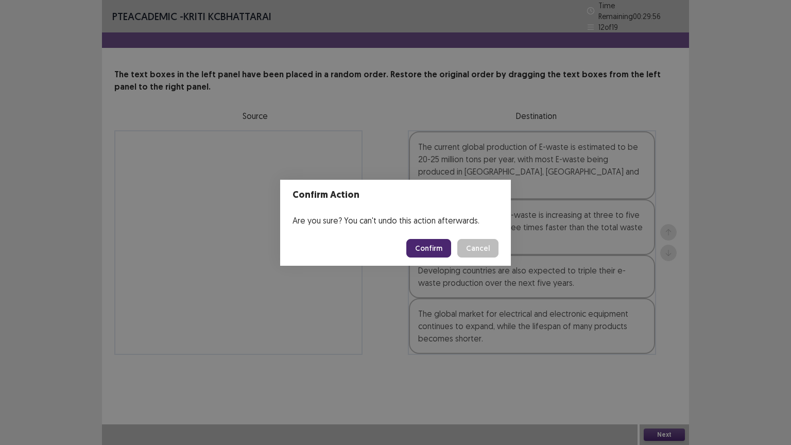
click at [432, 245] on button "Confirm" at bounding box center [428, 248] width 45 height 19
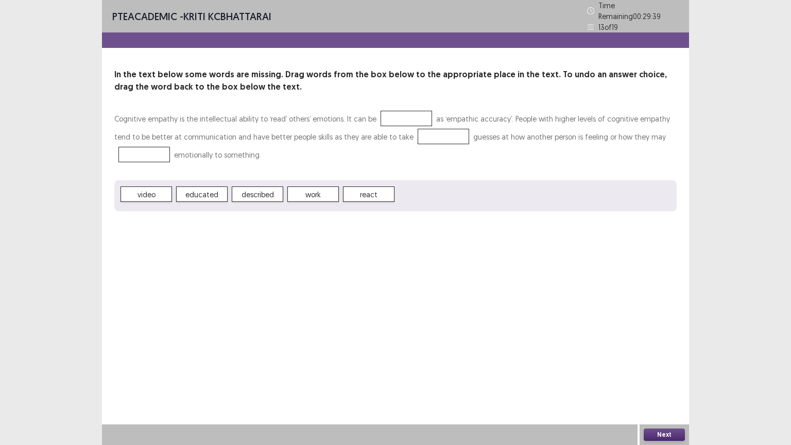
click at [397, 116] on div at bounding box center [405, 118] width 51 height 15
click at [413, 113] on div at bounding box center [405, 118] width 51 height 15
click at [675, 379] on button "Next" at bounding box center [663, 434] width 41 height 12
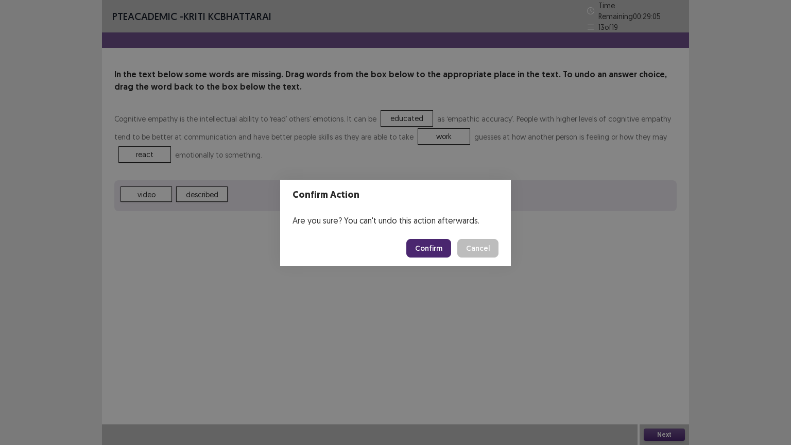
click at [428, 245] on button "Confirm" at bounding box center [428, 248] width 45 height 19
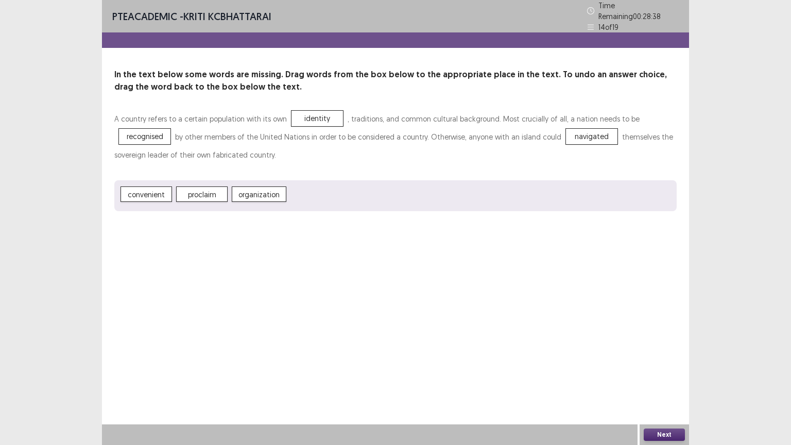
click at [661, 379] on button "Next" at bounding box center [663, 434] width 41 height 12
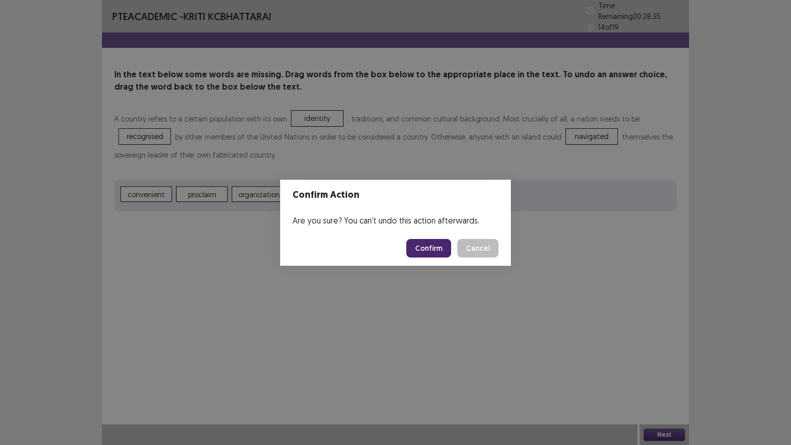
click at [430, 253] on button "Confirm" at bounding box center [428, 248] width 45 height 19
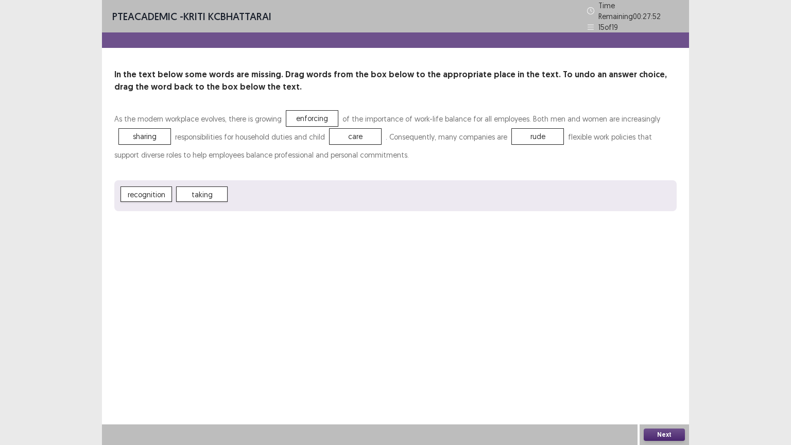
click at [148, 188] on span "recognition" at bounding box center [145, 193] width 51 height 15
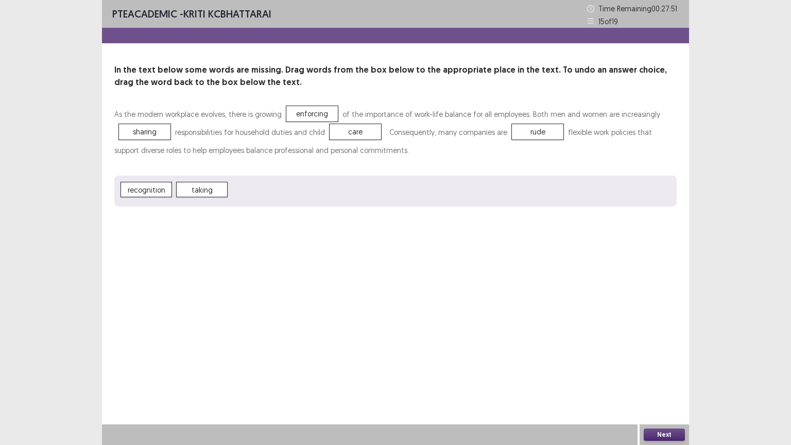
drag, startPoint x: 148, startPoint y: 188, endPoint x: 427, endPoint y: 136, distance: 283.9
click at [418, 136] on div "As the modern workplace evolves, there is growing enforcing of the importance o…" at bounding box center [395, 155] width 562 height 101
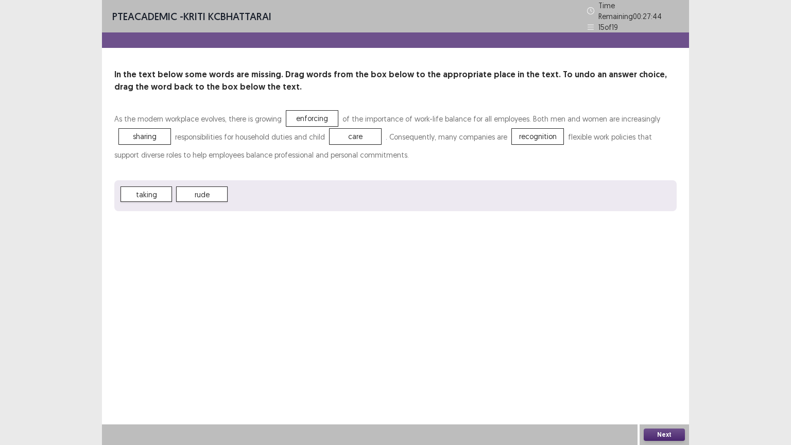
click at [660, 379] on button "Next" at bounding box center [663, 434] width 41 height 12
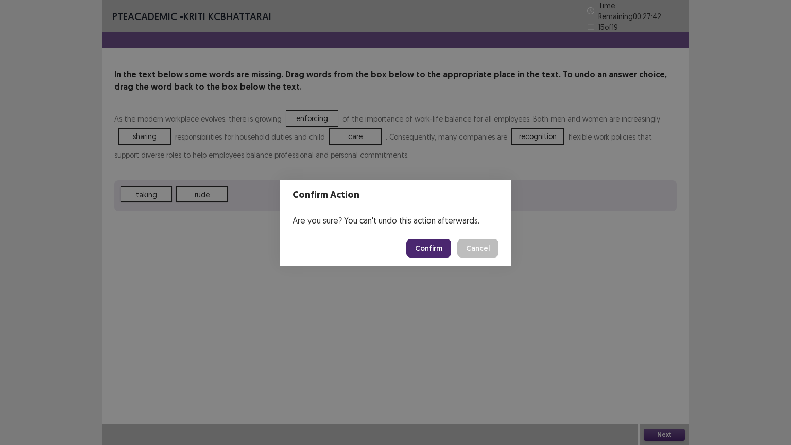
click at [425, 246] on button "Confirm" at bounding box center [428, 248] width 45 height 19
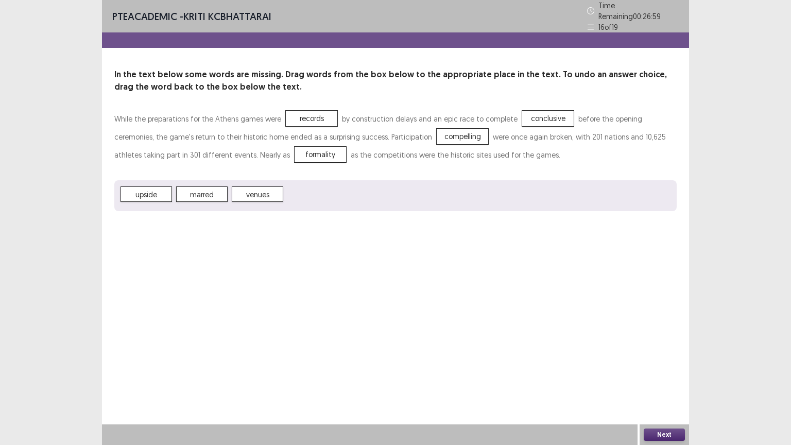
click at [660, 379] on button "Next" at bounding box center [663, 434] width 41 height 12
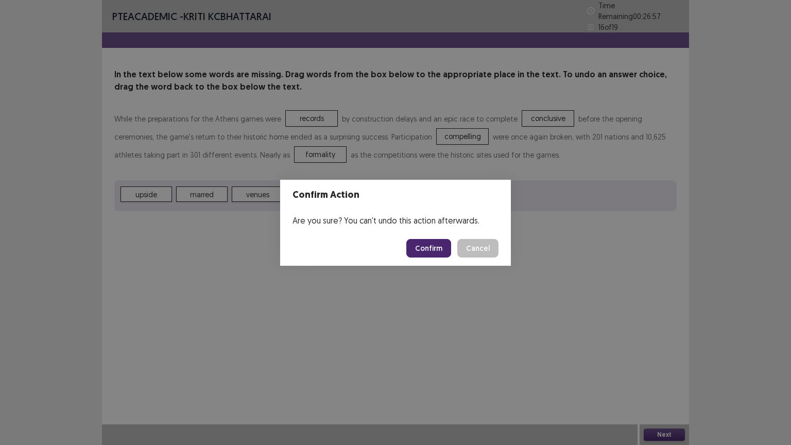
click at [433, 246] on button "Confirm" at bounding box center [428, 248] width 45 height 19
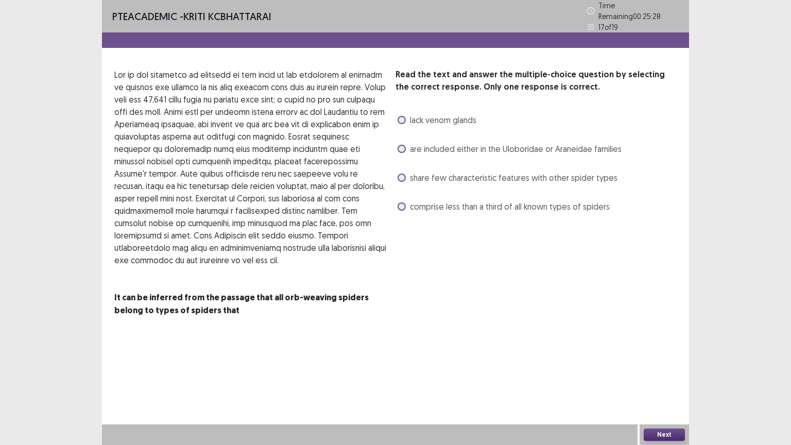
click at [404, 173] on span at bounding box center [401, 177] width 8 height 8
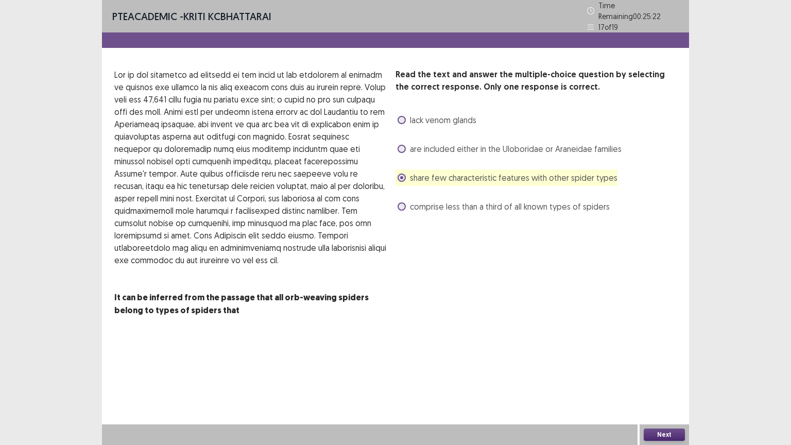
click at [671, 379] on button "Next" at bounding box center [663, 434] width 41 height 12
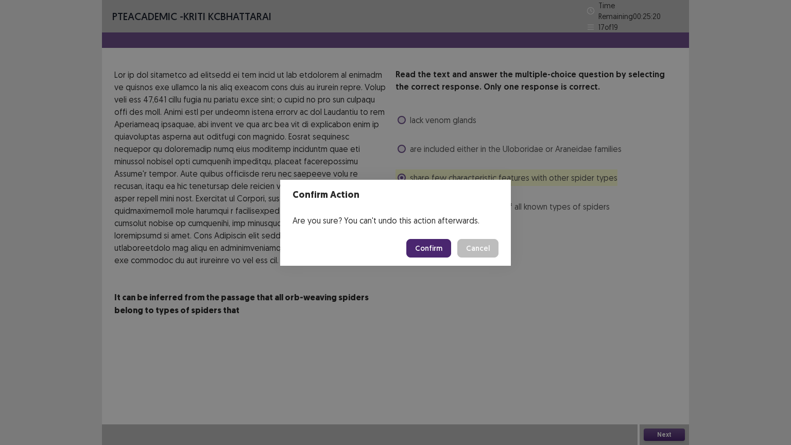
click at [424, 245] on button "Confirm" at bounding box center [428, 248] width 45 height 19
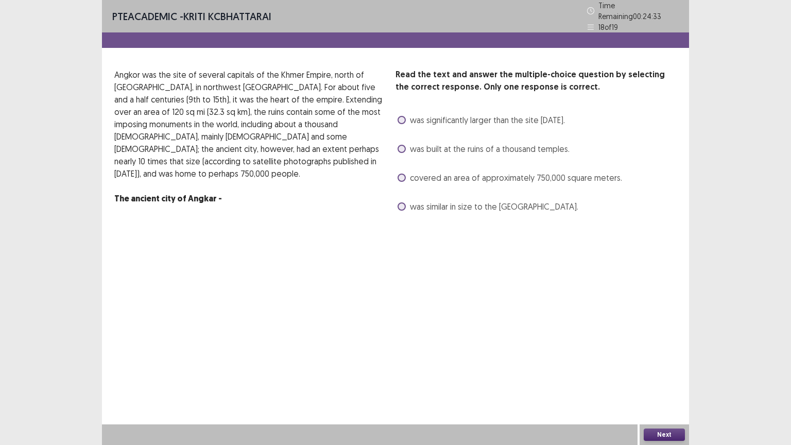
click at [406, 204] on label "was similar in size to the [GEOGRAPHIC_DATA]." at bounding box center [487, 206] width 181 height 12
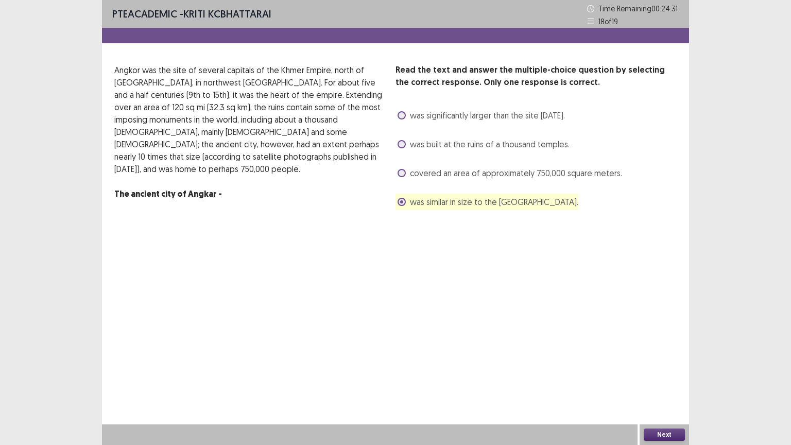
click at [663, 379] on button "Next" at bounding box center [663, 434] width 41 height 12
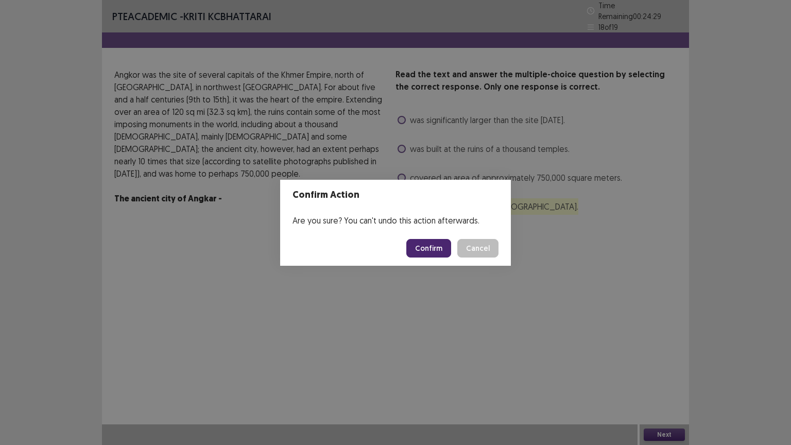
click at [433, 244] on button "Confirm" at bounding box center [428, 248] width 45 height 19
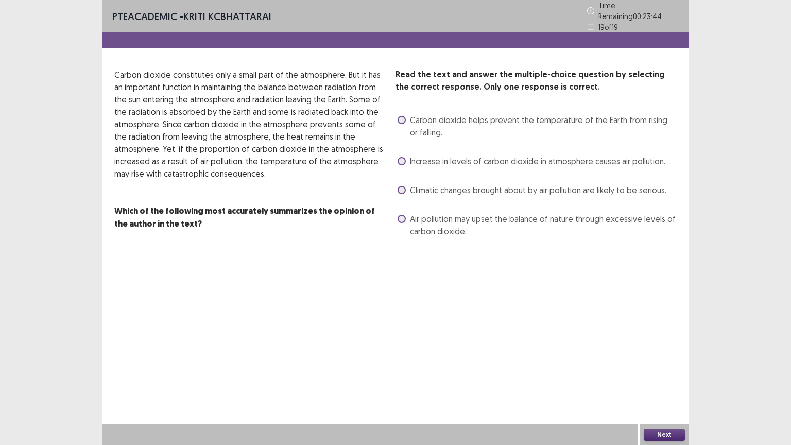
click at [400, 160] on span at bounding box center [401, 161] width 8 height 8
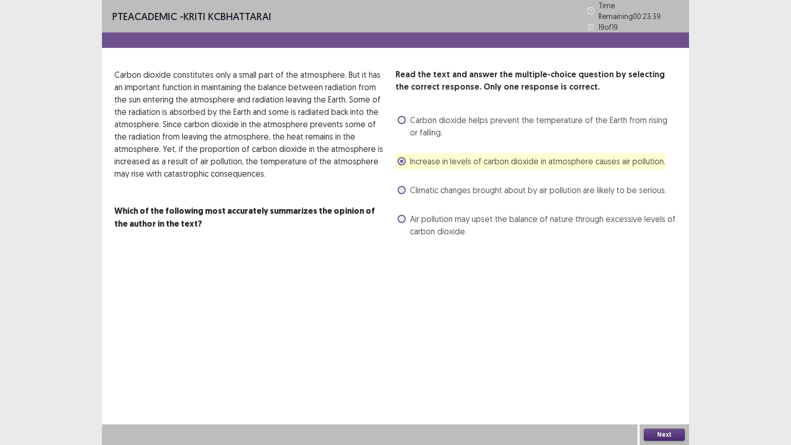
click at [675, 379] on button "Next" at bounding box center [663, 434] width 41 height 12
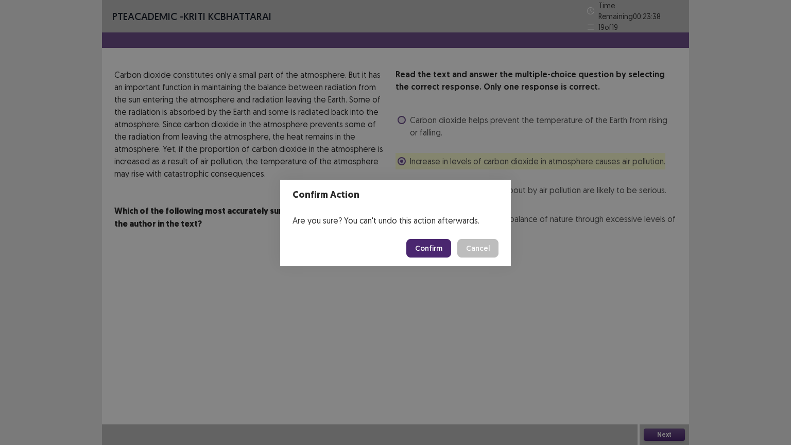
click at [430, 245] on button "Confirm" at bounding box center [428, 248] width 45 height 19
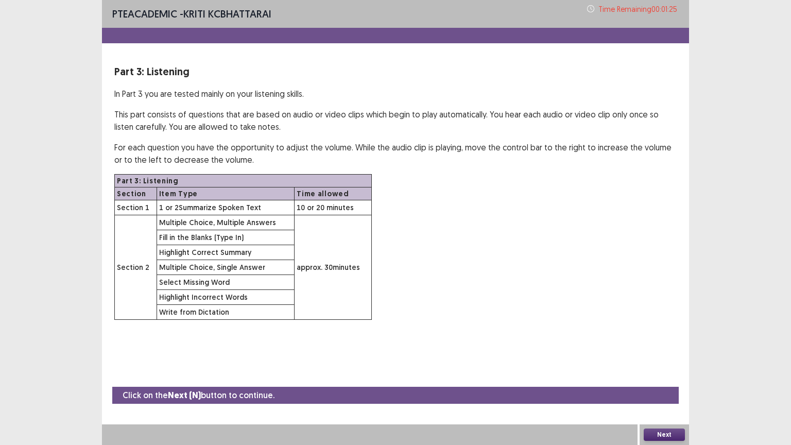
click at [661, 379] on button "Next" at bounding box center [663, 434] width 41 height 12
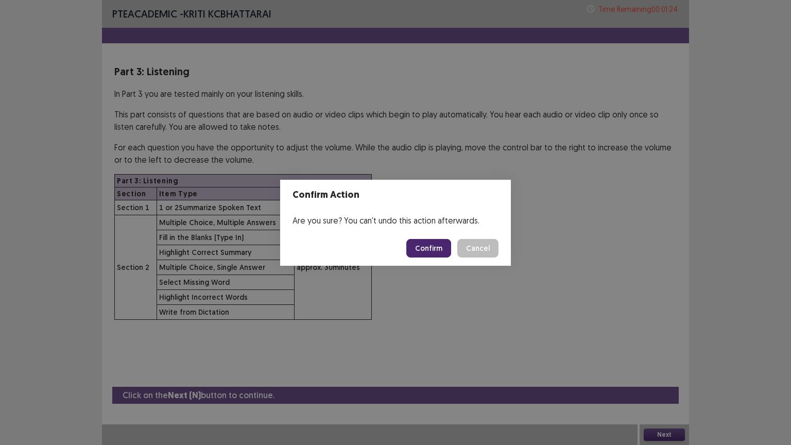
click at [428, 251] on button "Confirm" at bounding box center [428, 248] width 45 height 19
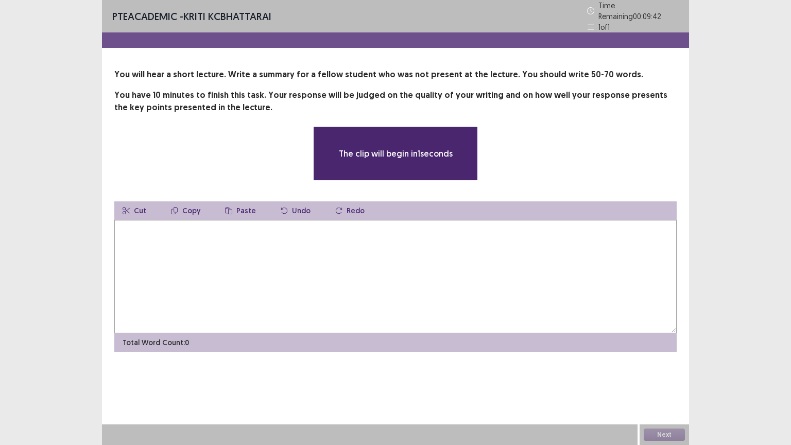
drag, startPoint x: 174, startPoint y: 242, endPoint x: 535, endPoint y: 155, distance: 371.6
click at [535, 155] on div "The clip will begin in 1 seconds" at bounding box center [395, 153] width 480 height 55
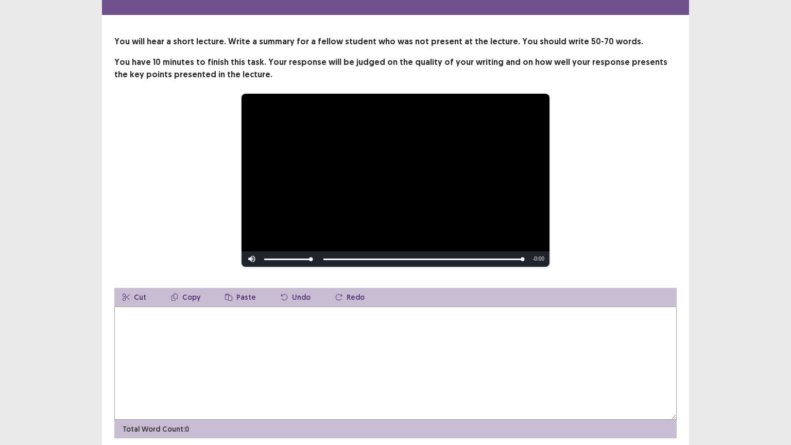
scroll to position [67, 0]
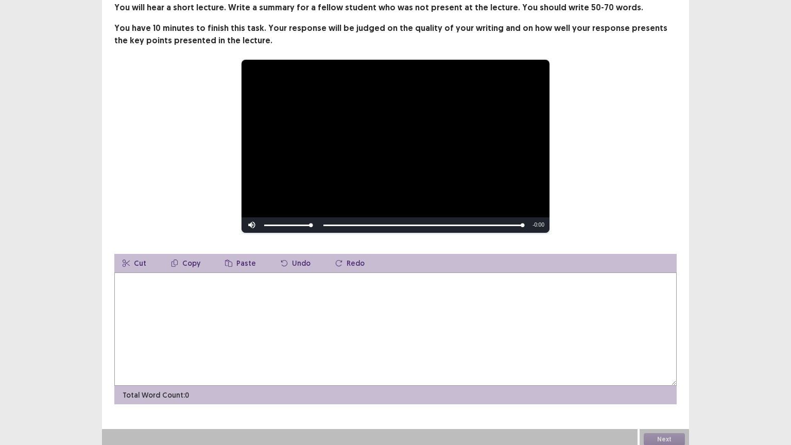
click at [199, 292] on textarea at bounding box center [395, 328] width 562 height 113
type textarea "*"
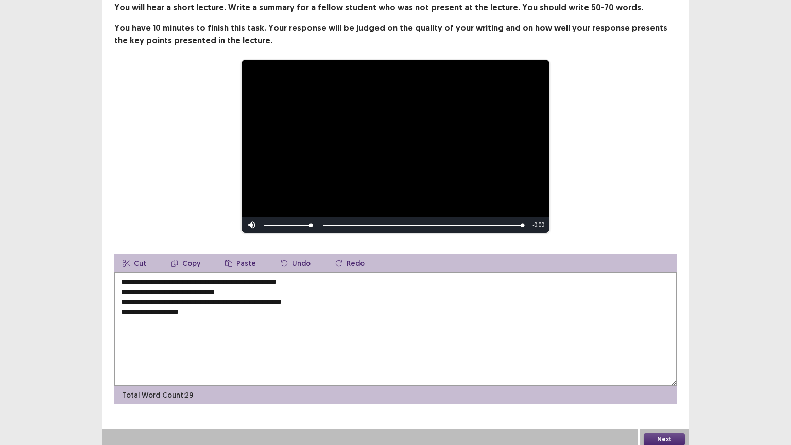
type textarea "**********"
click at [648, 379] on button "Next" at bounding box center [663, 439] width 41 height 12
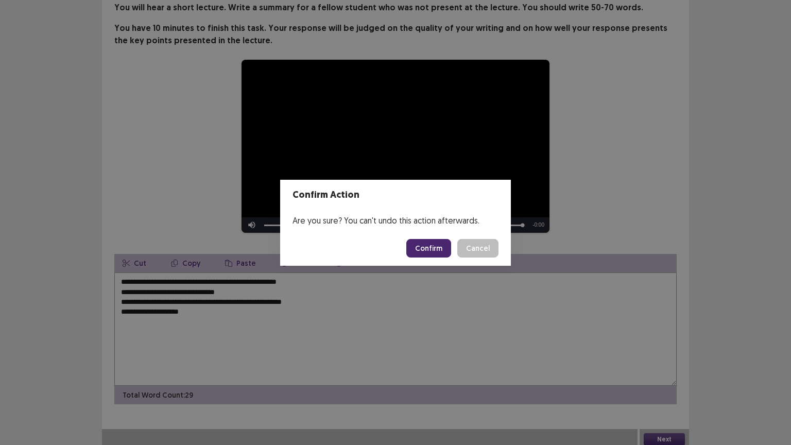
click at [430, 245] on button "Confirm" at bounding box center [428, 248] width 45 height 19
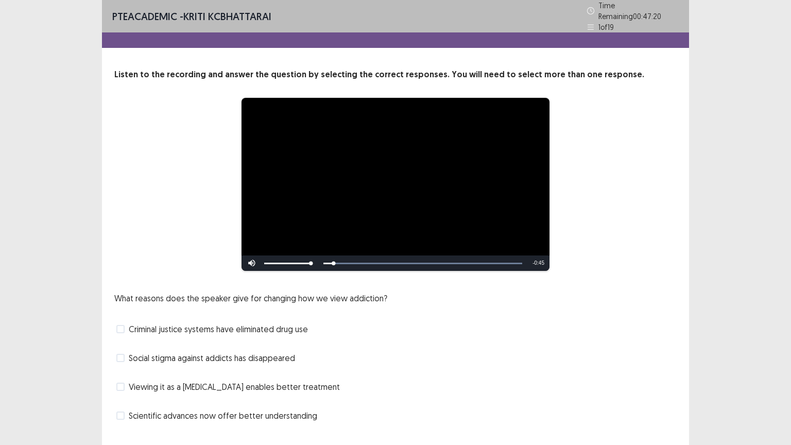
scroll to position [20, 0]
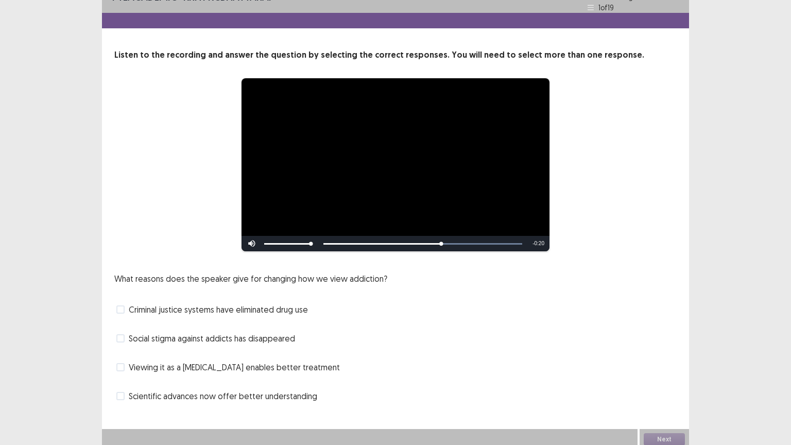
click at [123, 363] on span at bounding box center [120, 367] width 8 height 8
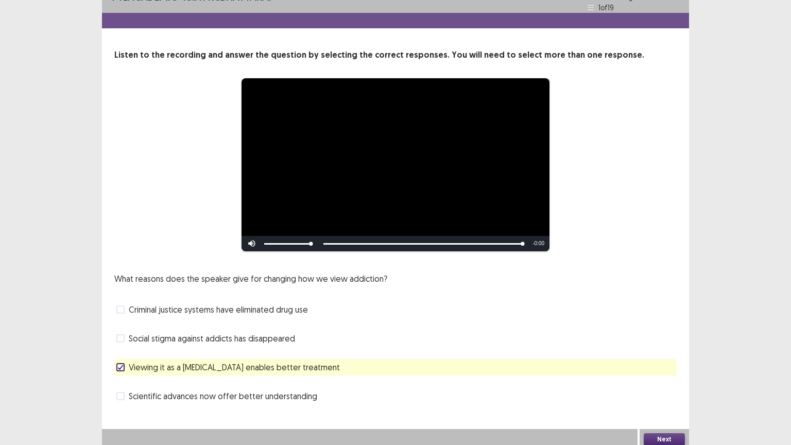
click at [124, 306] on span at bounding box center [120, 309] width 8 height 8
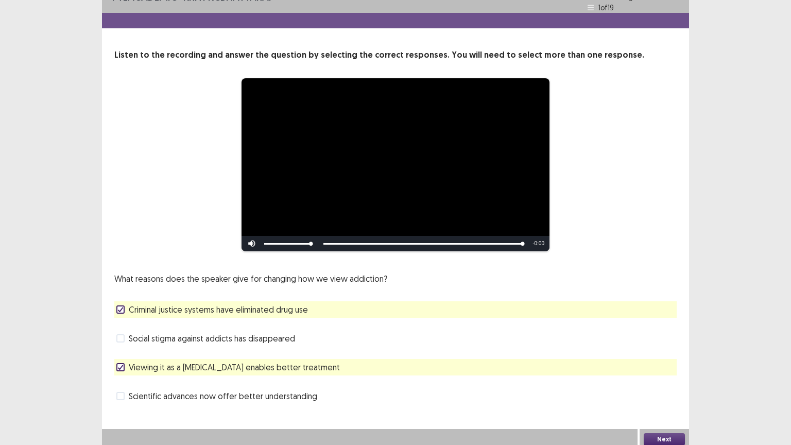
click at [119, 307] on icon at bounding box center [120, 309] width 6 height 5
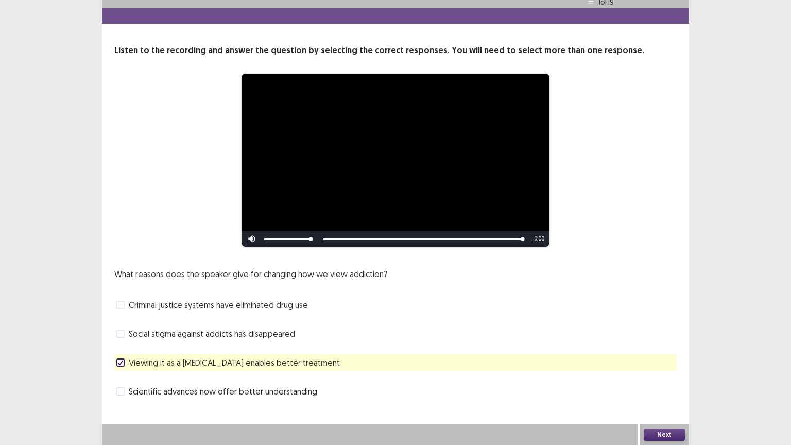
click at [122, 379] on span at bounding box center [120, 391] width 8 height 8
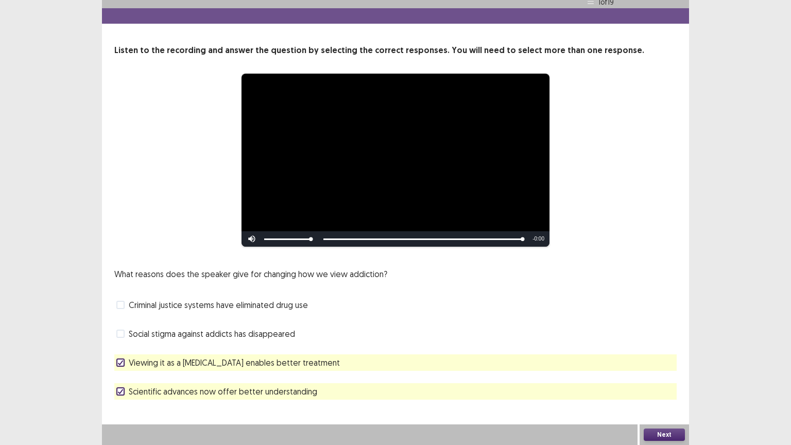
click at [664, 379] on button "Next" at bounding box center [663, 434] width 41 height 12
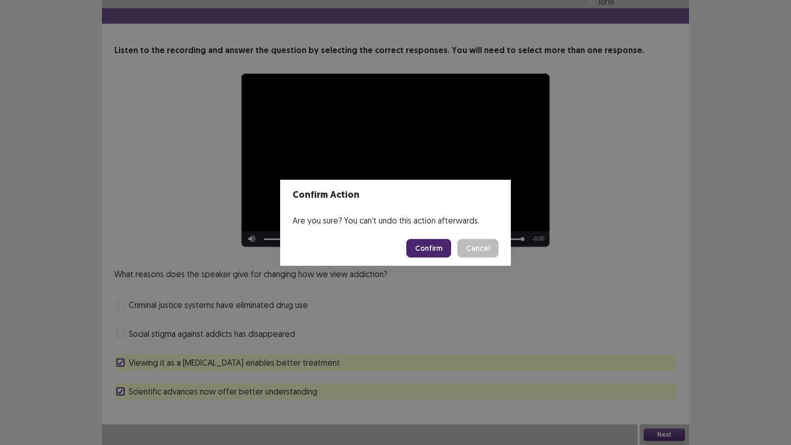
click at [426, 244] on button "Confirm" at bounding box center [428, 248] width 45 height 19
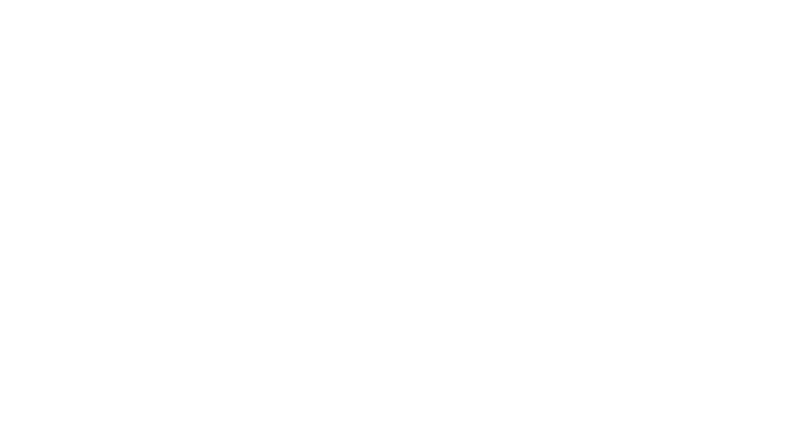
scroll to position [0, 0]
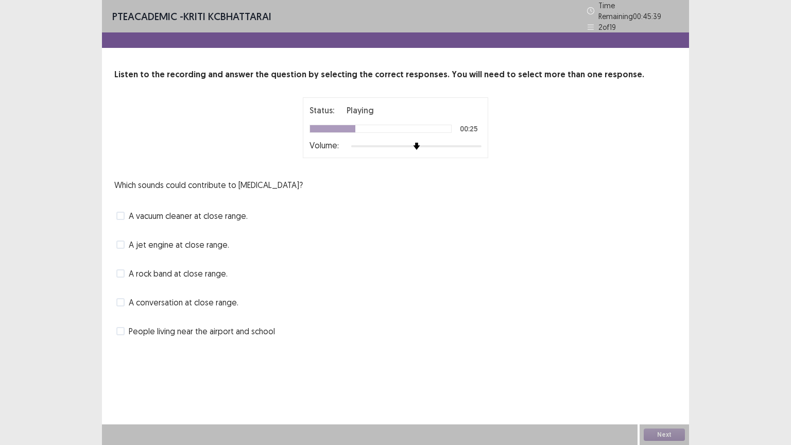
click at [121, 214] on span at bounding box center [120, 216] width 8 height 8
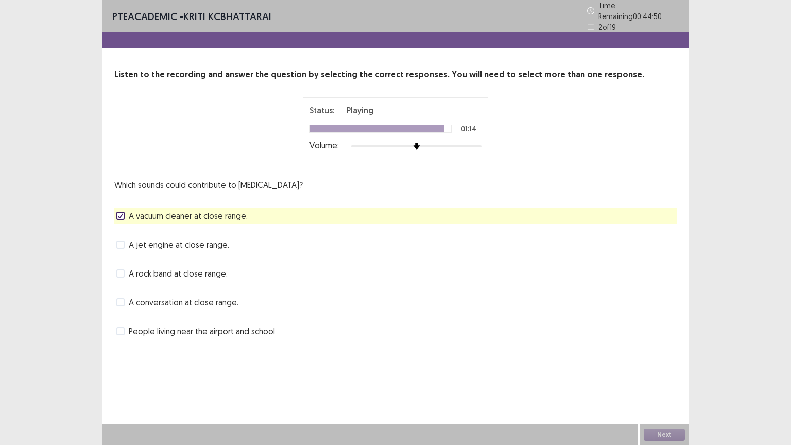
click at [122, 240] on span at bounding box center [120, 244] width 8 height 8
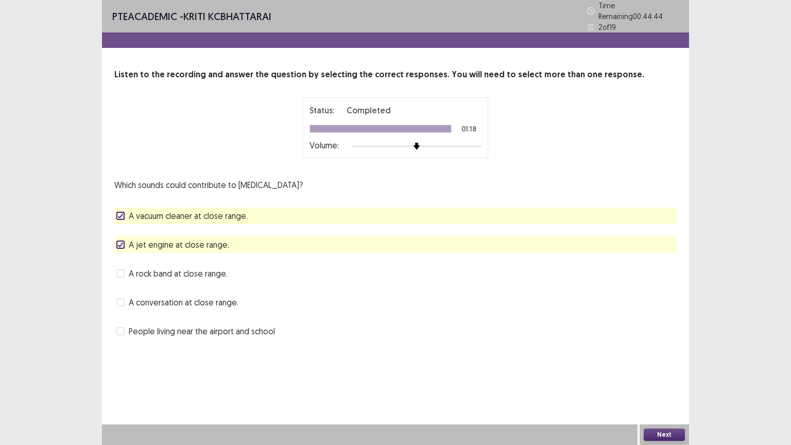
click at [663, 379] on button "Next" at bounding box center [663, 434] width 41 height 12
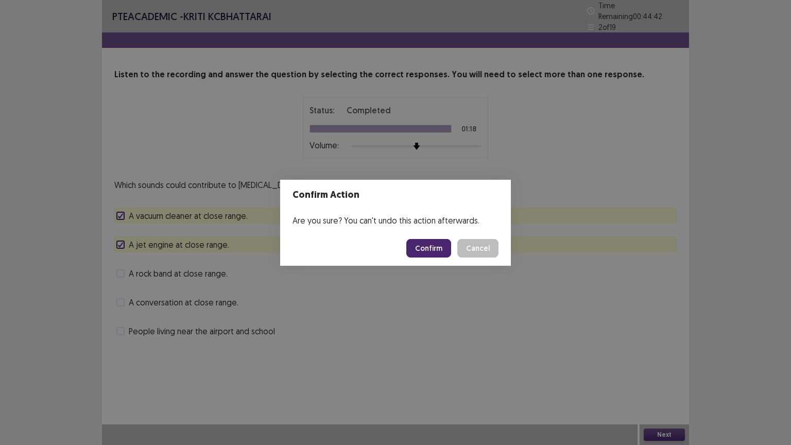
click at [434, 247] on button "Confirm" at bounding box center [428, 248] width 45 height 19
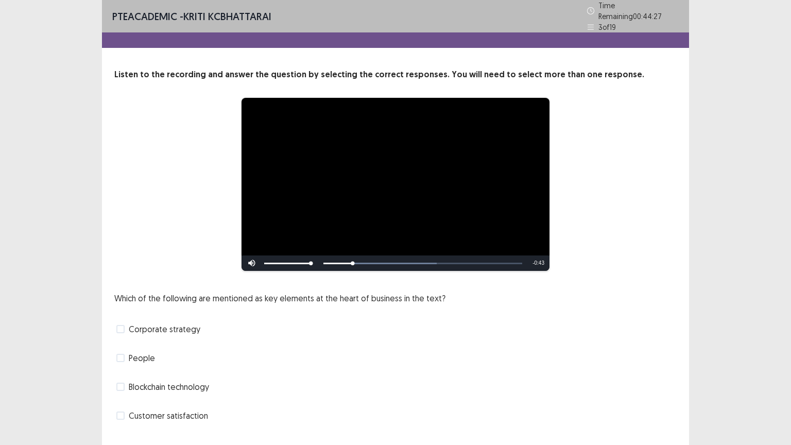
click at [117, 325] on span at bounding box center [120, 329] width 8 height 8
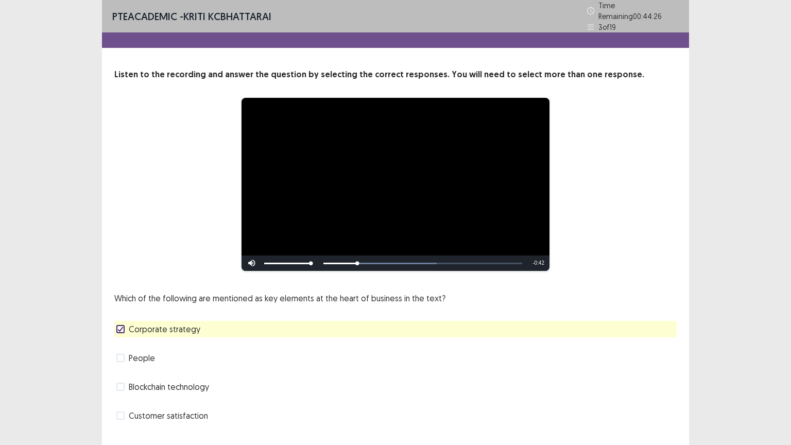
click at [118, 354] on span at bounding box center [120, 358] width 8 height 8
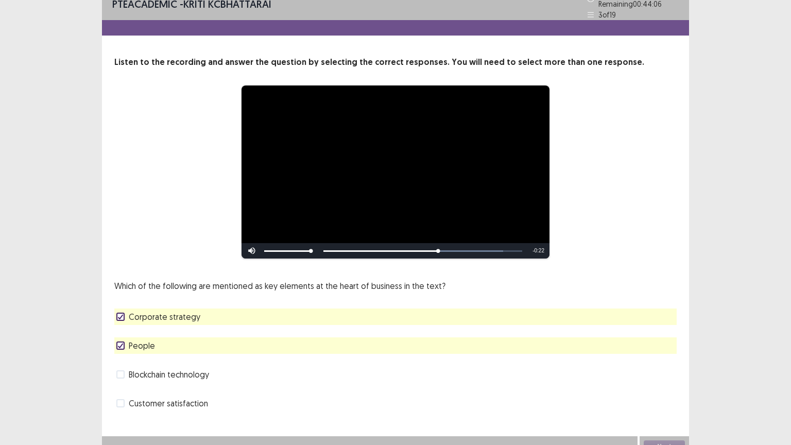
scroll to position [20, 0]
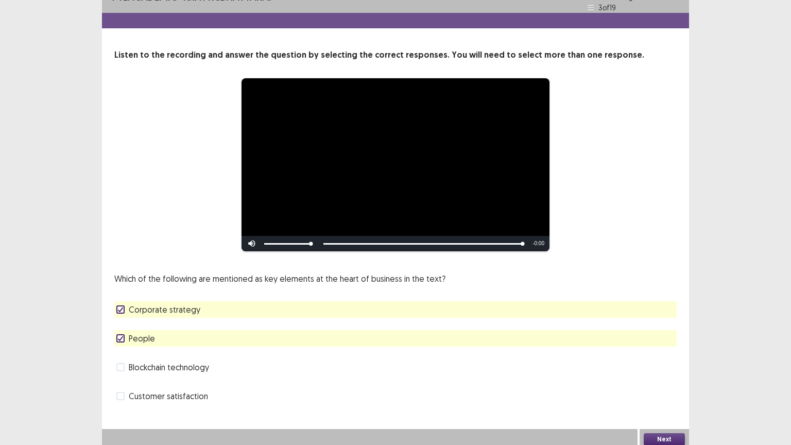
click at [678, 379] on button "Next" at bounding box center [663, 439] width 41 height 12
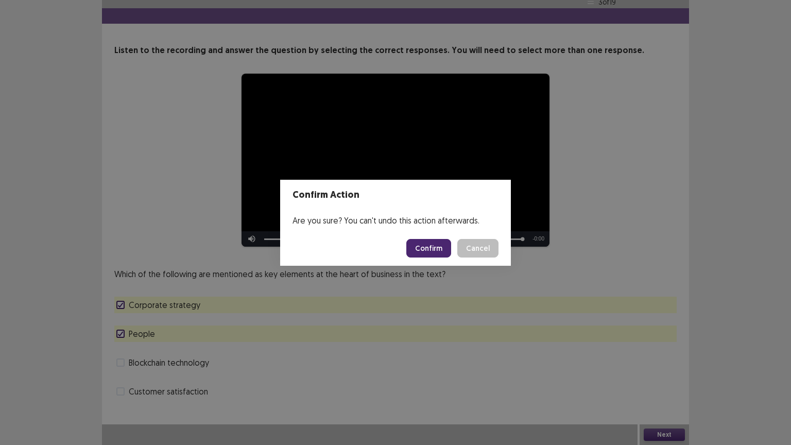
click at [422, 250] on button "Confirm" at bounding box center [428, 248] width 45 height 19
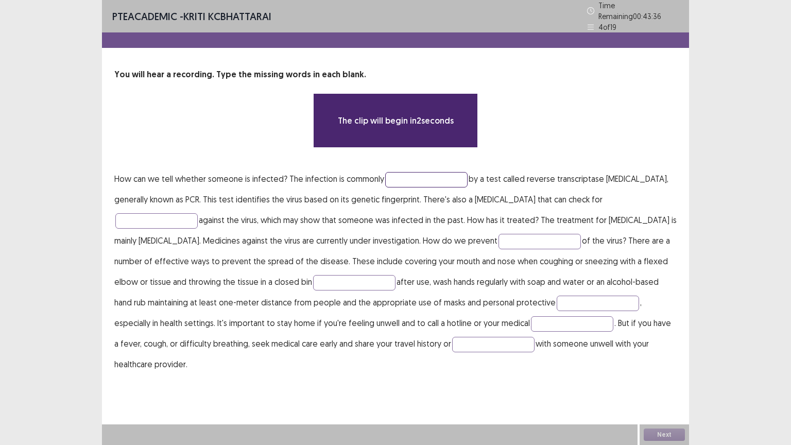
click at [418, 174] on input "text" at bounding box center [426, 179] width 82 height 15
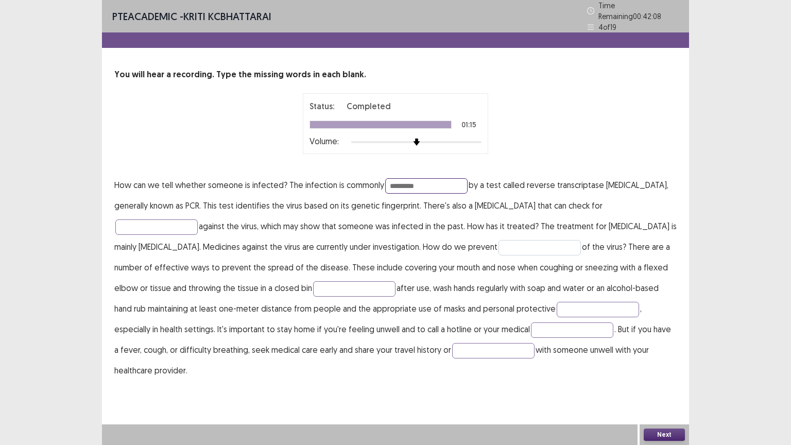
type input "*********"
click at [529, 243] on input "text" at bounding box center [539, 247] width 82 height 15
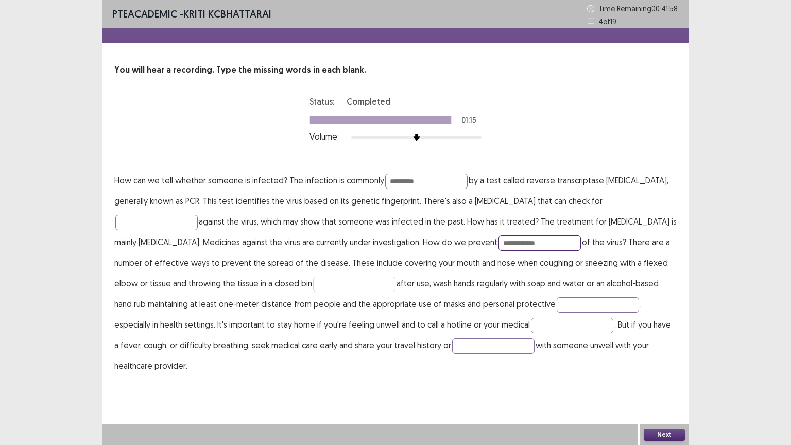
type input "**********"
click at [340, 282] on input "text" at bounding box center [354, 283] width 82 height 15
type input "**********"
click at [556, 301] on input "text" at bounding box center [597, 304] width 82 height 15
type input "*********"
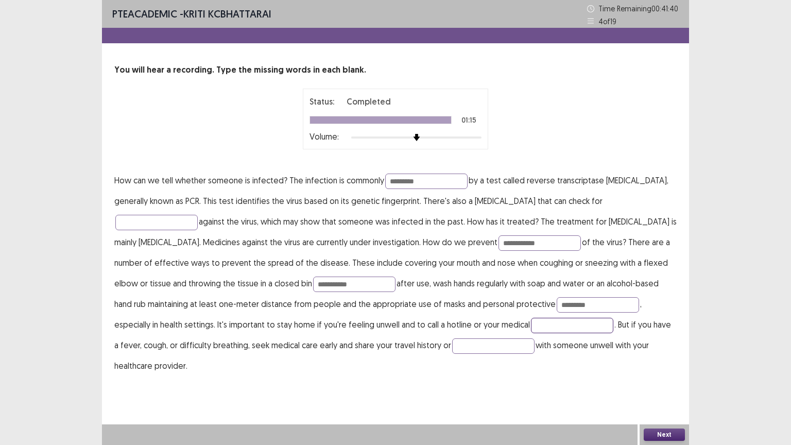
click at [531, 328] on input "text" at bounding box center [572, 325] width 82 height 15
type input "**********"
click at [452, 352] on input "text" at bounding box center [493, 345] width 82 height 15
type input "*******"
click at [173, 229] on input "text" at bounding box center [156, 222] width 82 height 15
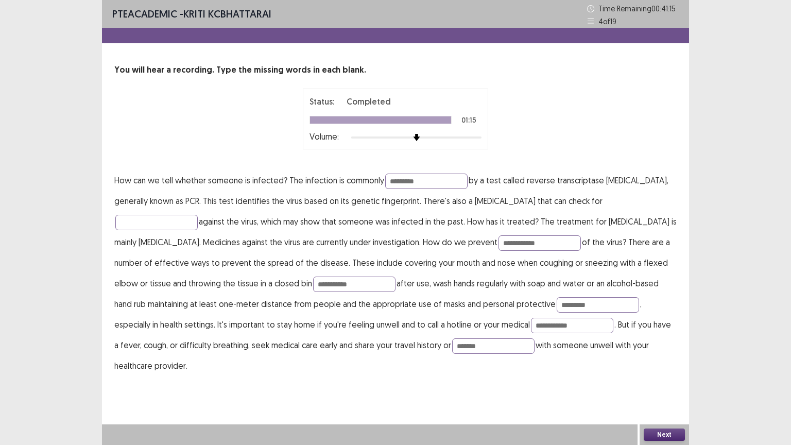
click at [319, 118] on div at bounding box center [380, 119] width 141 height 7
click at [183, 226] on input "text" at bounding box center [156, 222] width 82 height 15
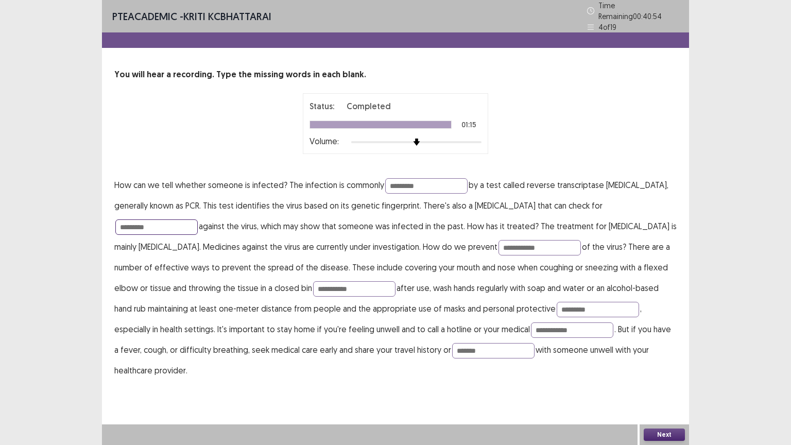
type input "*********"
click at [656, 379] on button "Next" at bounding box center [663, 434] width 41 height 12
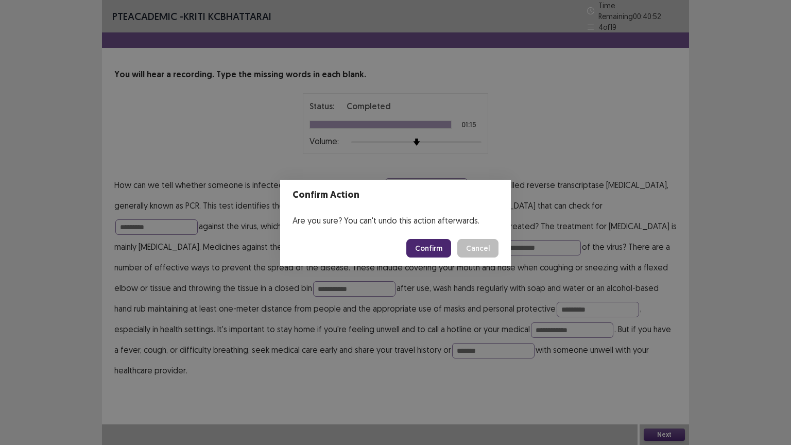
click at [427, 245] on button "Confirm" at bounding box center [428, 248] width 45 height 19
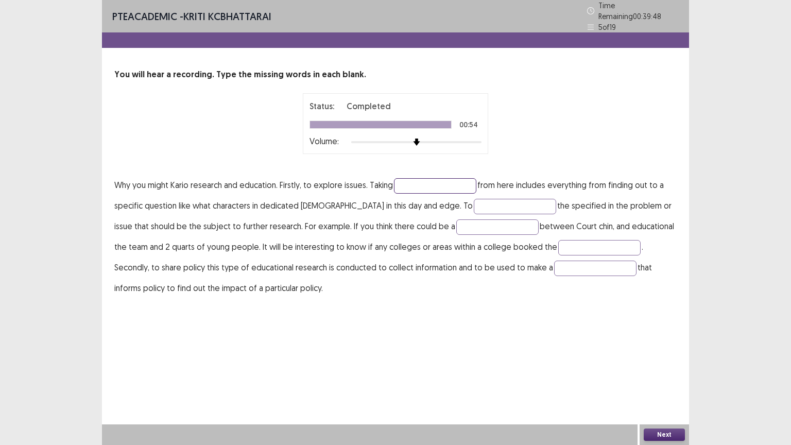
click at [454, 185] on input "text" at bounding box center [435, 185] width 82 height 15
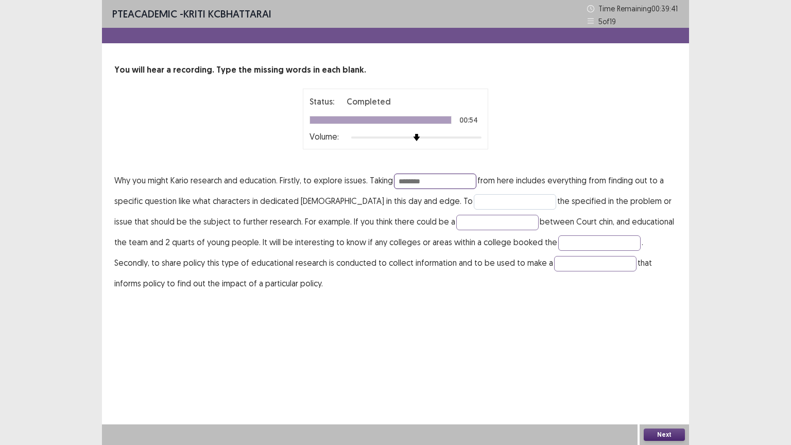
type input "********"
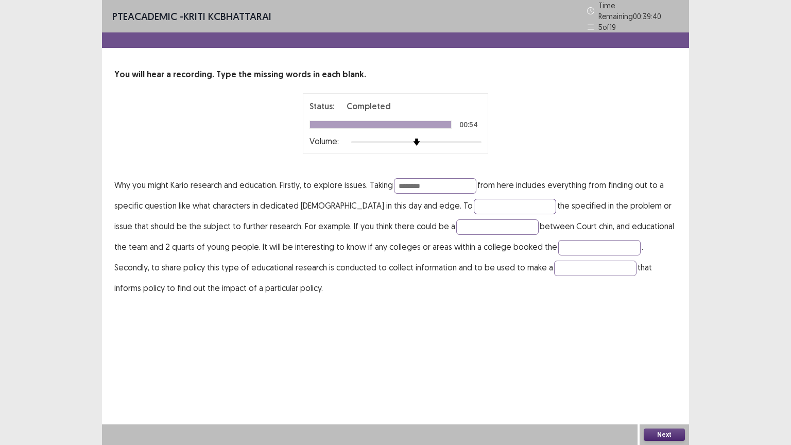
click at [474, 202] on input "text" at bounding box center [515, 206] width 82 height 15
type input "**********"
click at [467, 226] on input "text" at bounding box center [497, 226] width 82 height 15
click at [558, 240] on input "text" at bounding box center [599, 247] width 82 height 15
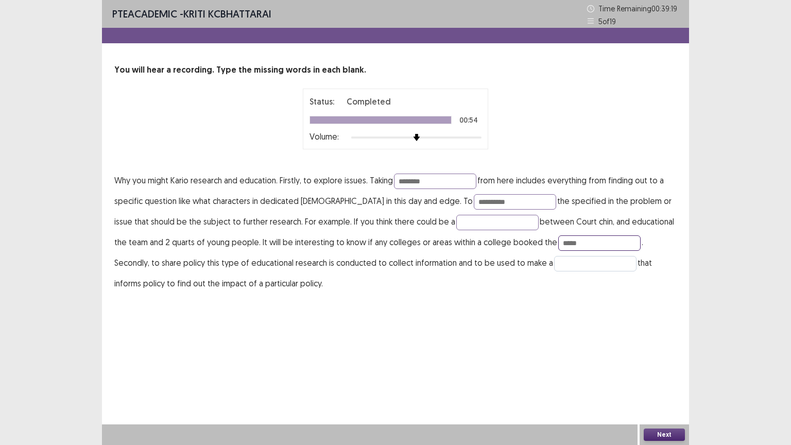
type input "*****"
click at [554, 264] on input "text" at bounding box center [595, 263] width 82 height 15
type input "********"
click at [456, 225] on input "text" at bounding box center [497, 222] width 82 height 15
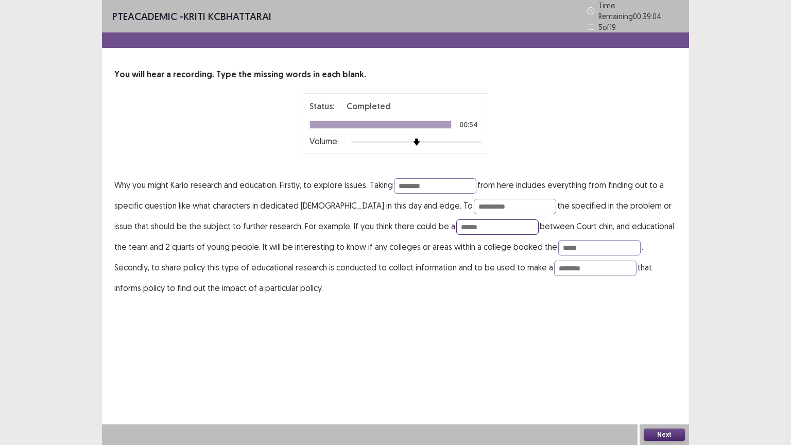
type input "******"
click at [678, 379] on button "Next" at bounding box center [663, 434] width 41 height 12
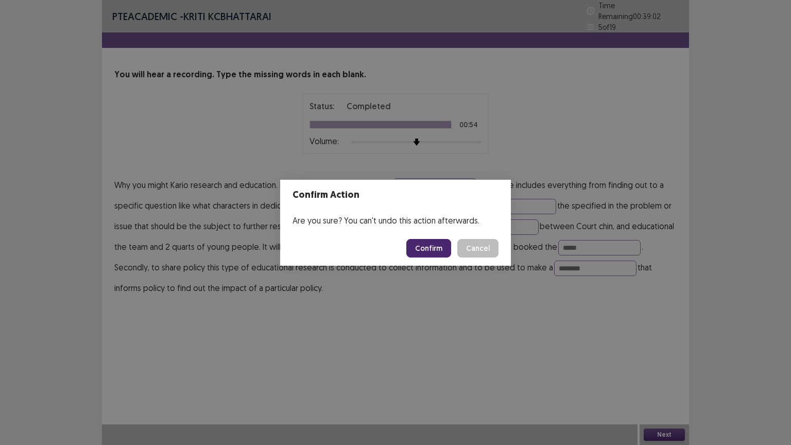
click at [427, 250] on button "Confirm" at bounding box center [428, 248] width 45 height 19
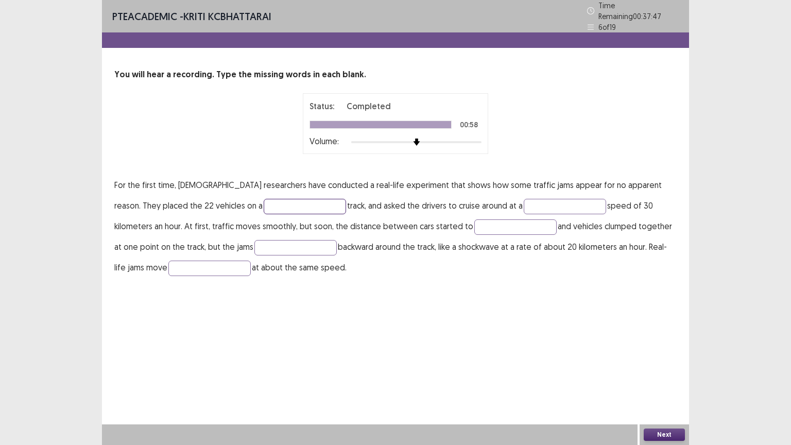
click at [264, 201] on input "text" at bounding box center [305, 206] width 82 height 15
type input "******"
click at [523, 202] on input "text" at bounding box center [564, 206] width 82 height 15
type input "********"
click at [474, 226] on input "text" at bounding box center [515, 226] width 82 height 15
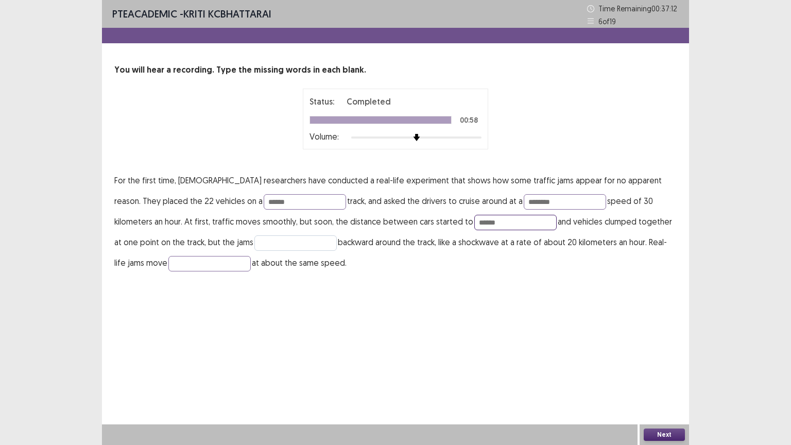
type input "******"
click at [254, 240] on input "text" at bounding box center [295, 242] width 82 height 15
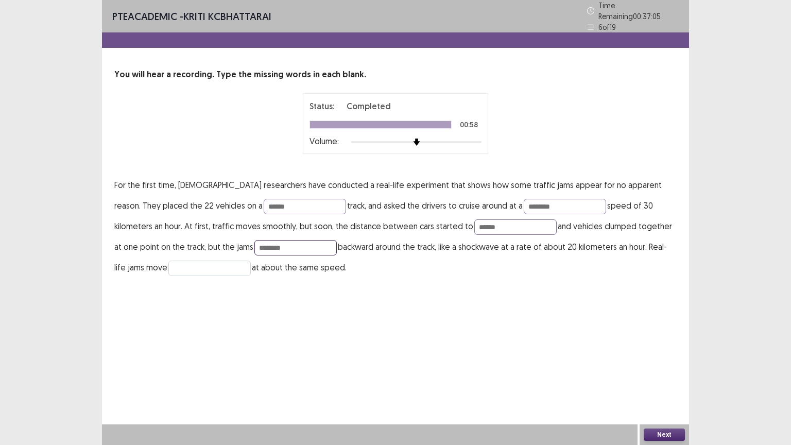
type input "********"
click at [172, 261] on input "text" at bounding box center [209, 267] width 82 height 15
type input "********"
click at [667, 379] on button "Next" at bounding box center [663, 434] width 41 height 12
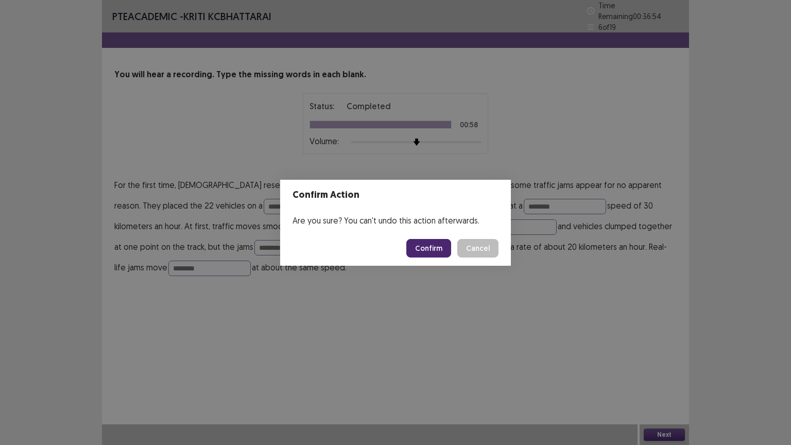
click at [426, 251] on button "Confirm" at bounding box center [428, 248] width 45 height 19
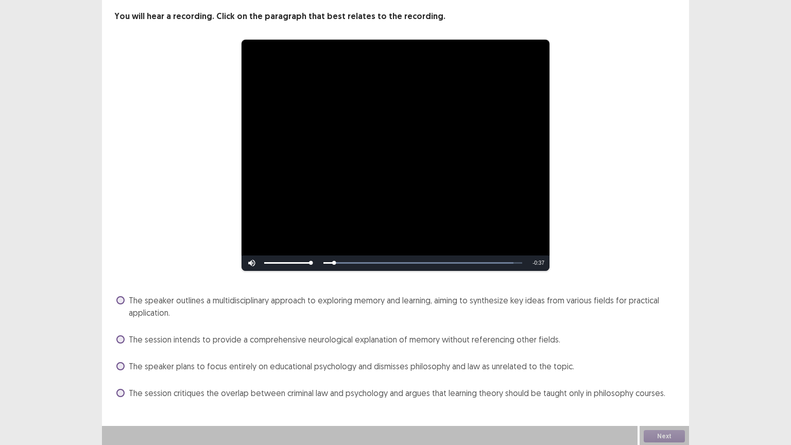
scroll to position [55, 0]
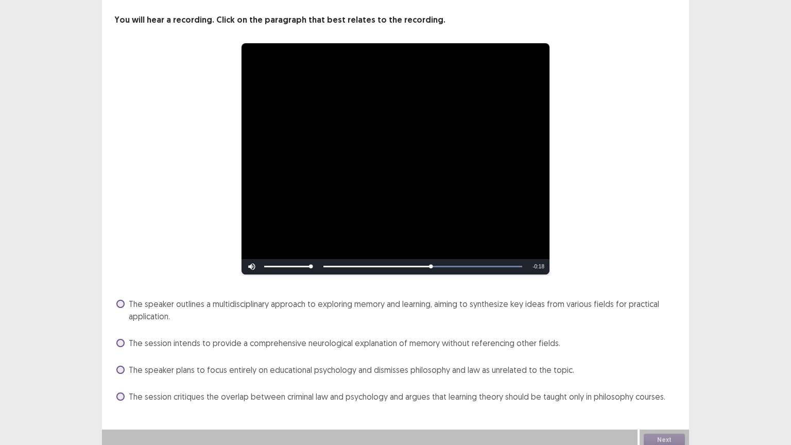
click at [124, 339] on span at bounding box center [120, 343] width 8 height 8
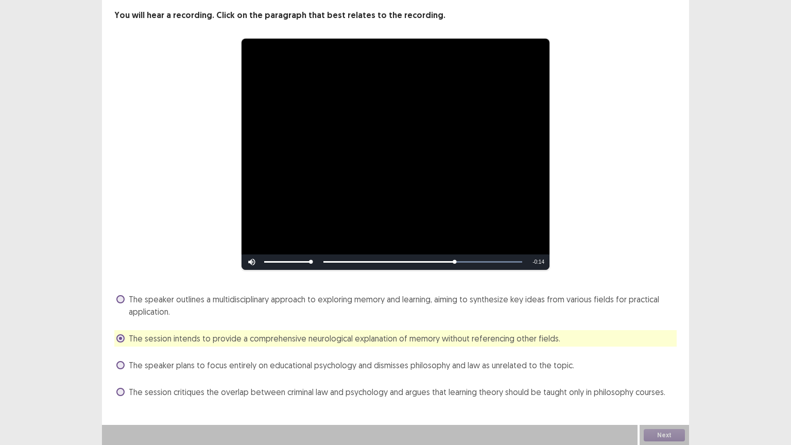
click at [113, 366] on div "**********" at bounding box center [395, 204] width 587 height 391
click at [119, 362] on span at bounding box center [120, 365] width 8 height 8
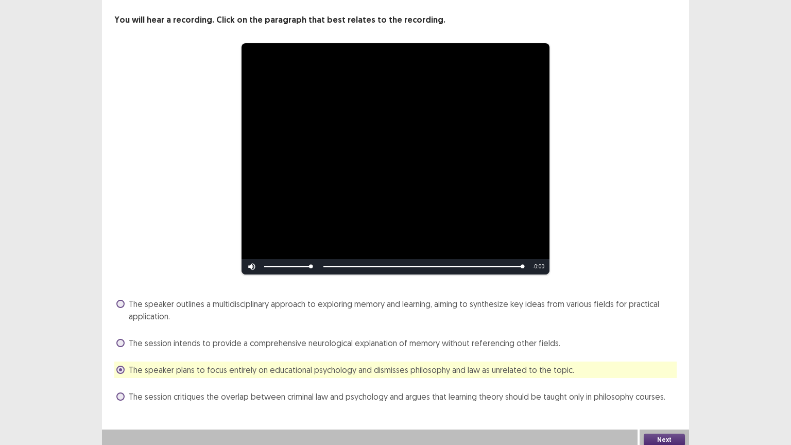
click at [122, 379] on span at bounding box center [120, 396] width 8 height 8
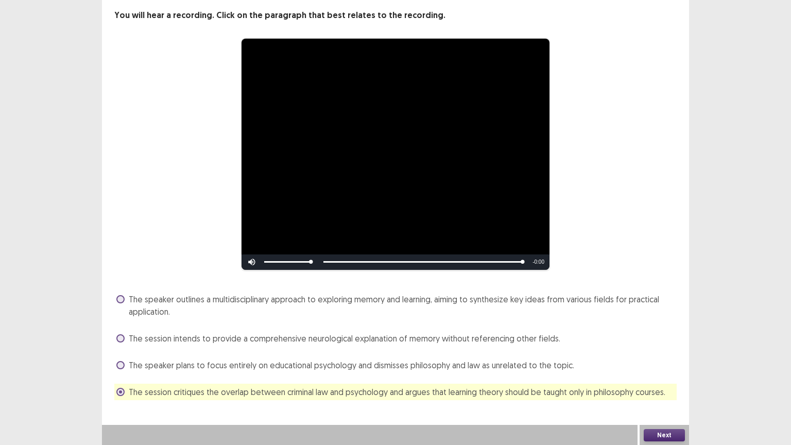
click at [668, 379] on button "Next" at bounding box center [663, 435] width 41 height 12
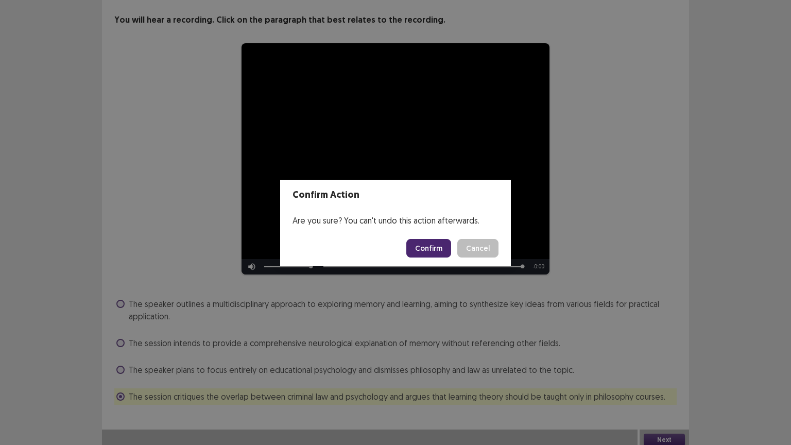
click at [416, 245] on button "Confirm" at bounding box center [428, 248] width 45 height 19
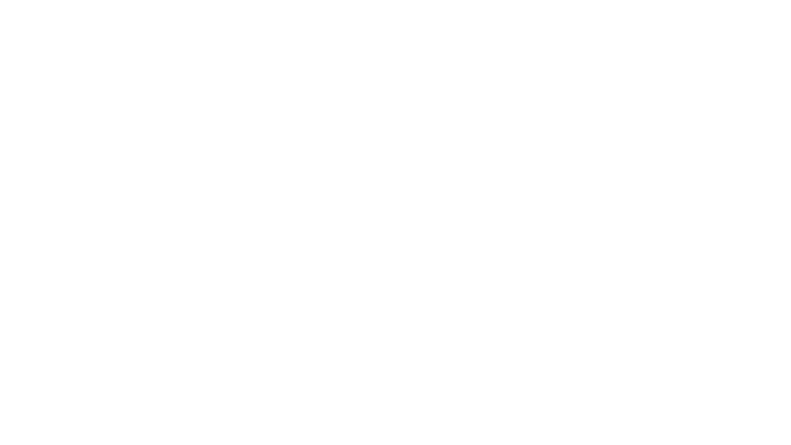
scroll to position [0, 0]
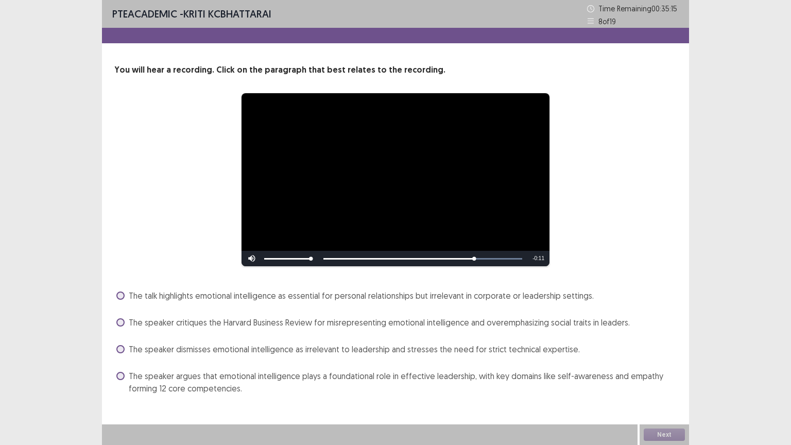
click at [121, 376] on span at bounding box center [120, 376] width 8 height 8
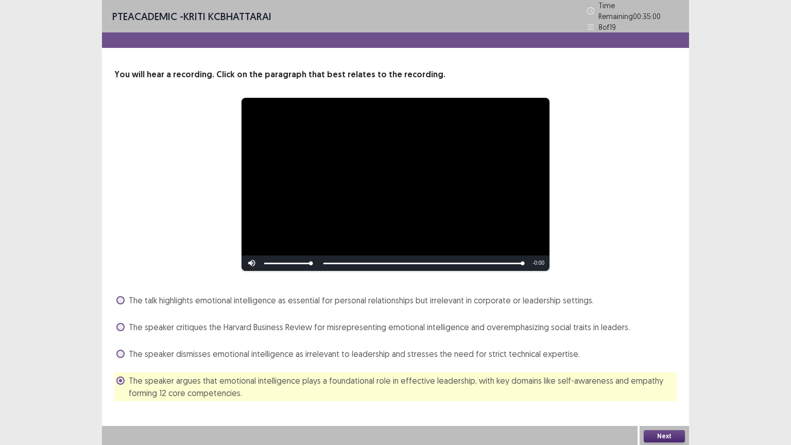
click at [666, 379] on button "Next" at bounding box center [663, 436] width 41 height 12
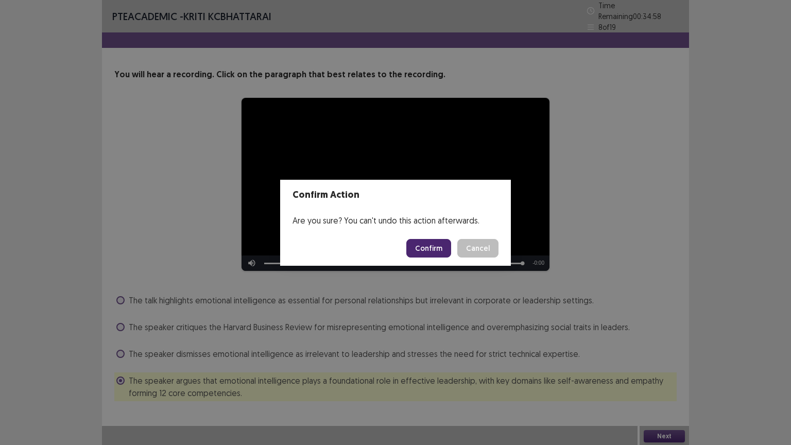
click at [439, 251] on button "Confirm" at bounding box center [428, 248] width 45 height 19
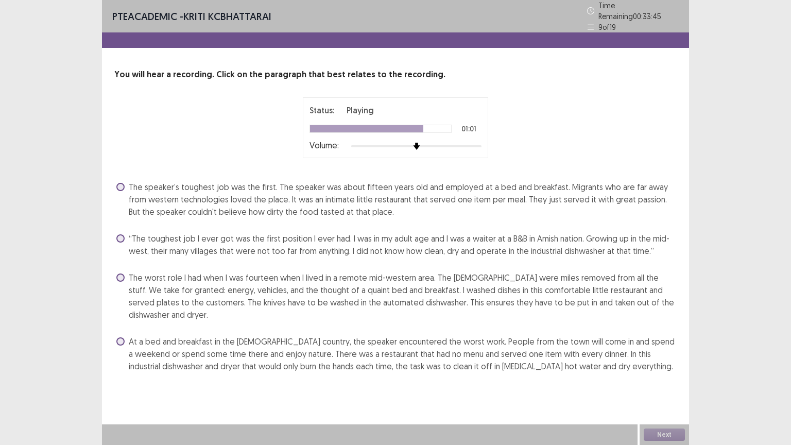
click at [120, 183] on span at bounding box center [120, 187] width 8 height 8
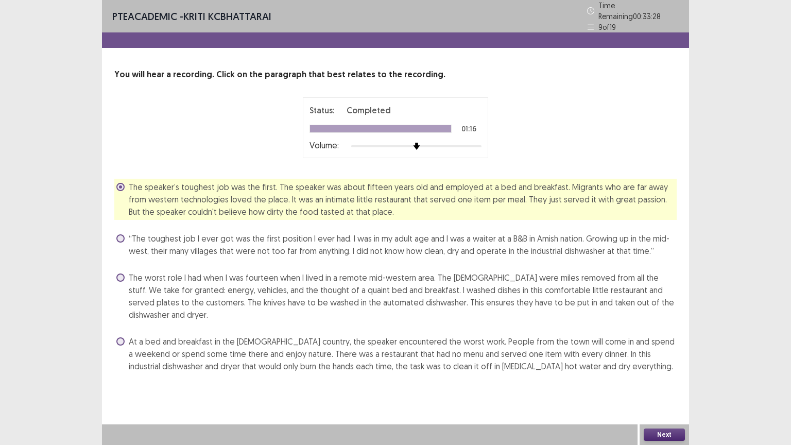
click at [662, 379] on button "Next" at bounding box center [663, 434] width 41 height 12
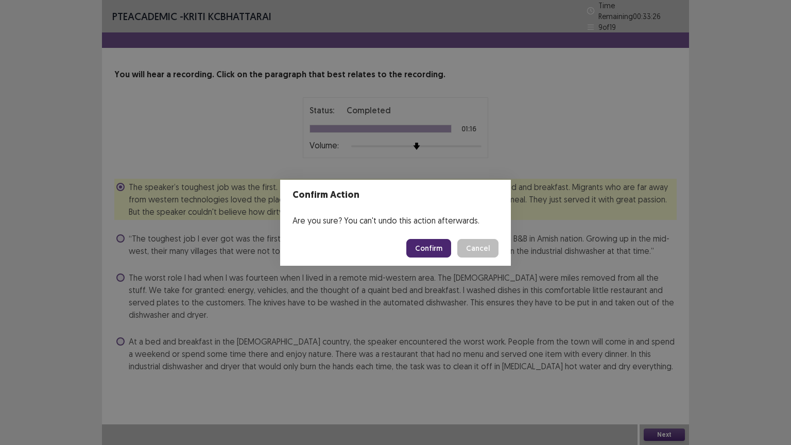
click at [436, 250] on button "Confirm" at bounding box center [428, 248] width 45 height 19
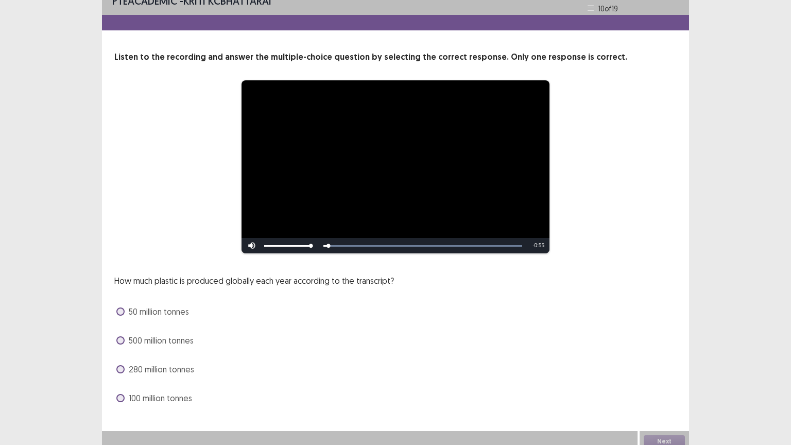
scroll to position [20, 0]
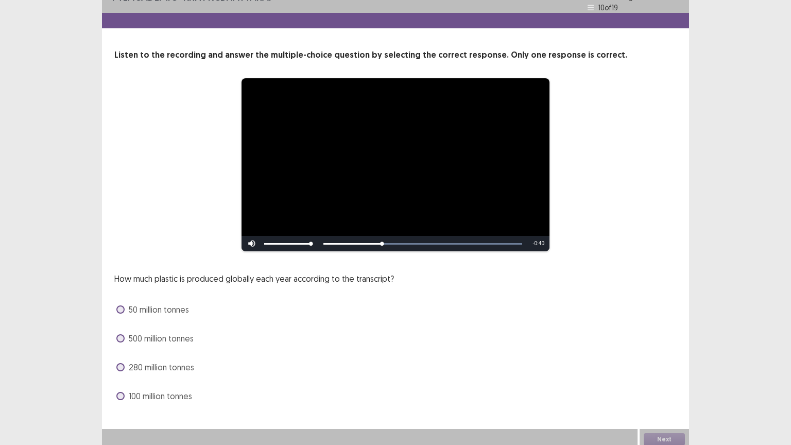
click at [120, 363] on span at bounding box center [120, 367] width 8 height 8
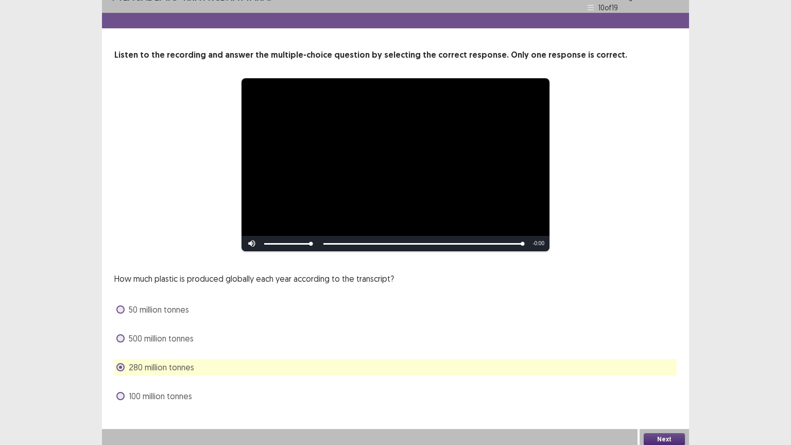
click at [663, 379] on button "Next" at bounding box center [663, 439] width 41 height 12
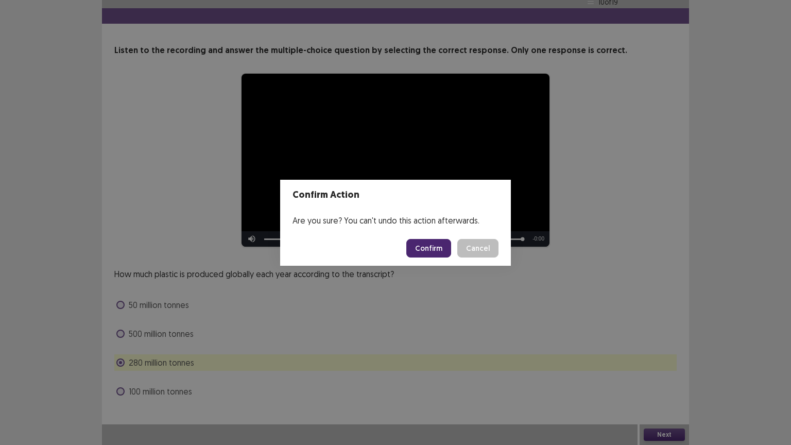
click at [432, 249] on button "Confirm" at bounding box center [428, 248] width 45 height 19
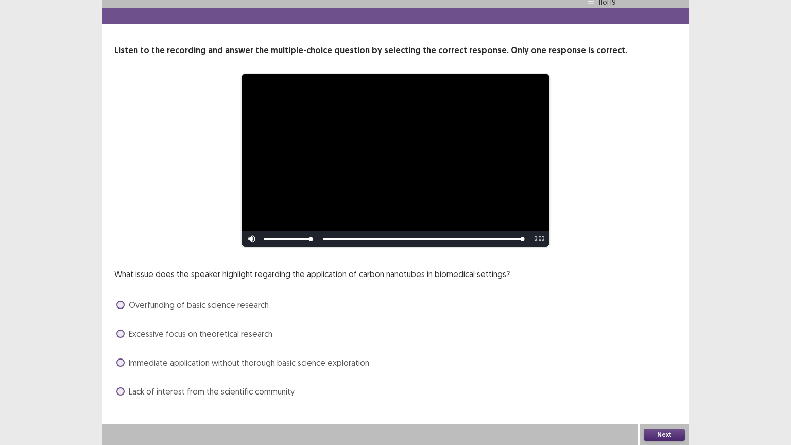
click at [120, 338] on label "Excessive focus on theoretical research" at bounding box center [194, 333] width 156 height 12
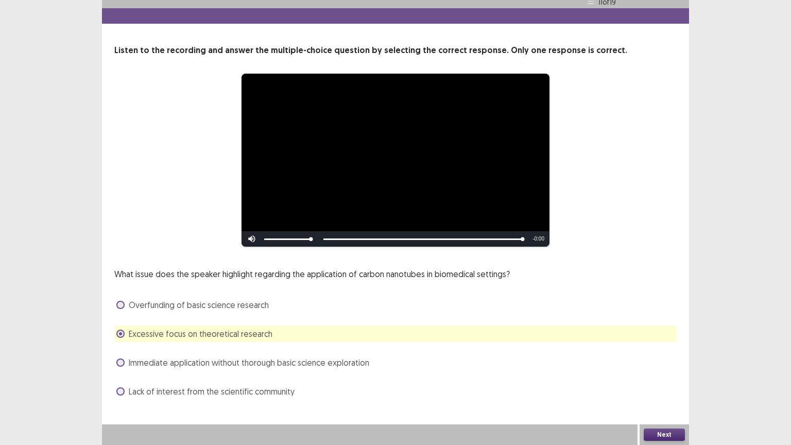
click at [671, 379] on button "Next" at bounding box center [663, 434] width 41 height 12
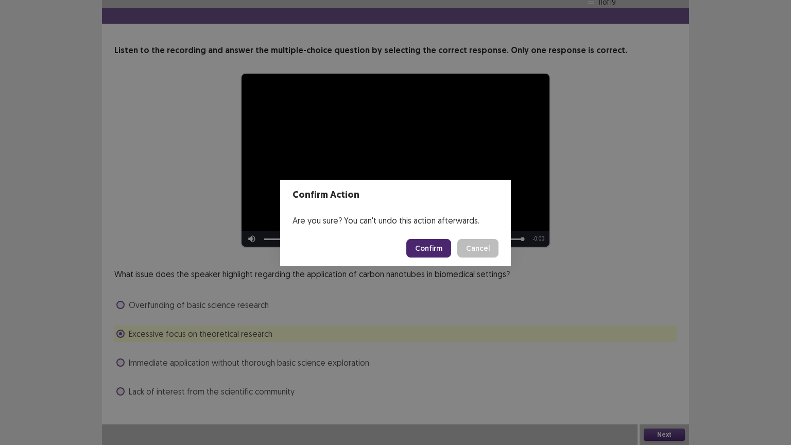
click at [426, 252] on button "Confirm" at bounding box center [428, 248] width 45 height 19
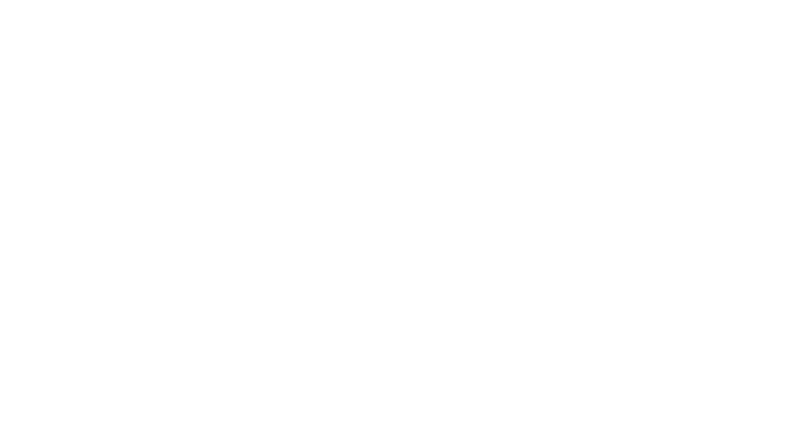
scroll to position [0, 0]
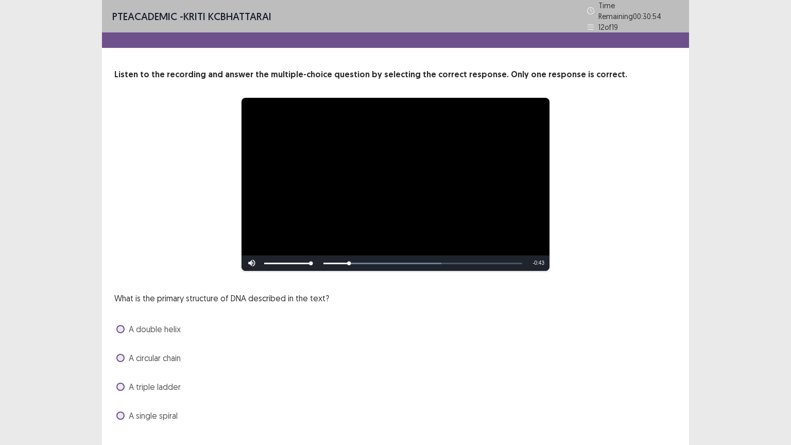
click at [117, 325] on span at bounding box center [120, 329] width 8 height 8
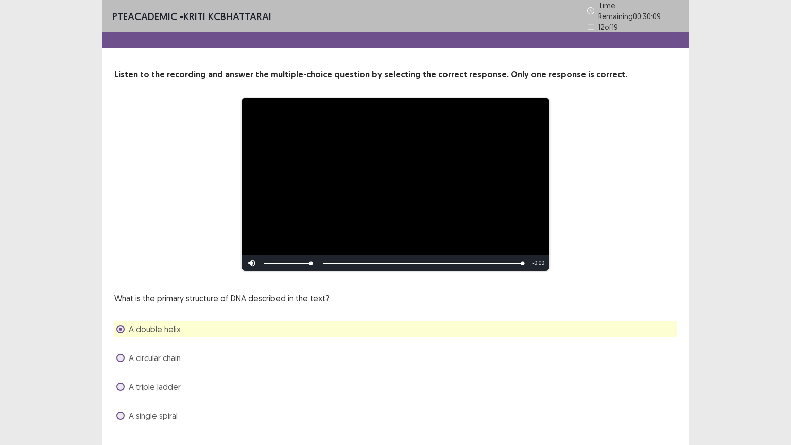
scroll to position [20, 0]
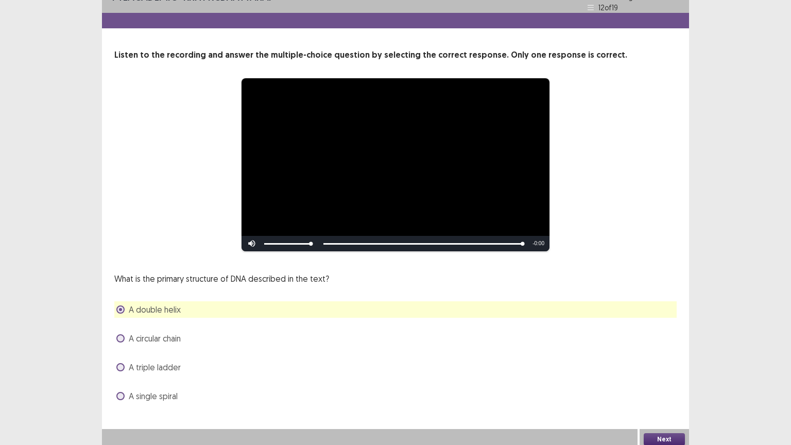
click at [668, 379] on button "Next" at bounding box center [663, 439] width 41 height 12
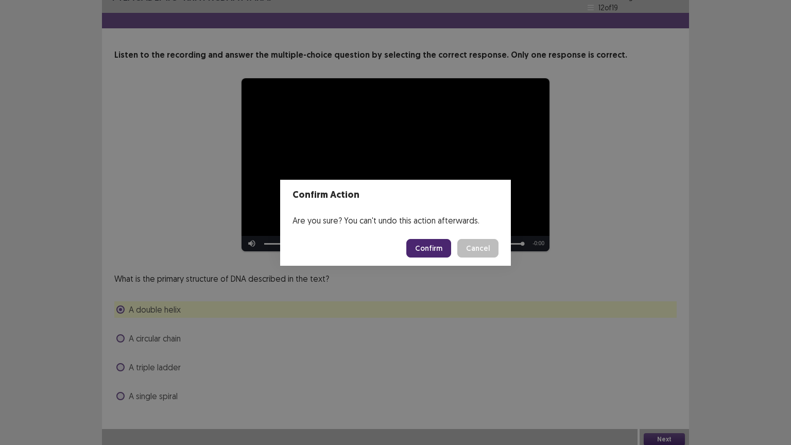
click at [436, 250] on button "Confirm" at bounding box center [428, 248] width 45 height 19
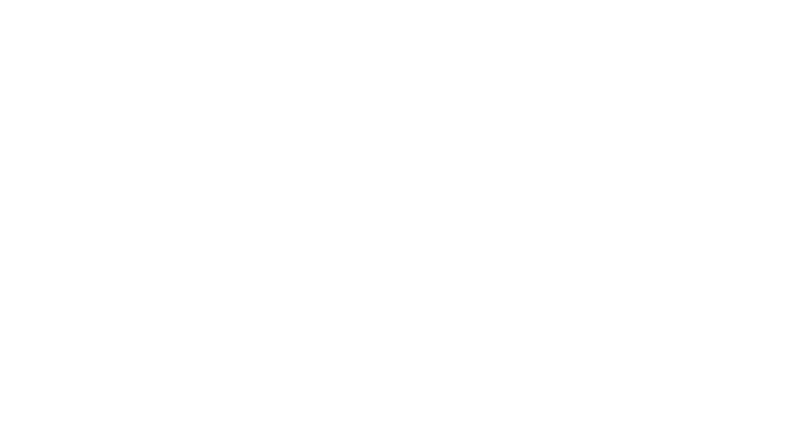
scroll to position [0, 0]
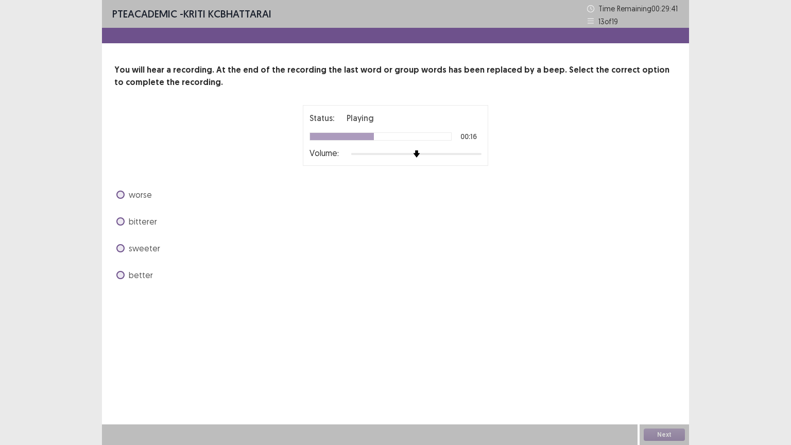
click at [122, 198] on label "worse" at bounding box center [134, 194] width 36 height 12
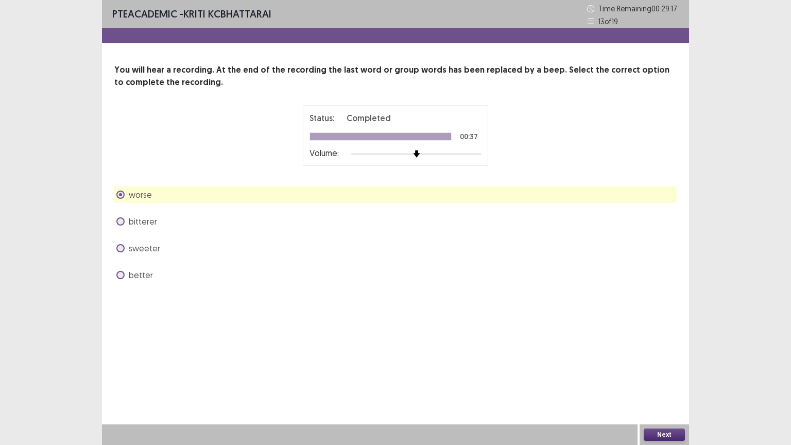
click at [672, 379] on button "Next" at bounding box center [663, 434] width 41 height 12
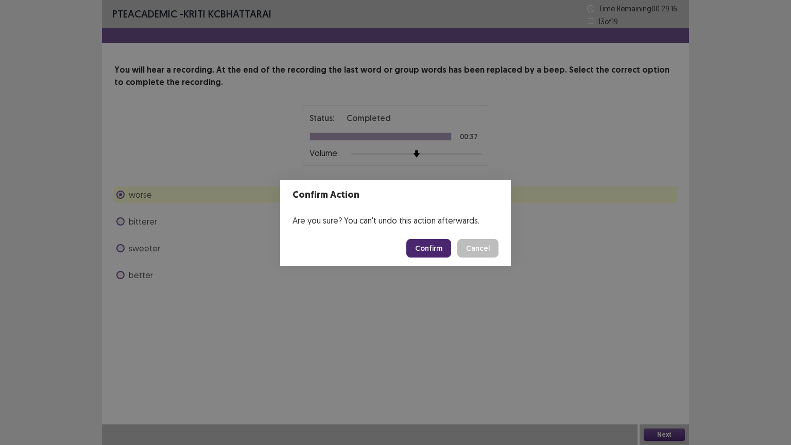
click at [432, 247] on button "Confirm" at bounding box center [428, 248] width 45 height 19
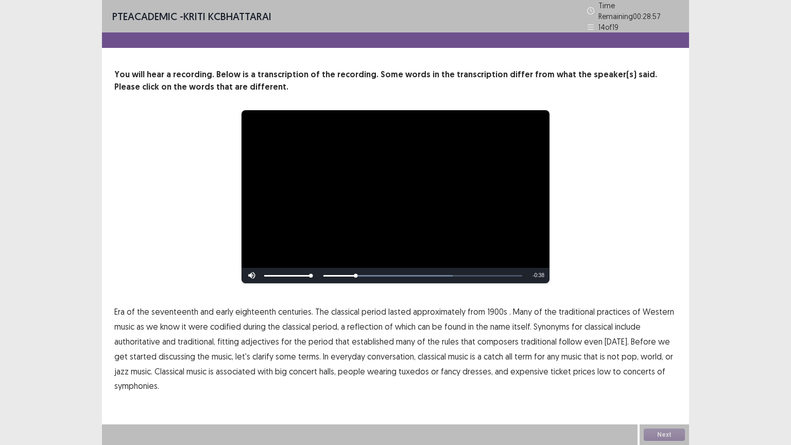
click at [489, 307] on span "1900s" at bounding box center [497, 311] width 20 height 12
click at [537, 337] on span "traditional" at bounding box center [538, 341] width 36 height 12
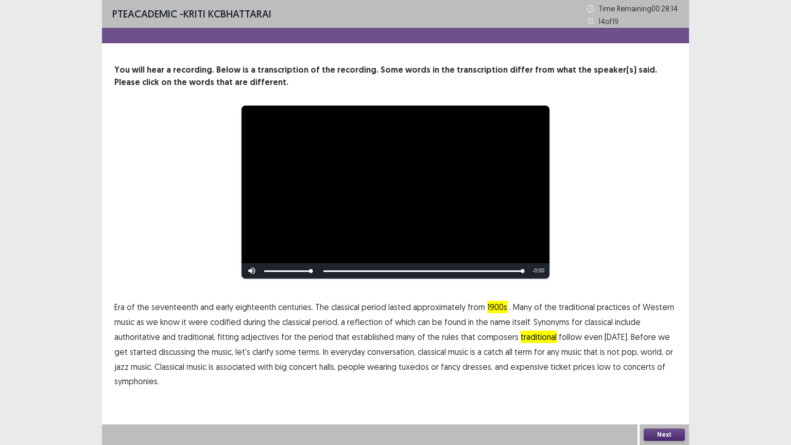
click at [597, 367] on span "low" at bounding box center [603, 366] width 13 height 12
click at [670, 379] on button "Next" at bounding box center [663, 434] width 41 height 12
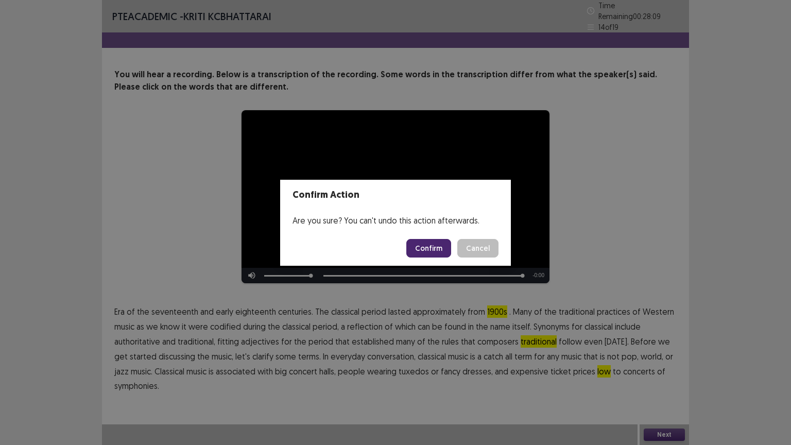
click at [425, 243] on button "Confirm" at bounding box center [428, 248] width 45 height 19
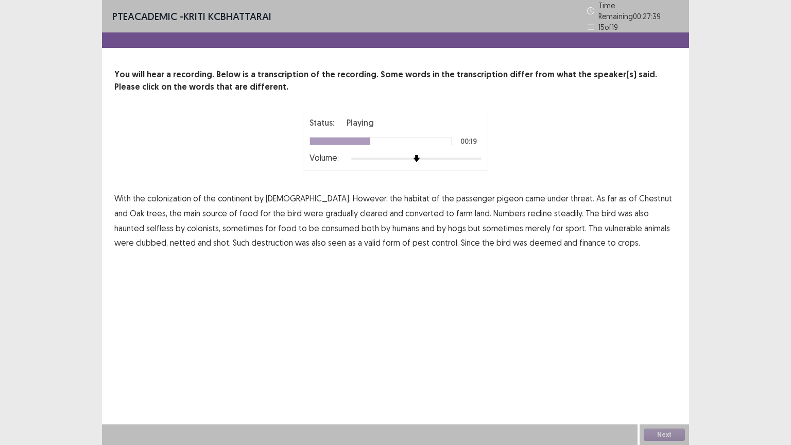
click at [528, 208] on span "recline" at bounding box center [540, 213] width 24 height 12
click at [644, 224] on span "animals" at bounding box center [657, 228] width 26 height 12
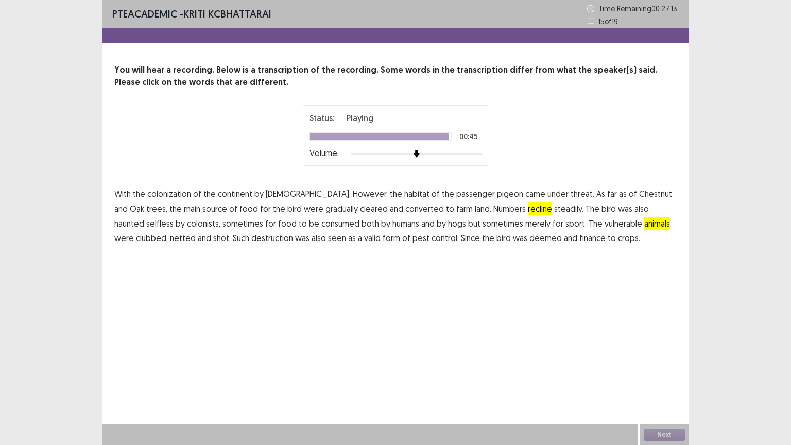
click at [579, 238] on span "finance" at bounding box center [592, 238] width 26 height 12
click at [662, 379] on button "Next" at bounding box center [663, 434] width 41 height 12
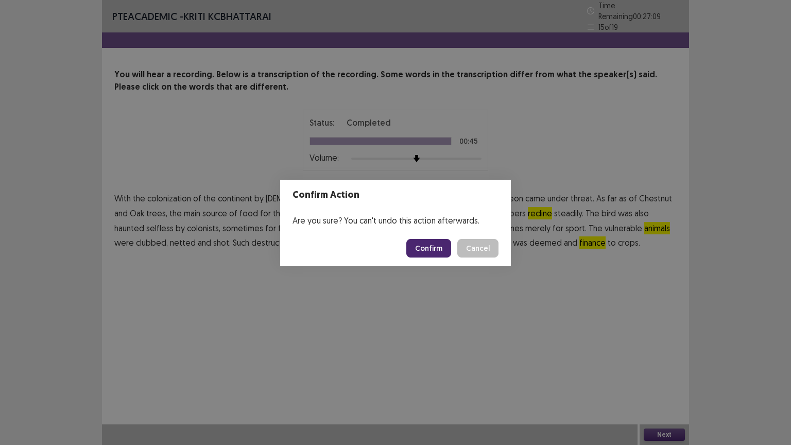
click at [433, 246] on button "Confirm" at bounding box center [428, 248] width 45 height 19
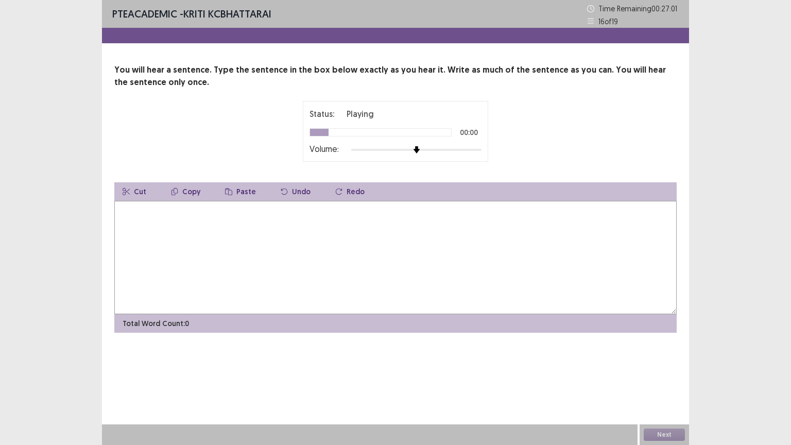
click at [201, 248] on textarea at bounding box center [395, 257] width 562 height 113
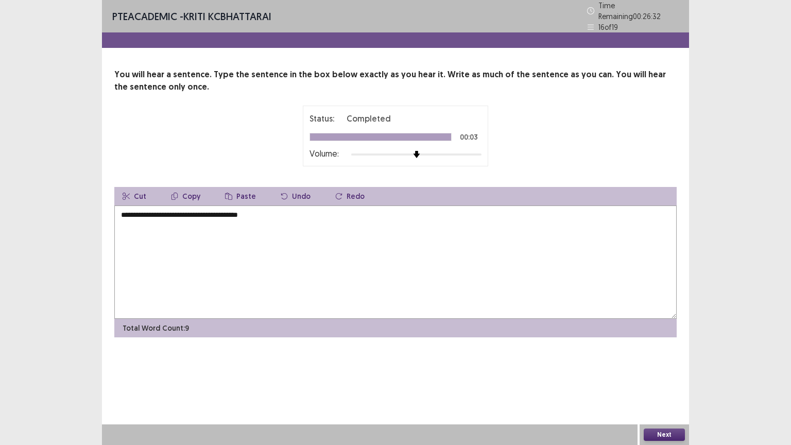
type textarea "**********"
click at [646, 379] on button "Next" at bounding box center [663, 434] width 41 height 12
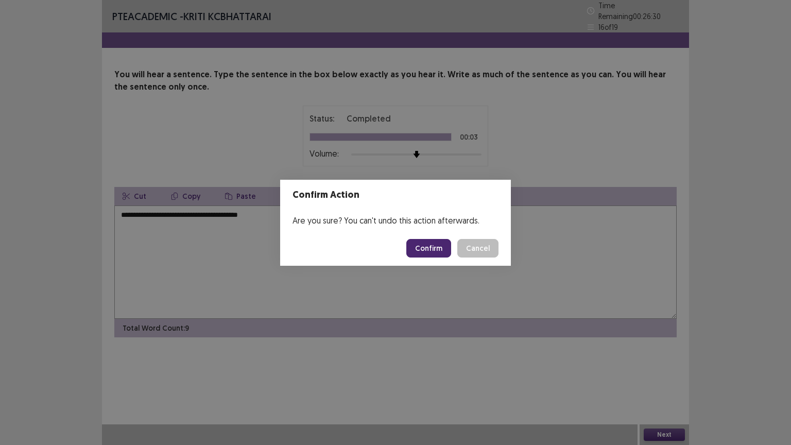
click at [432, 251] on button "Confirm" at bounding box center [428, 248] width 45 height 19
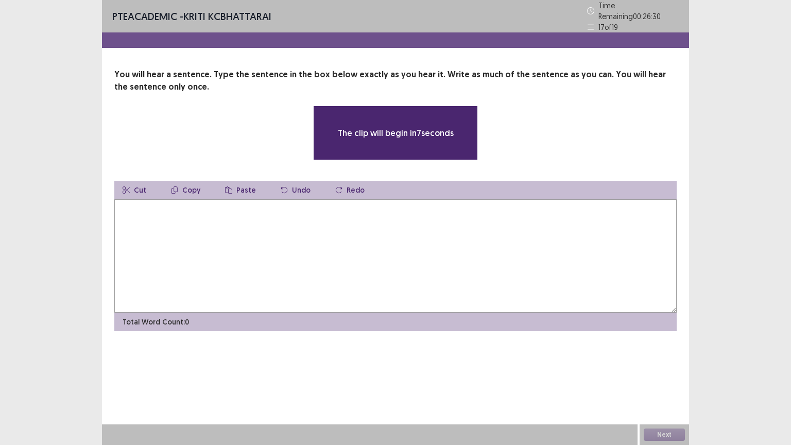
click at [289, 255] on textarea at bounding box center [395, 255] width 562 height 113
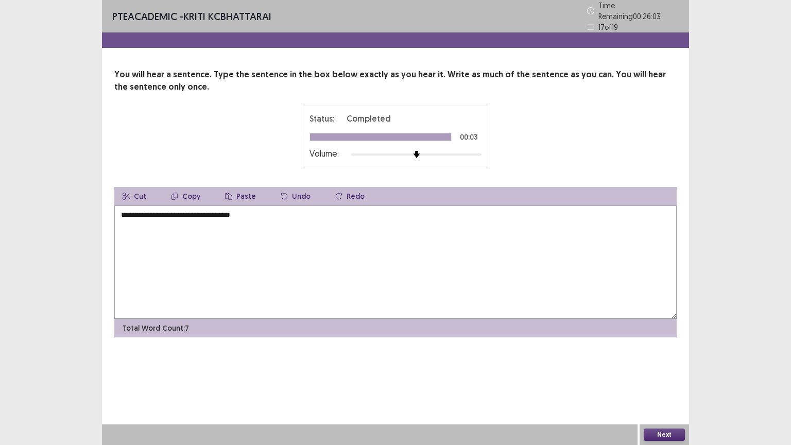
click at [124, 209] on textarea "**********" at bounding box center [395, 261] width 562 height 113
type textarea "**********"
click at [658, 379] on button "Next" at bounding box center [663, 434] width 41 height 12
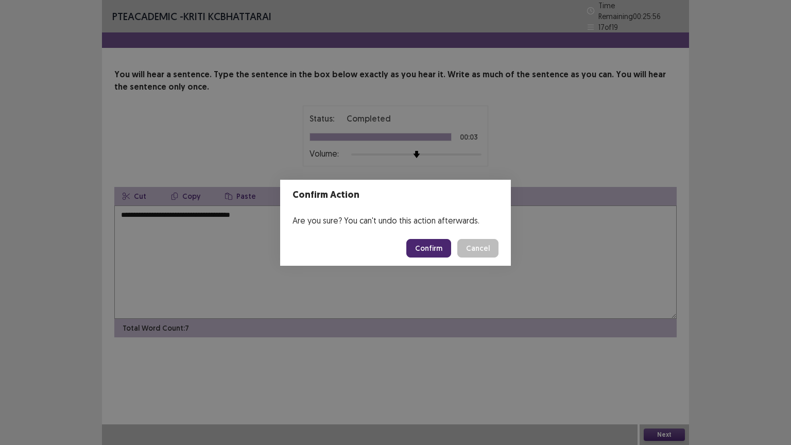
click at [430, 243] on button "Confirm" at bounding box center [428, 248] width 45 height 19
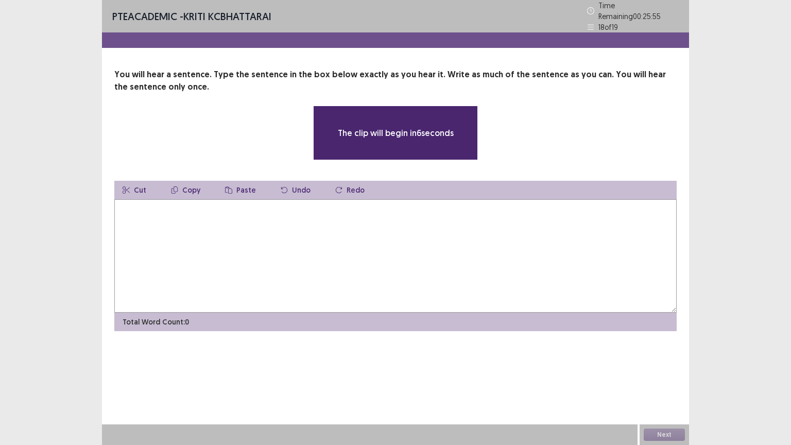
click at [238, 255] on textarea at bounding box center [395, 255] width 562 height 113
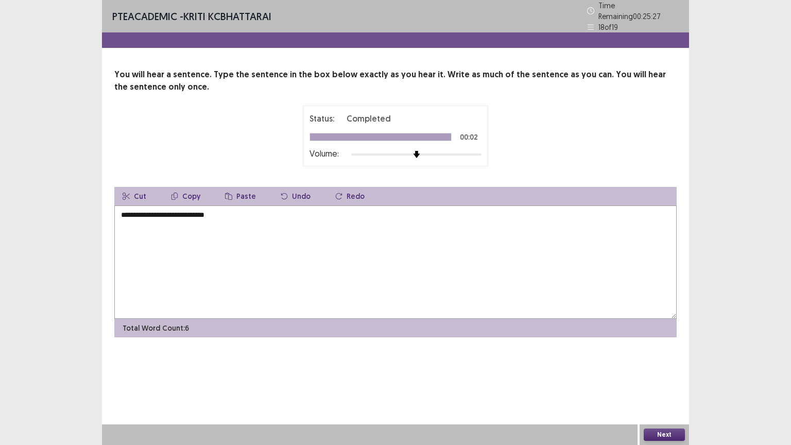
type textarea "**********"
click at [667, 379] on button "Next" at bounding box center [663, 434] width 41 height 12
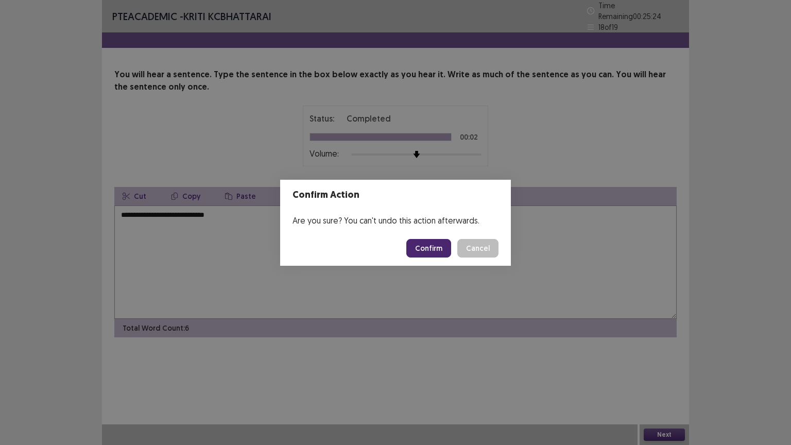
click at [435, 248] on button "Confirm" at bounding box center [428, 248] width 45 height 19
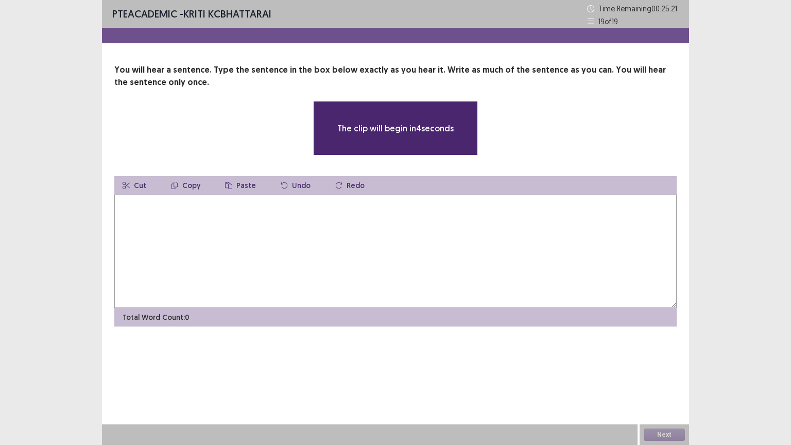
click at [370, 238] on textarea at bounding box center [395, 251] width 562 height 113
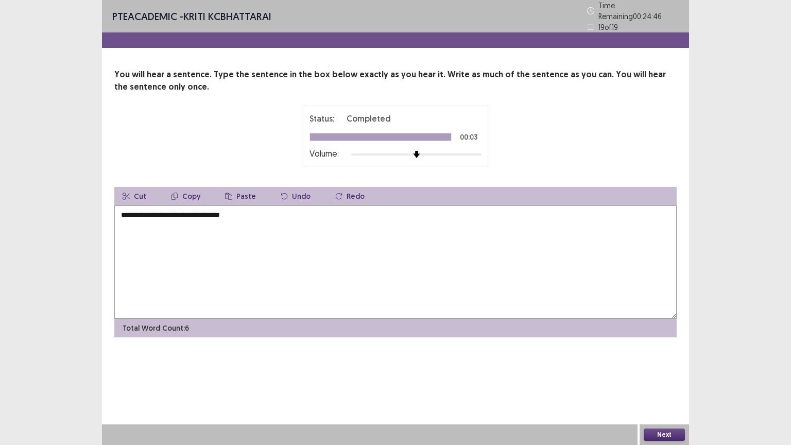
type textarea "**********"
click at [671, 379] on button "Next" at bounding box center [663, 434] width 41 height 12
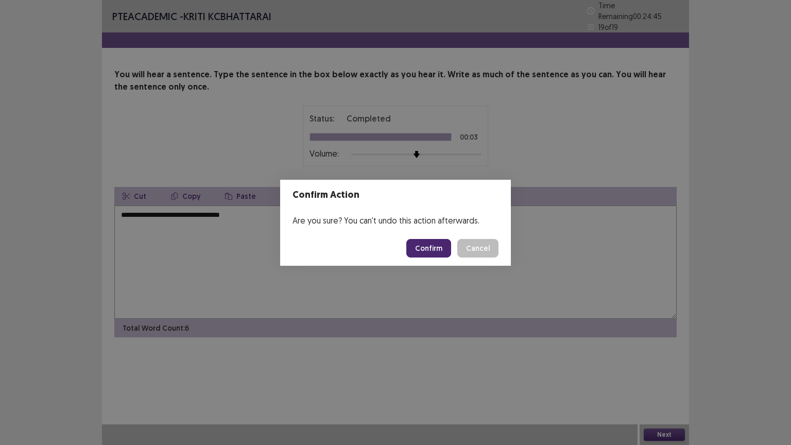
click at [431, 244] on button "Confirm" at bounding box center [428, 248] width 45 height 19
